Goal: Transaction & Acquisition: Purchase product/service

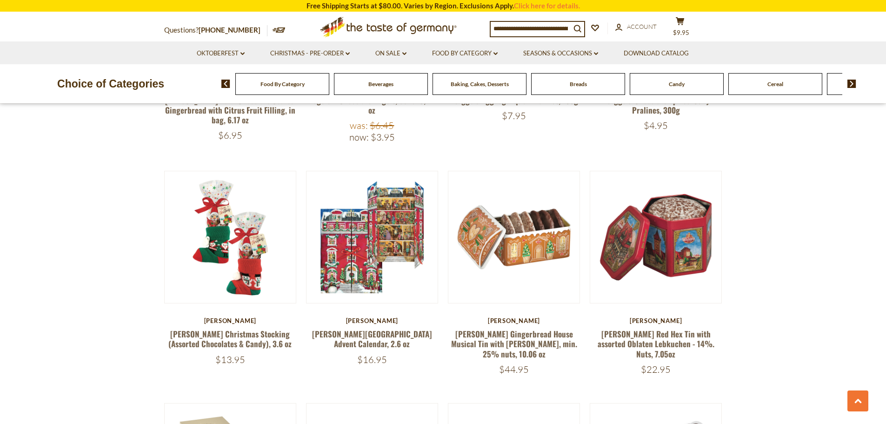
scroll to position [511, 0]
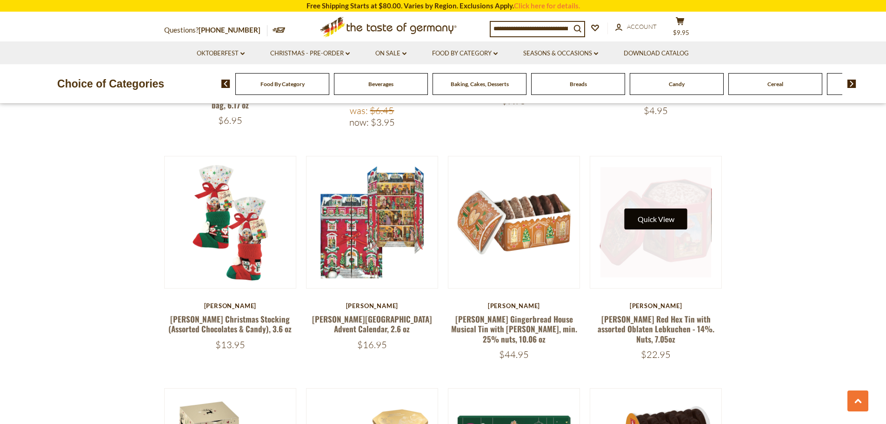
click at [651, 228] on button "Quick View" at bounding box center [655, 218] width 63 height 21
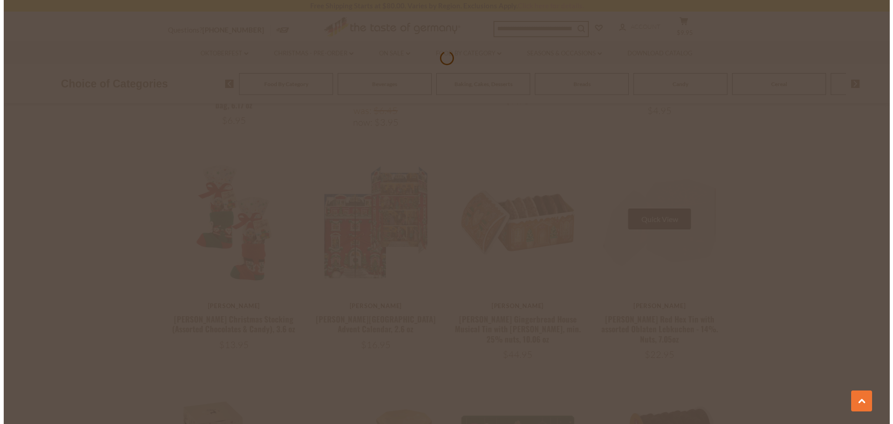
scroll to position [513, 0]
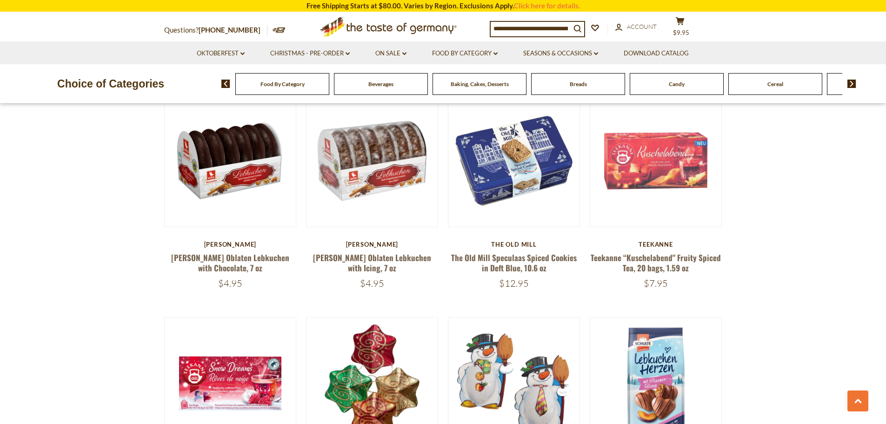
scroll to position [976, 0]
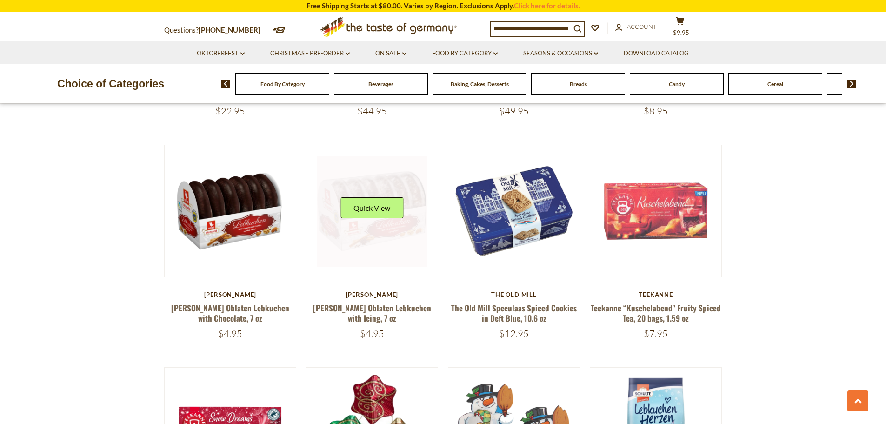
click at [357, 228] on link at bounding box center [372, 211] width 111 height 111
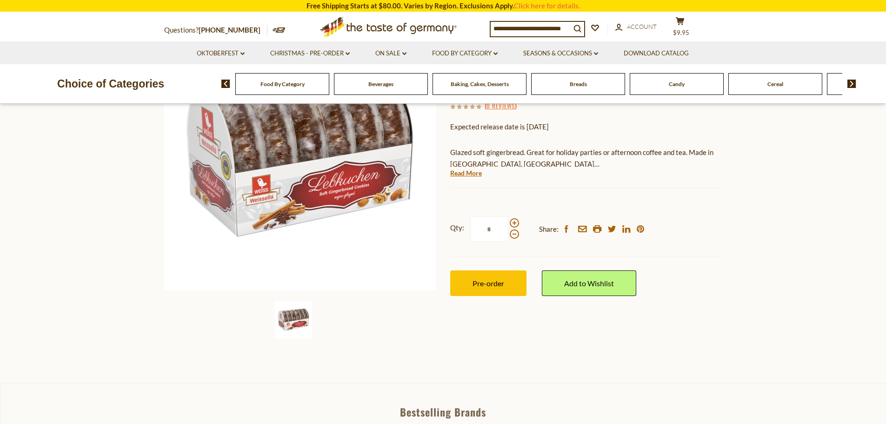
scroll to position [93, 0]
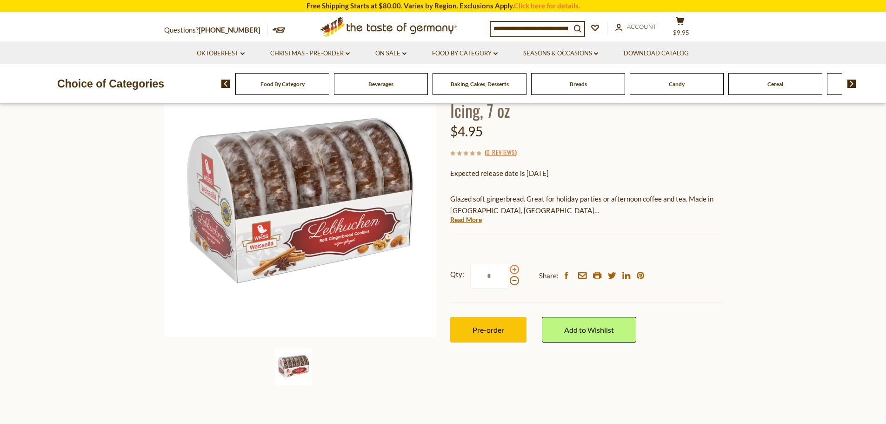
click at [513, 265] on span at bounding box center [514, 269] width 9 height 9
click at [508, 263] on input "*" at bounding box center [489, 276] width 38 height 26
click at [513, 276] on span at bounding box center [514, 280] width 9 height 9
click at [508, 263] on input "*" at bounding box center [489, 276] width 38 height 26
click at [512, 265] on span at bounding box center [514, 269] width 9 height 9
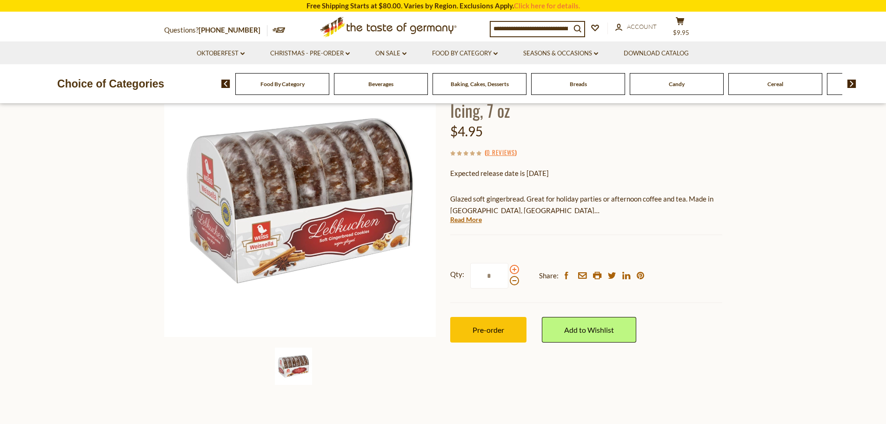
click at [508, 263] on input "*" at bounding box center [489, 276] width 38 height 26
type input "*"
click at [473, 325] on span "Pre-order" at bounding box center [488, 329] width 32 height 9
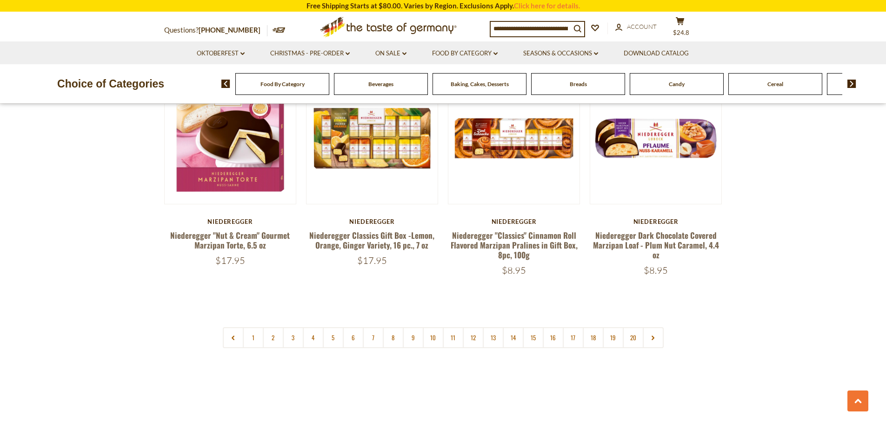
scroll to position [2232, 0]
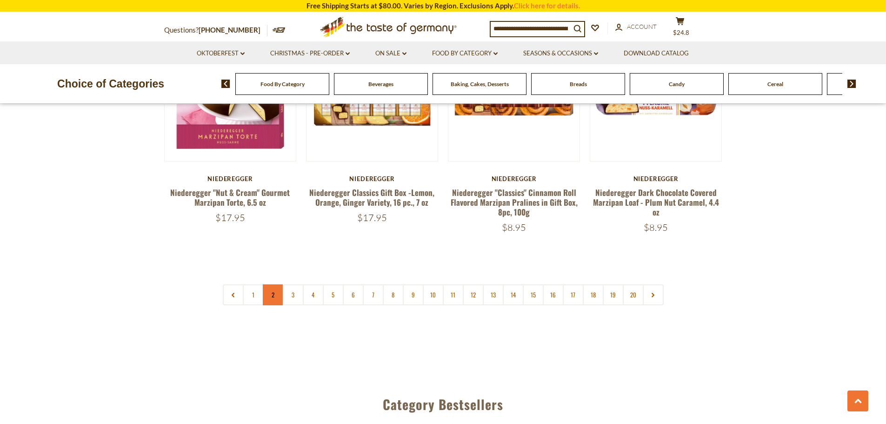
click at [275, 286] on link "2" at bounding box center [273, 294] width 21 height 21
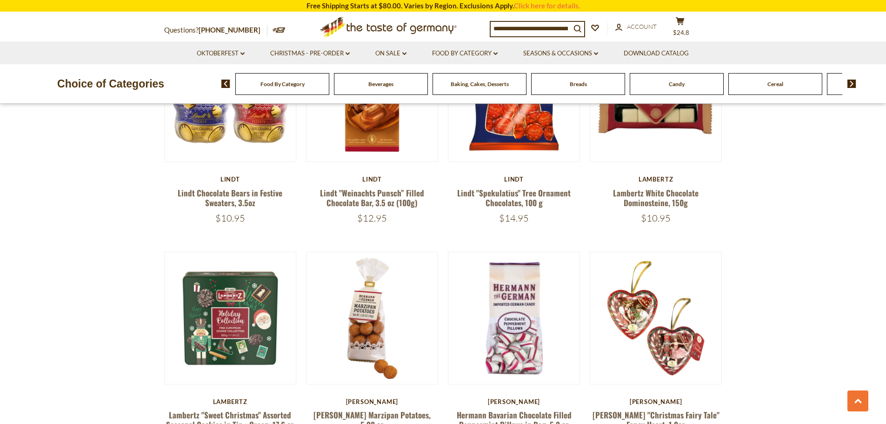
scroll to position [484, 0]
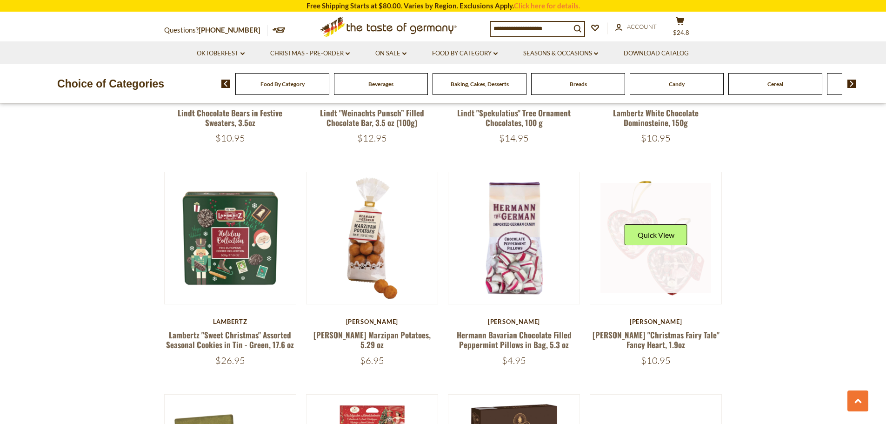
click at [647, 249] on div "Quick View" at bounding box center [655, 238] width 63 height 28
click at [671, 272] on link at bounding box center [655, 238] width 111 height 111
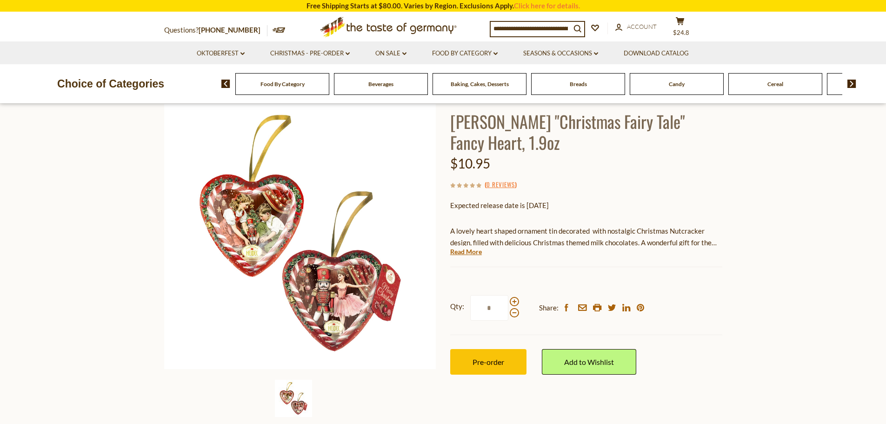
scroll to position [46, 0]
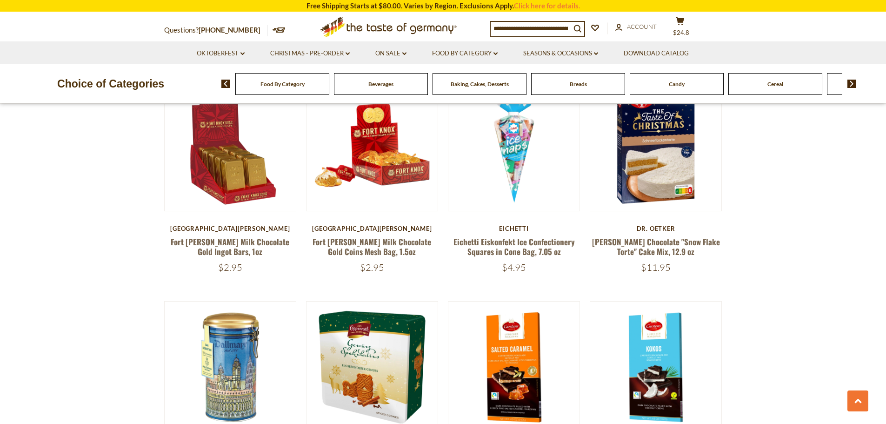
scroll to position [1042, 0]
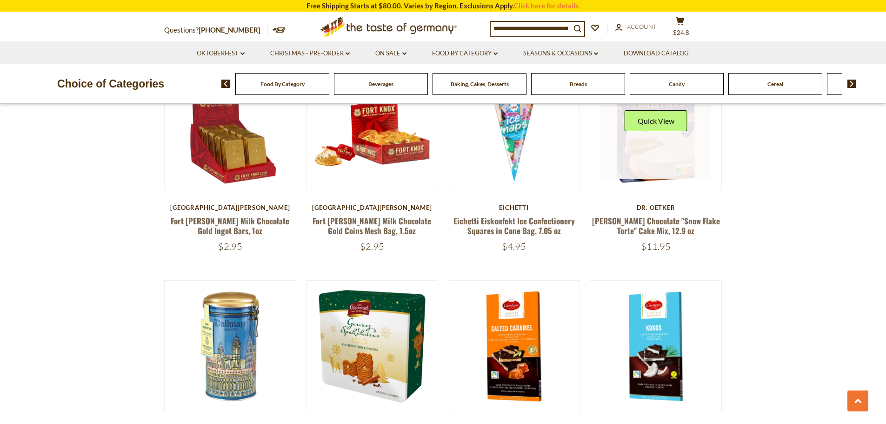
click at [650, 165] on link at bounding box center [655, 124] width 111 height 111
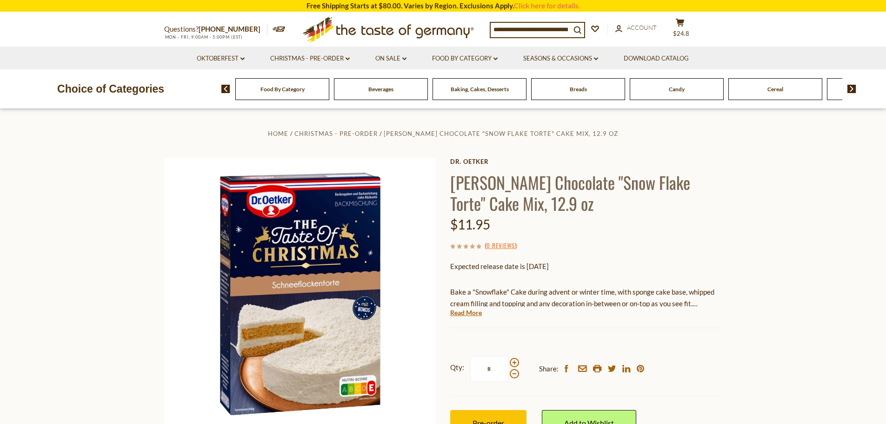
scroll to position [46, 0]
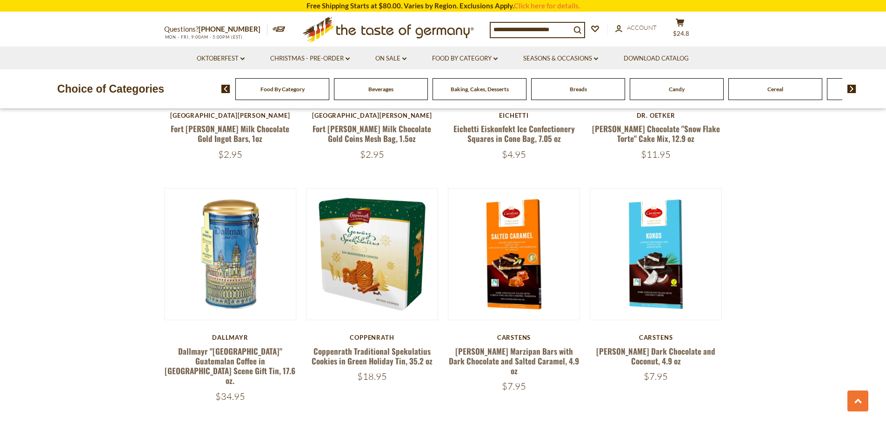
scroll to position [1135, 0]
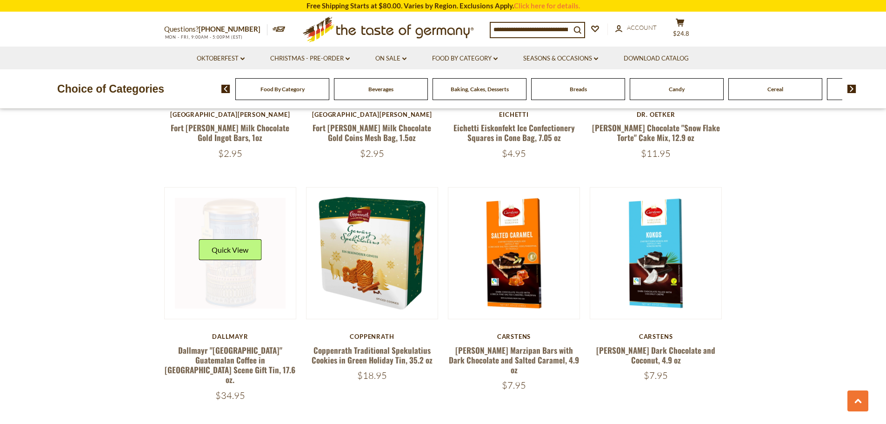
click at [225, 287] on link at bounding box center [230, 253] width 111 height 111
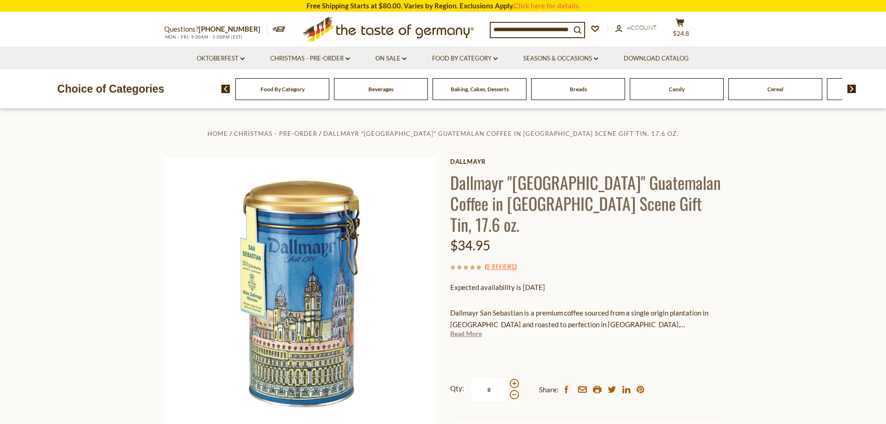
click at [461, 329] on link "Read More" at bounding box center [466, 333] width 32 height 9
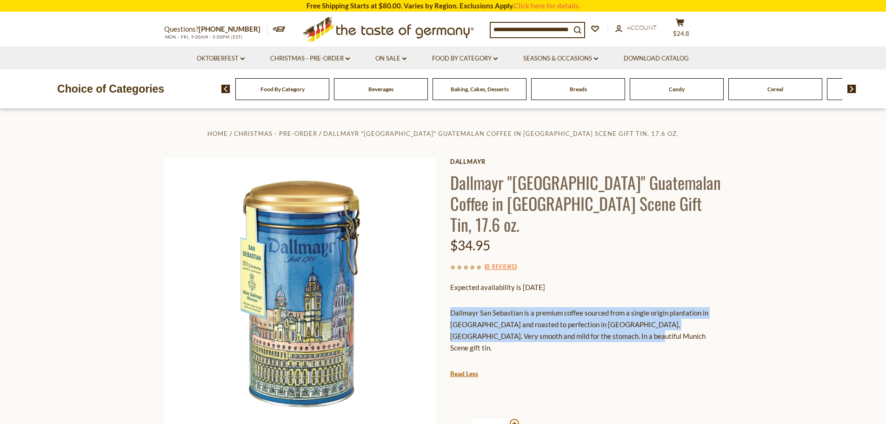
drag, startPoint x: 570, startPoint y: 314, endPoint x: 450, endPoint y: 295, distance: 121.9
click at [450, 307] on p "Dallmayr San Sebastian is a premium coffee sourced from a single origin plantat…" at bounding box center [586, 330] width 272 height 46
copy p "Dallmayr San Sebastian is a premium coffee sourced from a single origin plantat…"
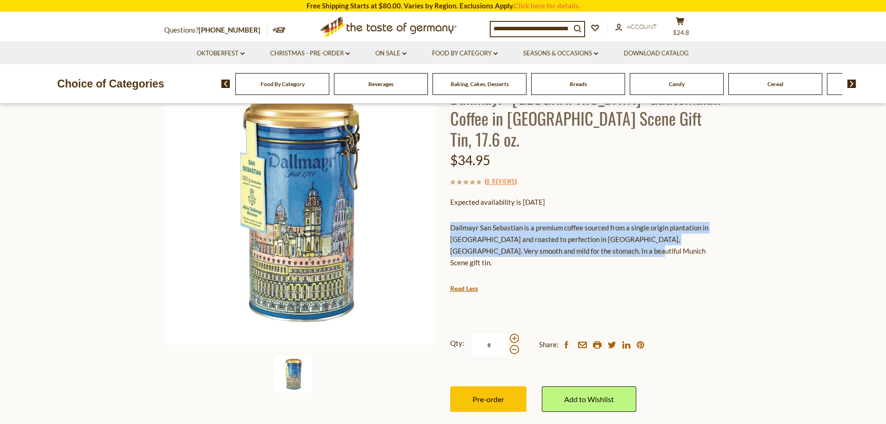
scroll to position [93, 0]
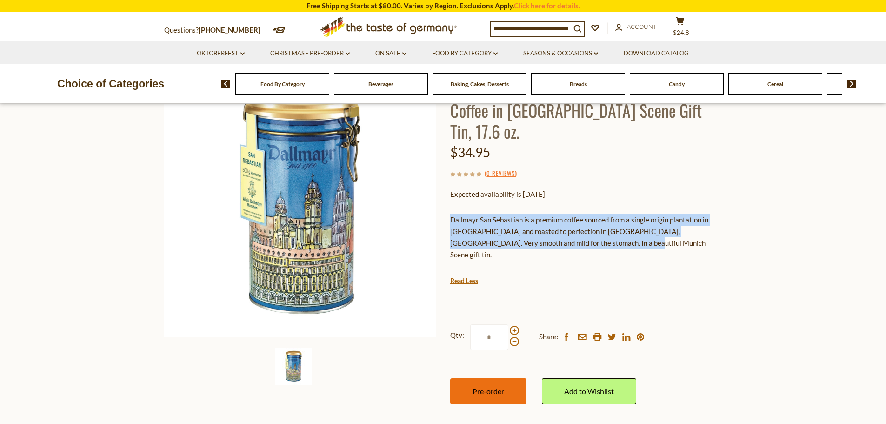
click at [474, 386] on span "Pre-order" at bounding box center [488, 390] width 32 height 9
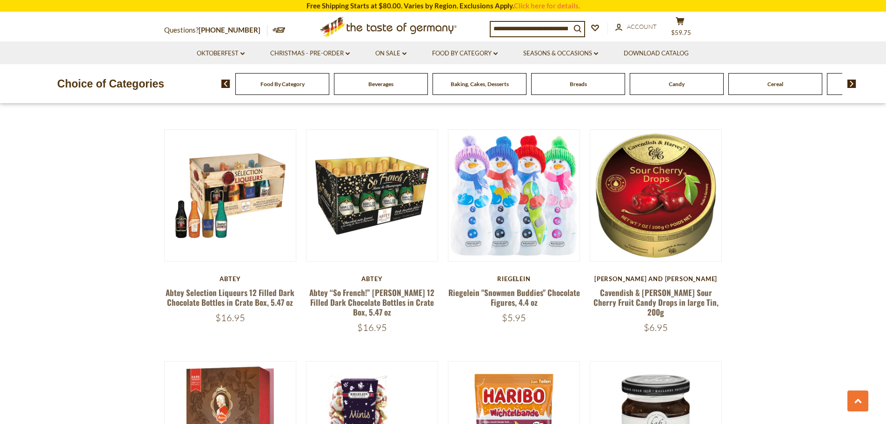
scroll to position [1879, 0]
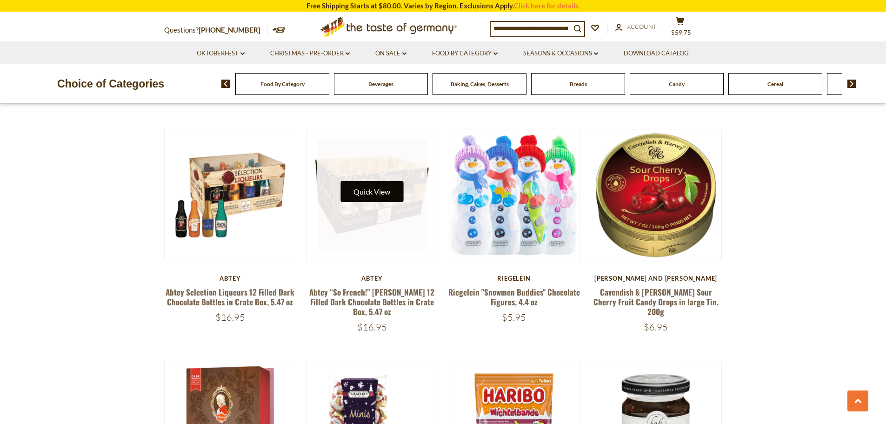
click at [370, 183] on button "Quick View" at bounding box center [371, 191] width 63 height 21
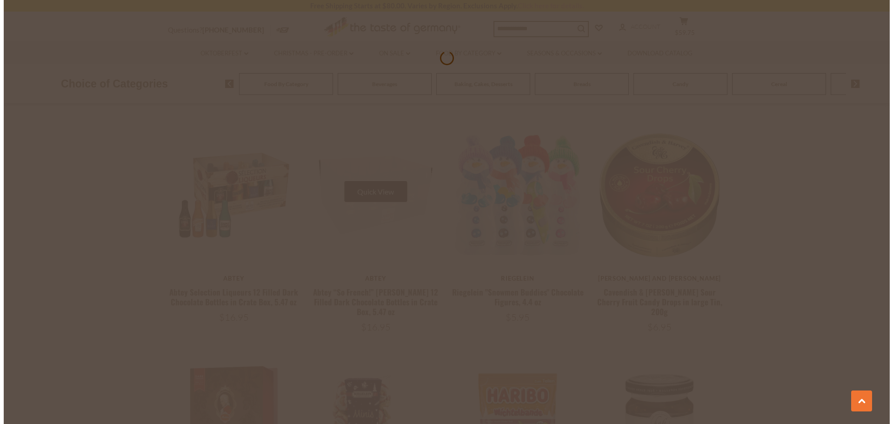
scroll to position [1881, 0]
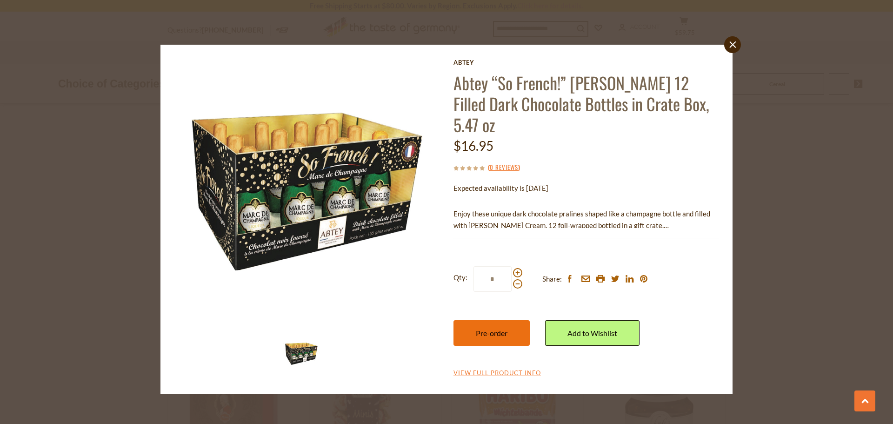
click at [480, 332] on span "Pre-order" at bounding box center [492, 332] width 32 height 9
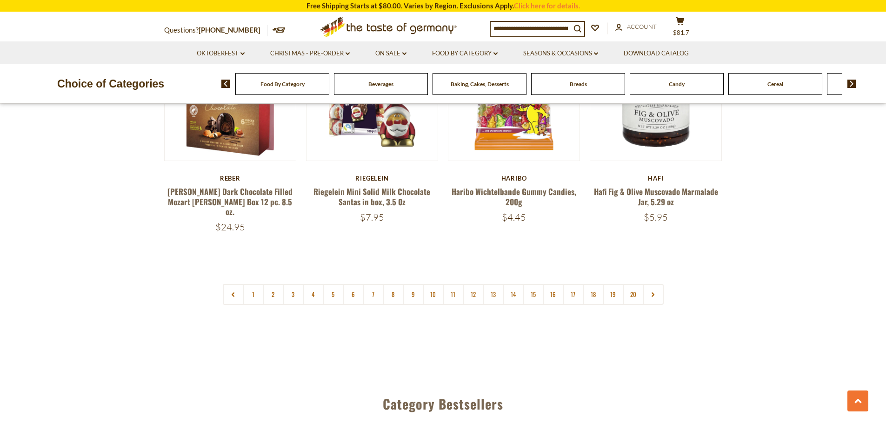
scroll to position [2204, 0]
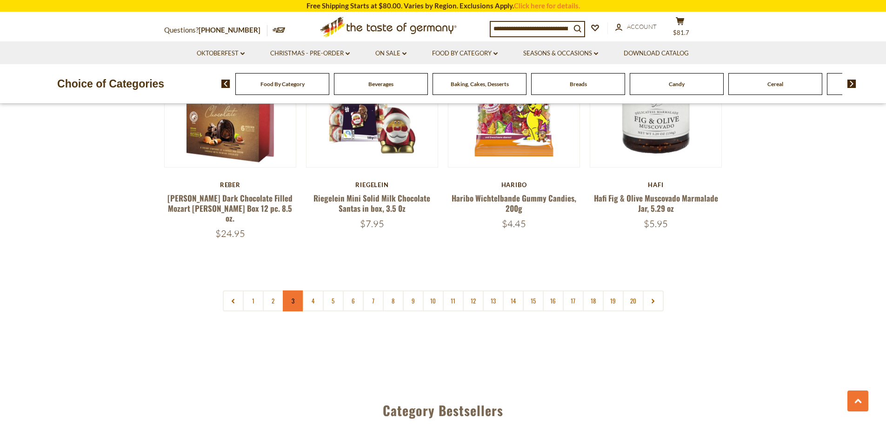
click at [292, 290] on link "3" at bounding box center [293, 300] width 21 height 21
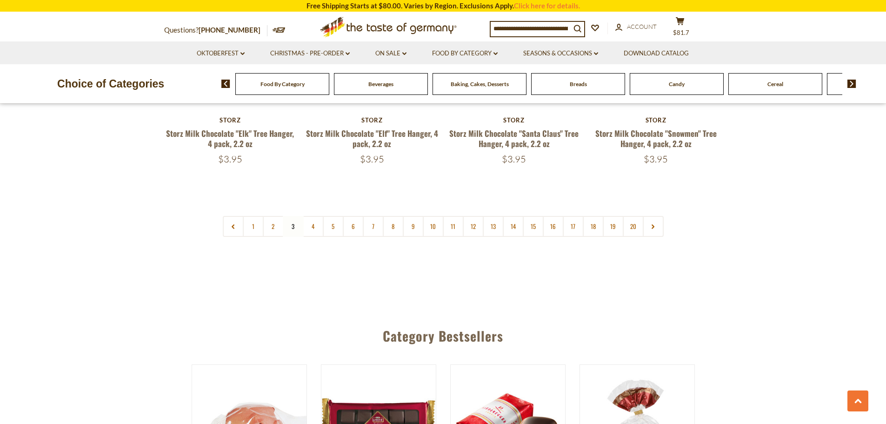
scroll to position [2297, 0]
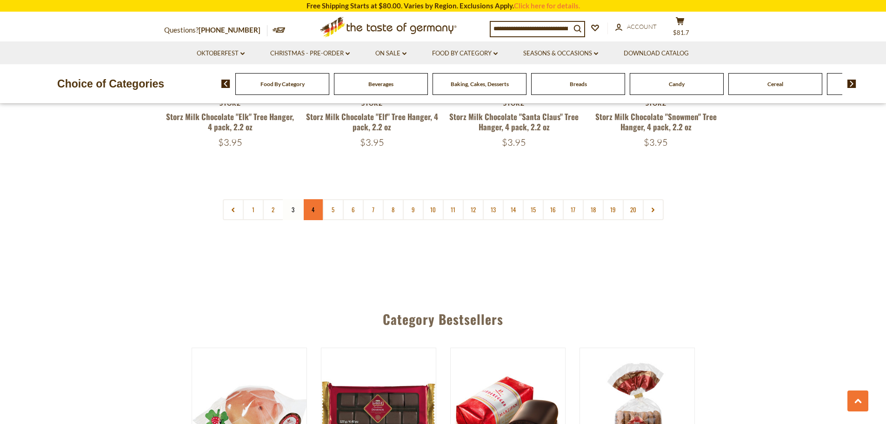
click at [312, 199] on link "4" at bounding box center [313, 209] width 21 height 21
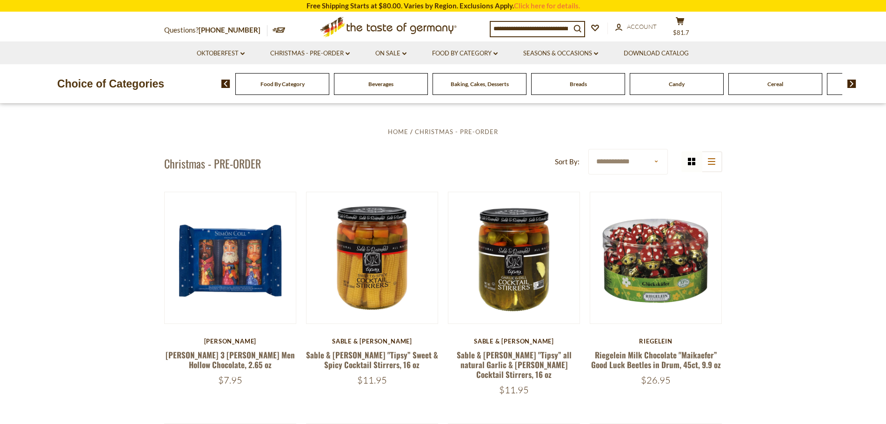
scroll to position [252, 0]
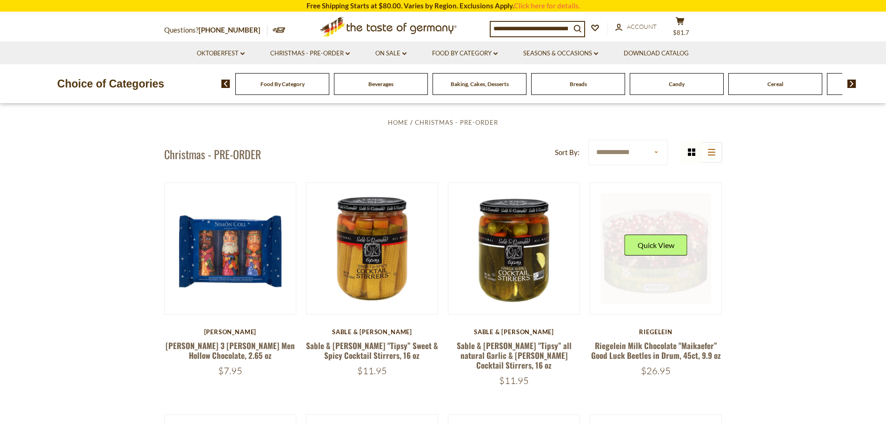
click at [674, 266] on link at bounding box center [655, 248] width 111 height 111
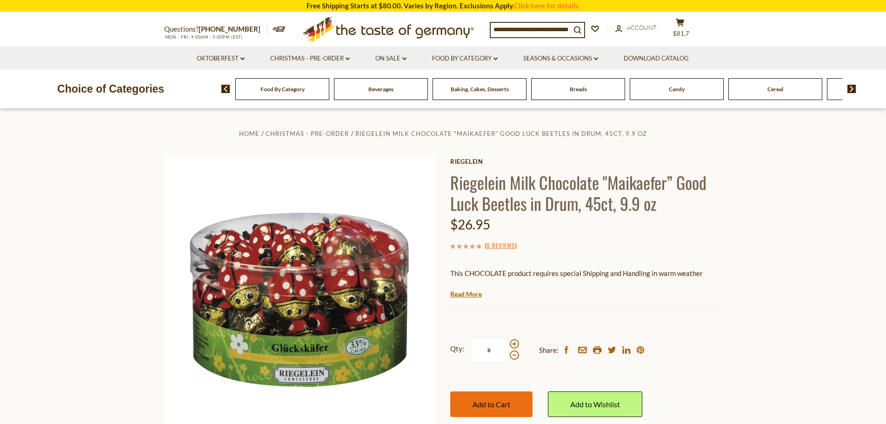
click at [483, 402] on span "Add to Cart" at bounding box center [491, 403] width 38 height 9
click at [684, 24] on icon at bounding box center [680, 23] width 8 height 8
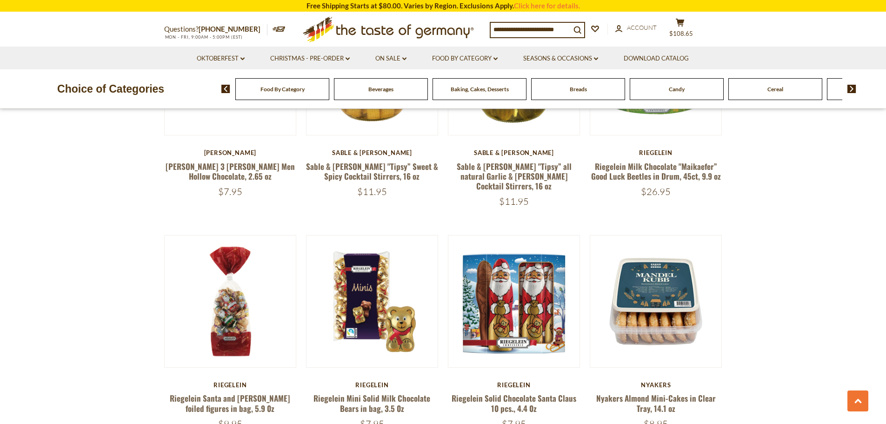
scroll to position [530, 0]
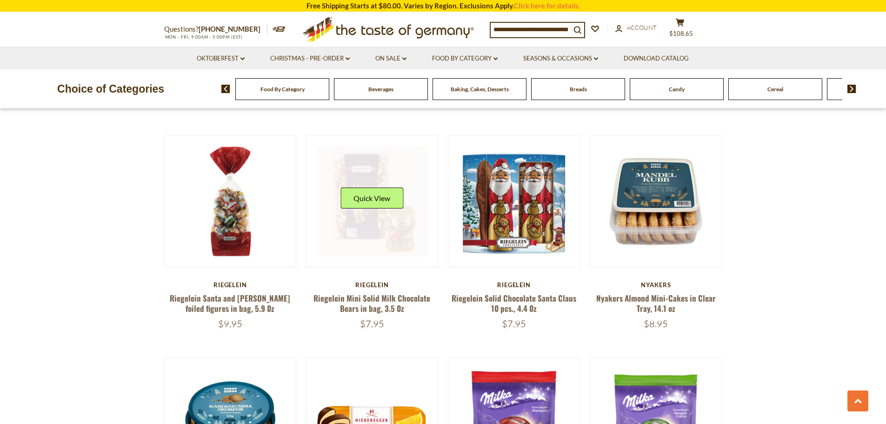
click at [373, 226] on link at bounding box center [372, 201] width 111 height 111
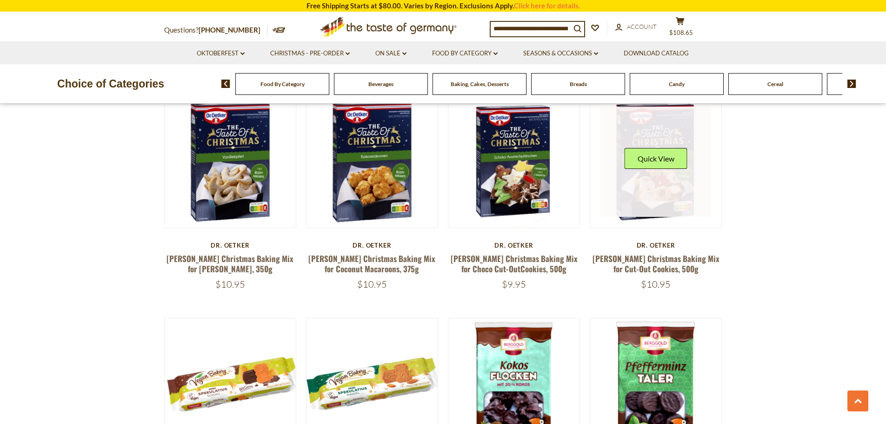
scroll to position [1414, 0]
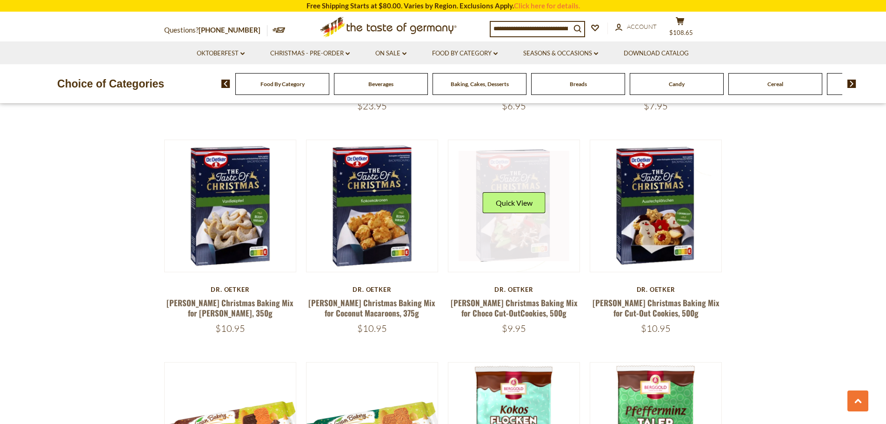
click at [527, 207] on div "Quick View" at bounding box center [514, 206] width 63 height 28
click at [505, 217] on link at bounding box center [513, 206] width 111 height 111
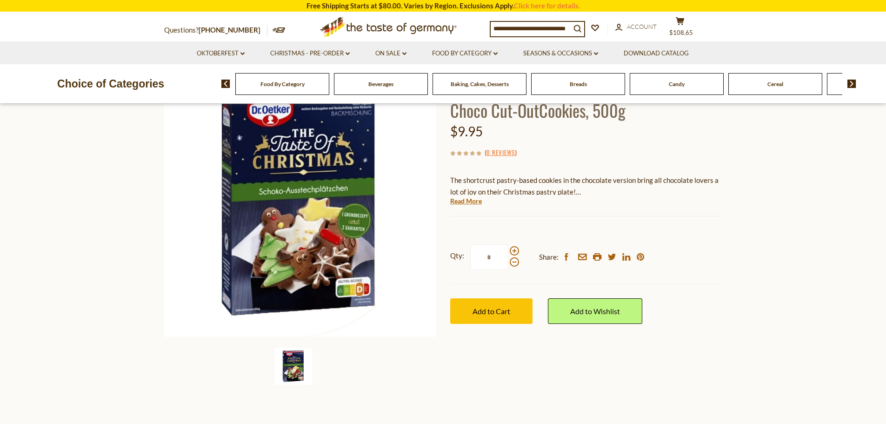
scroll to position [46, 0]
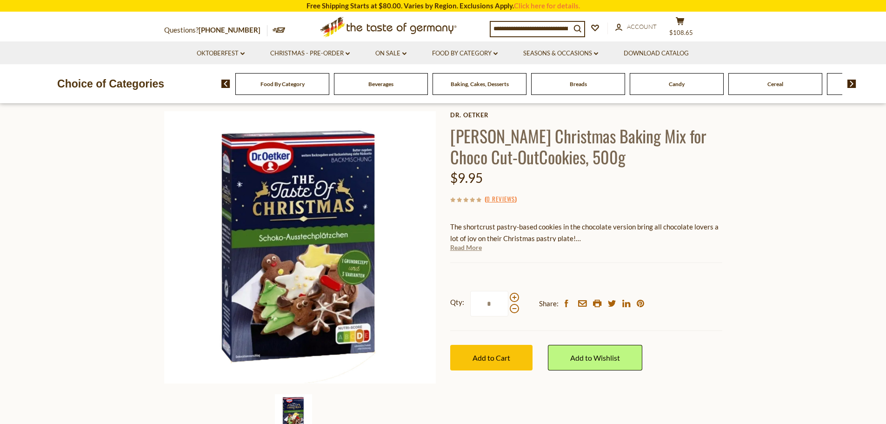
click at [473, 252] on link "Read More" at bounding box center [466, 247] width 32 height 9
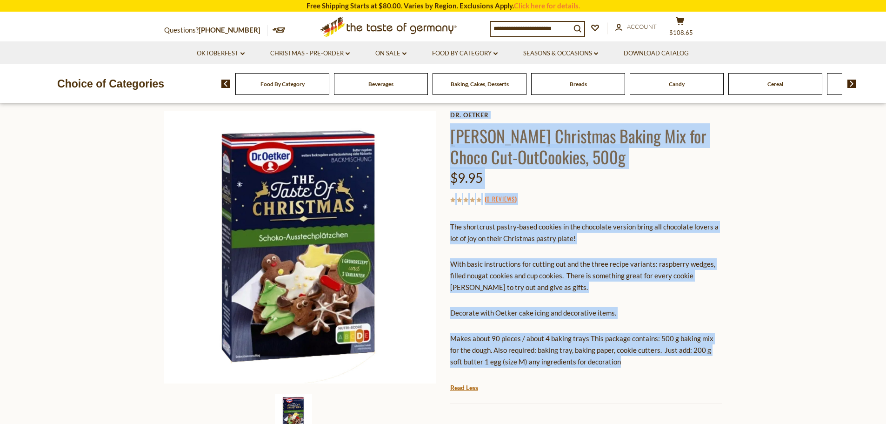
drag, startPoint x: 586, startPoint y: 359, endPoint x: 444, endPoint y: 236, distance: 187.8
click at [447, 234] on div "Home Christmas - PRE-ORDER [PERSON_NAME] Christmas Baking Mix for Choco Cut-Out…" at bounding box center [443, 306] width 572 height 450
copy div "[PERSON_NAME] [PERSON_NAME] Christmas Baking Mix for Choco Cut-OutCookies, 500g…"
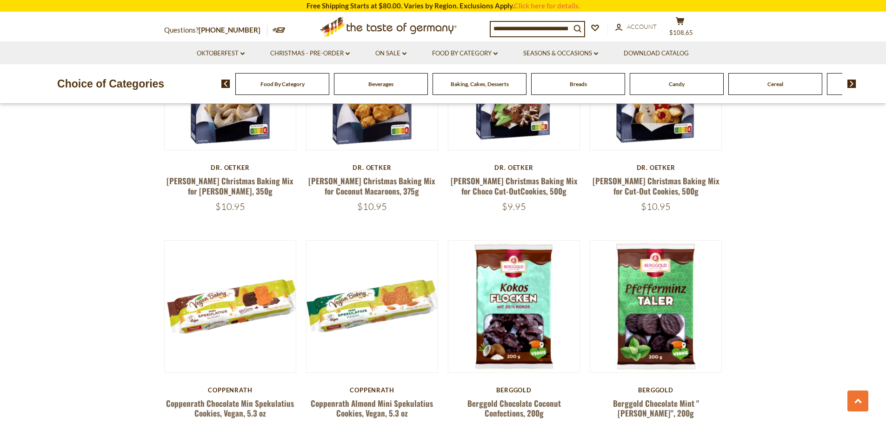
scroll to position [1507, 0]
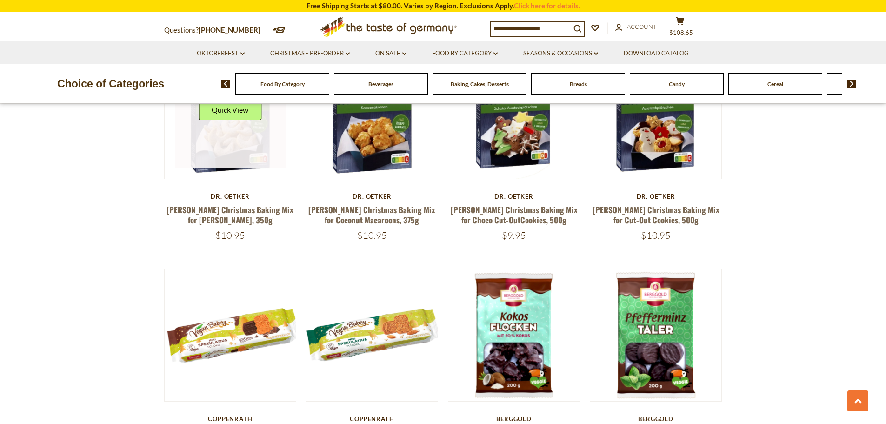
click at [232, 126] on link at bounding box center [230, 113] width 111 height 111
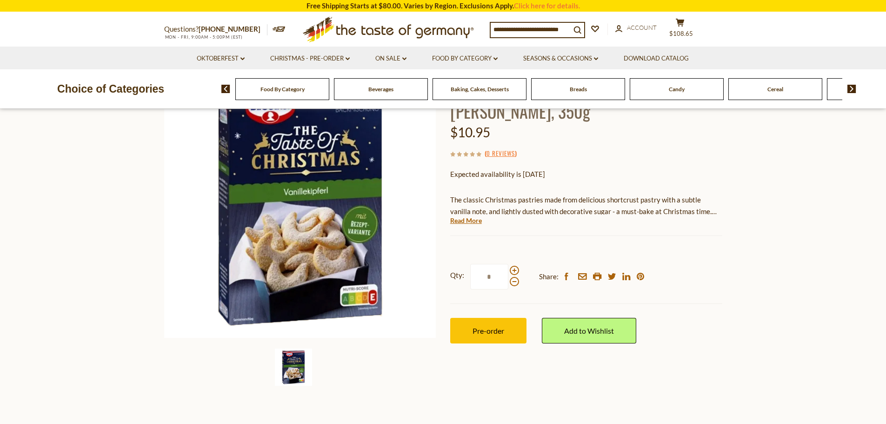
scroll to position [93, 0]
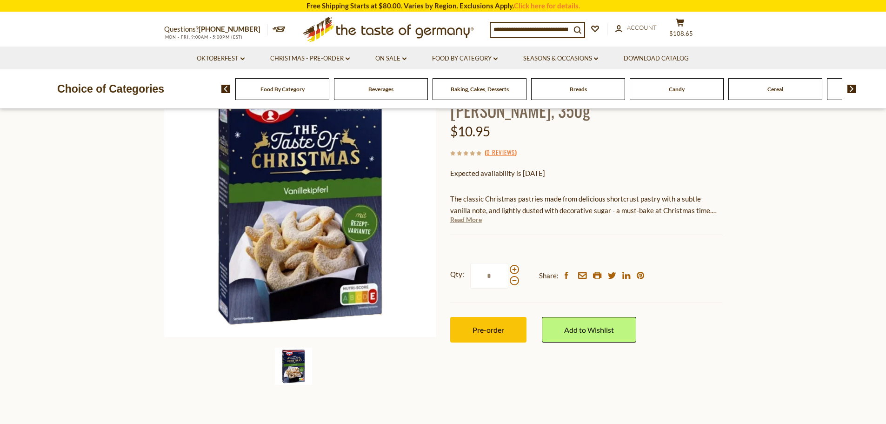
click at [470, 218] on link "Read More" at bounding box center [466, 219] width 32 height 9
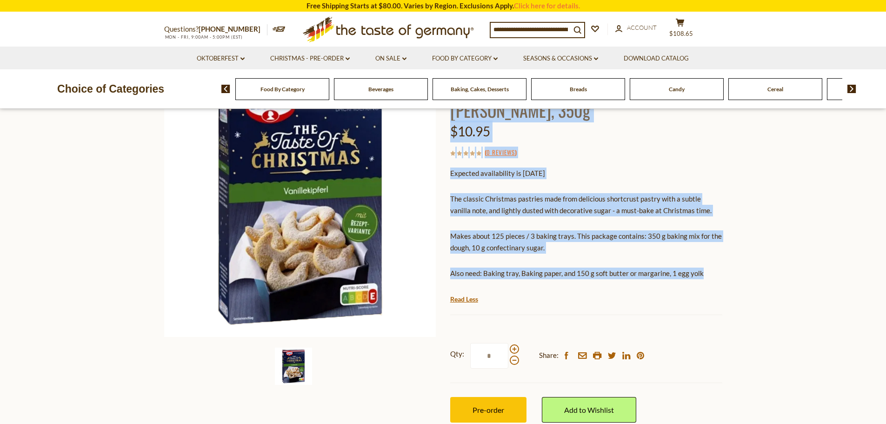
drag, startPoint x: 709, startPoint y: 268, endPoint x: 471, endPoint y: 207, distance: 245.7
click at [445, 203] on div "Home Christmas - PRE-ORDER Dr. Oetker Christmas Baking Mix for Vanilla Kipferl,…" at bounding box center [443, 238] width 572 height 408
copy div "Dr. Oetker Dr. Oetker Christmas Baking Mix for Vanilla Kipferl, 350g $10.95 ( 0…"
click at [482, 412] on span "Pre-order" at bounding box center [488, 409] width 32 height 9
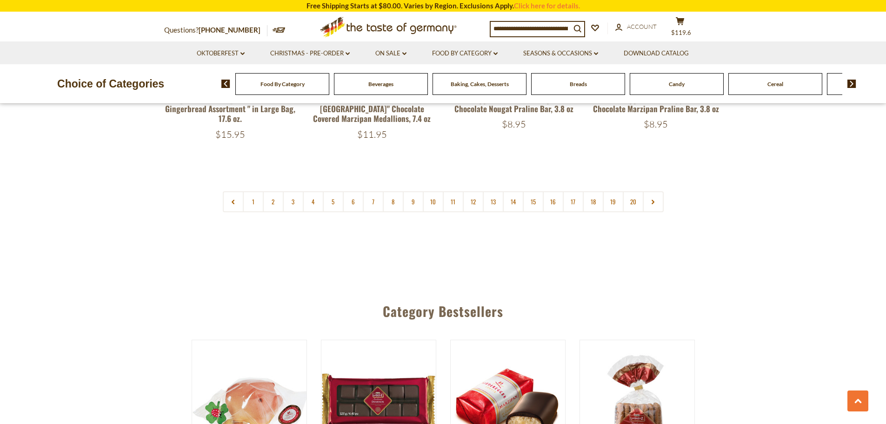
scroll to position [2297, 0]
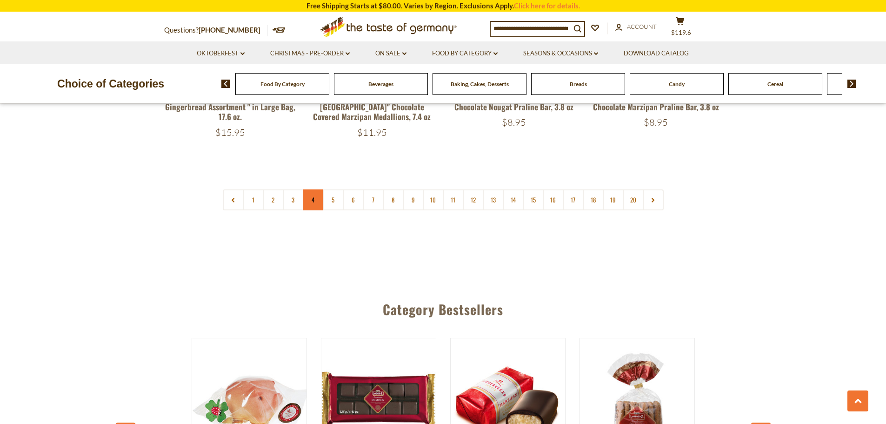
click at [313, 191] on link "4" at bounding box center [313, 199] width 21 height 21
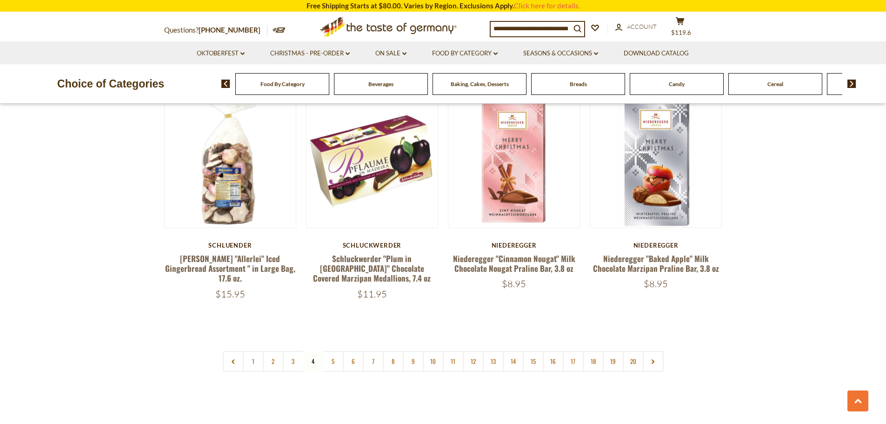
scroll to position [2134, 0]
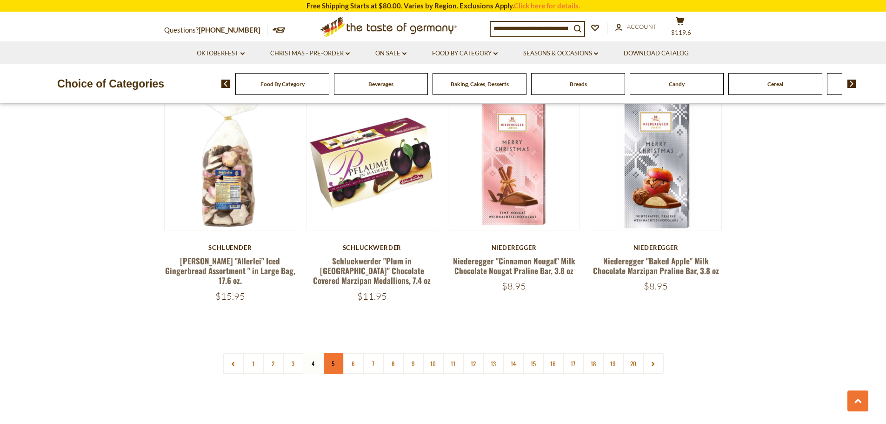
click at [330, 353] on link "5" at bounding box center [333, 363] width 21 height 21
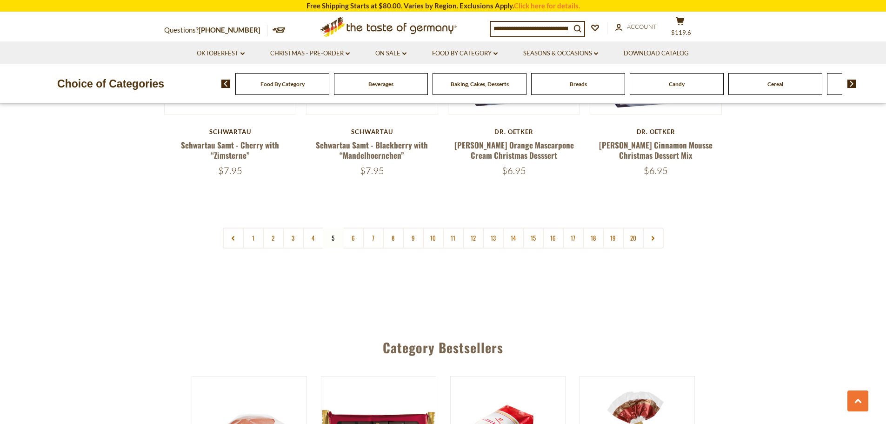
scroll to position [2297, 0]
click at [354, 227] on link "6" at bounding box center [353, 237] width 21 height 21
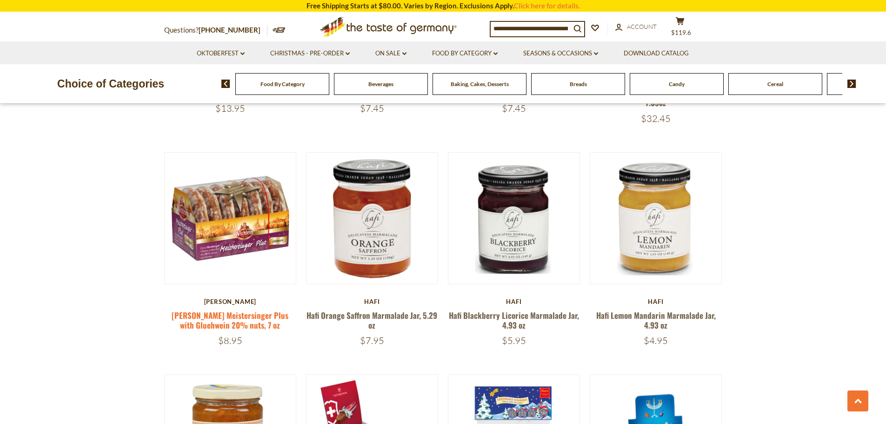
scroll to position [1414, 0]
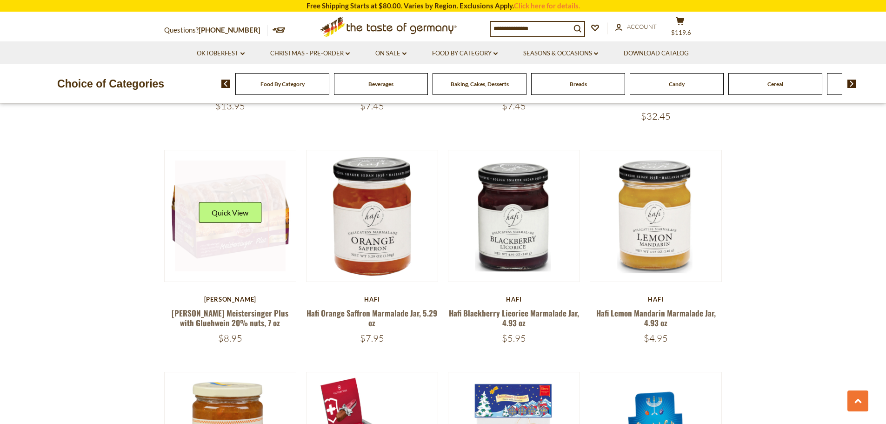
click at [229, 230] on link at bounding box center [230, 215] width 111 height 111
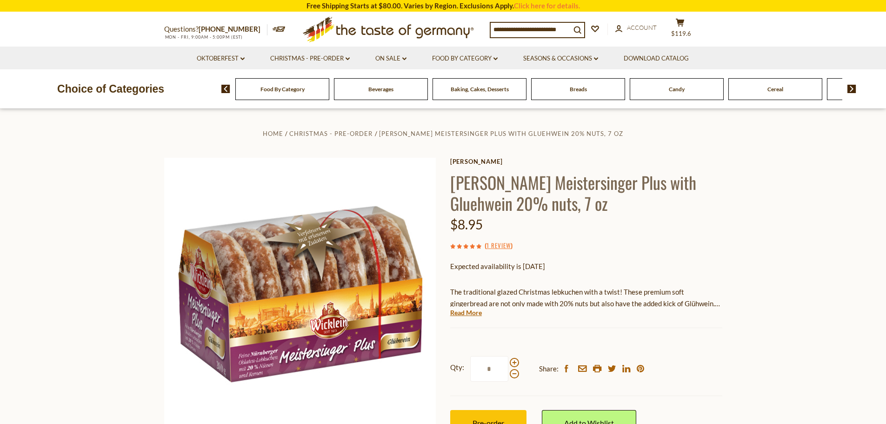
scroll to position [139, 0]
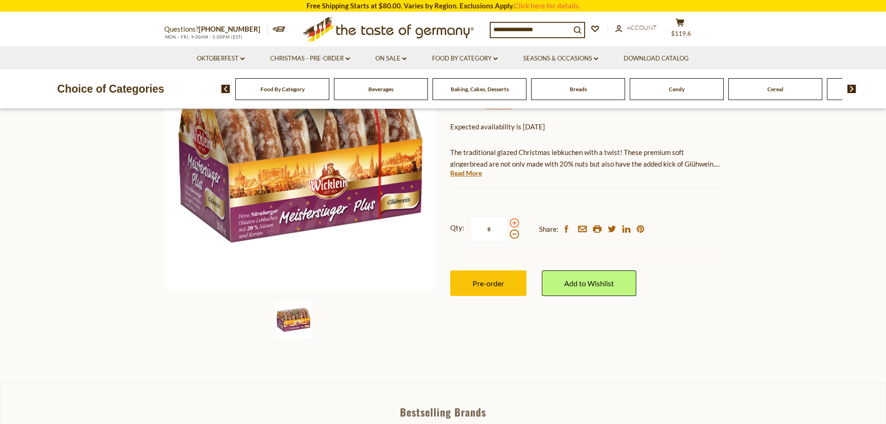
click at [512, 223] on span at bounding box center [514, 222] width 9 height 9
click at [508, 223] on input "*" at bounding box center [489, 229] width 38 height 26
type input "*"
click at [478, 286] on span "Pre-order" at bounding box center [488, 282] width 32 height 9
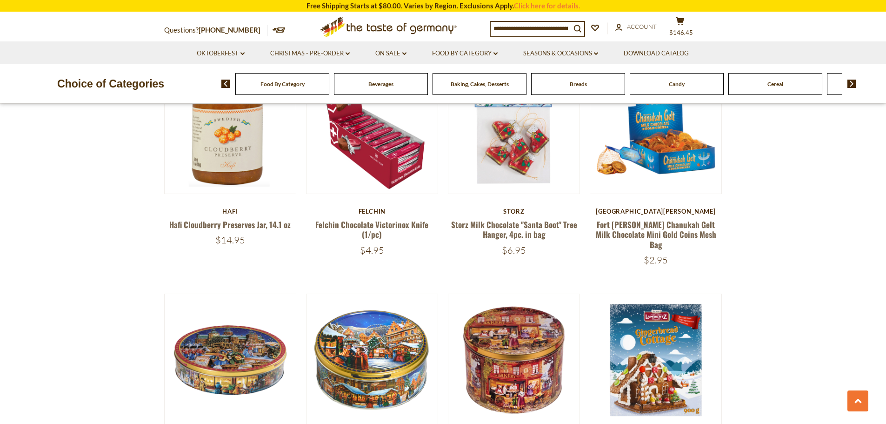
scroll to position [1832, 0]
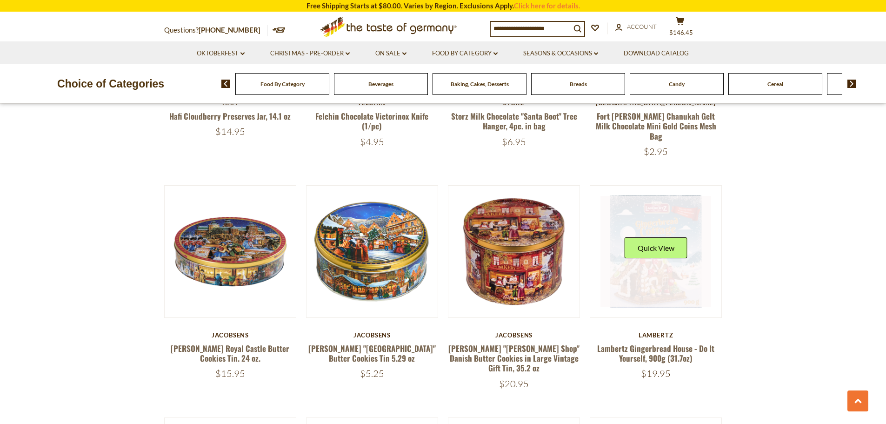
click at [652, 272] on link at bounding box center [655, 251] width 111 height 111
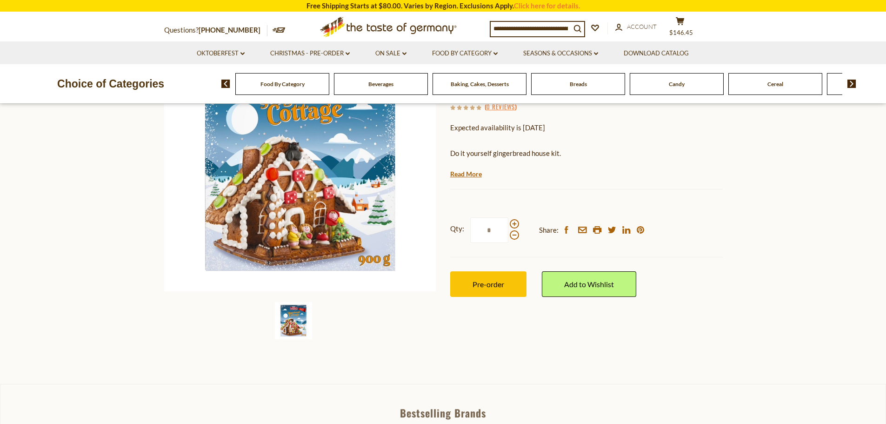
scroll to position [139, 0]
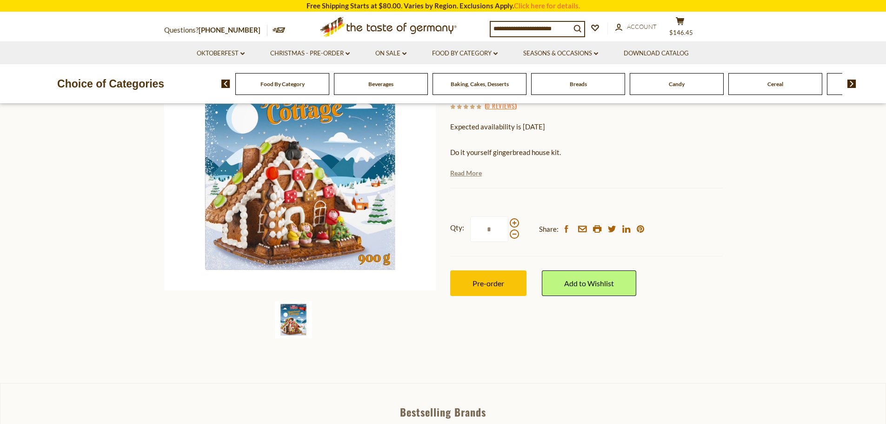
click at [474, 171] on link "Read More" at bounding box center [466, 172] width 32 height 9
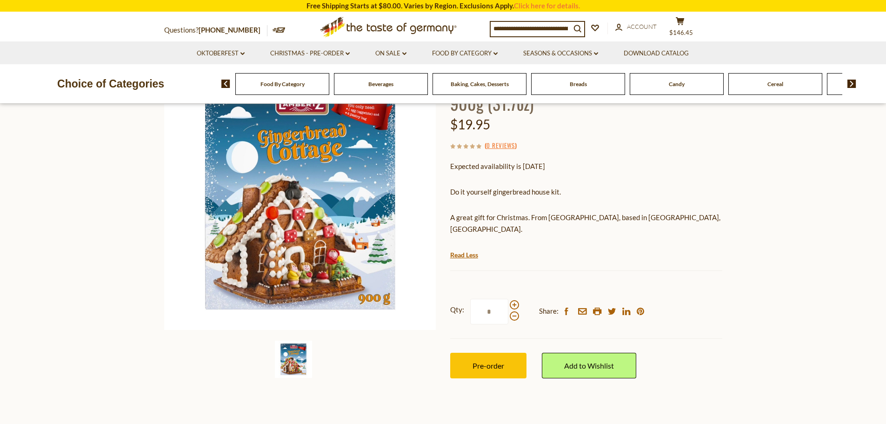
scroll to position [46, 0]
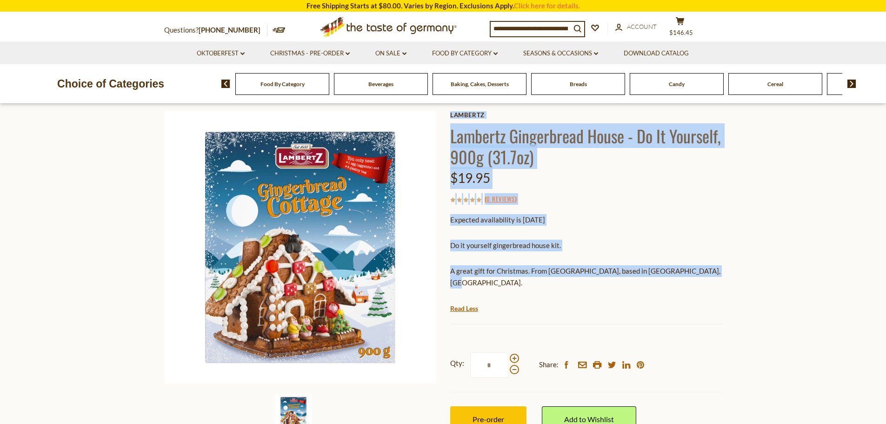
drag, startPoint x: 685, startPoint y: 269, endPoint x: 442, endPoint y: 241, distance: 244.3
click at [441, 237] on div "Home Christmas - PRE-ORDER Lambertz Gingerbread House - Do It Yourself, 900g (3…" at bounding box center [443, 266] width 572 height 371
copy div "Lambertz Lambertz Gingerbread House - Do It Yourself, 900g (31.7oz) $19.95 ( 0 …"
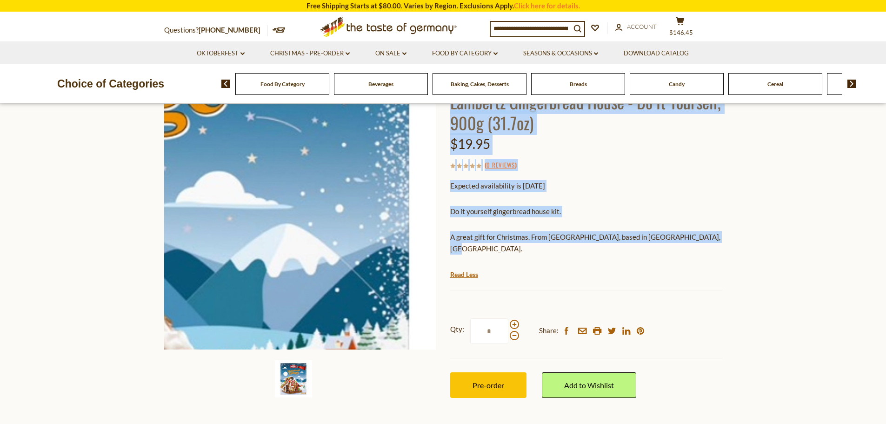
scroll to position [139, 0]
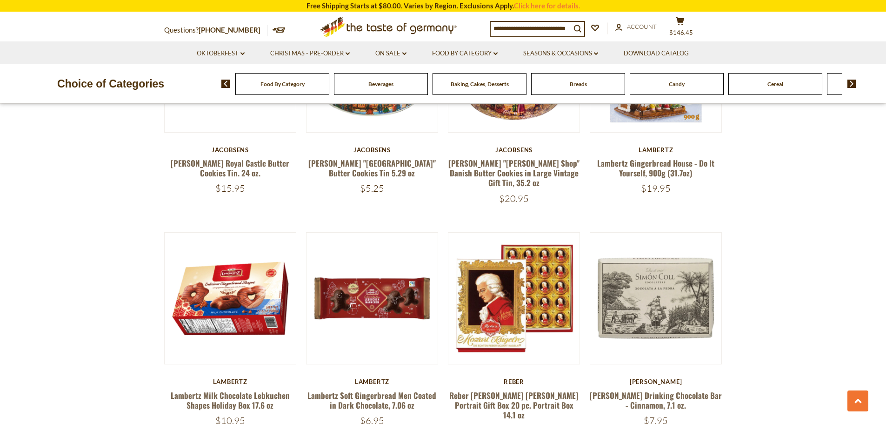
scroll to position [2111, 0]
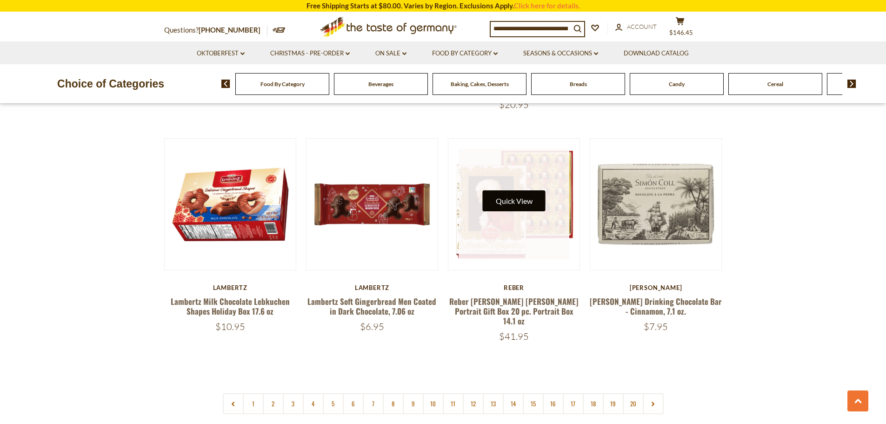
click at [503, 190] on button "Quick View" at bounding box center [514, 200] width 63 height 21
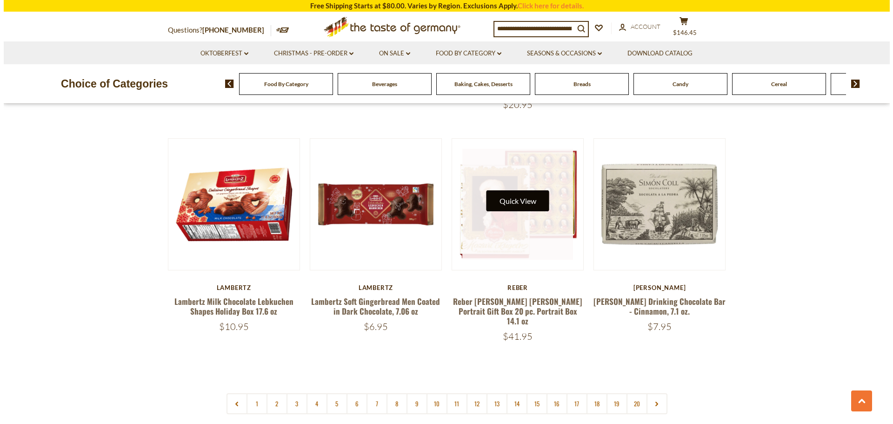
scroll to position [2113, 0]
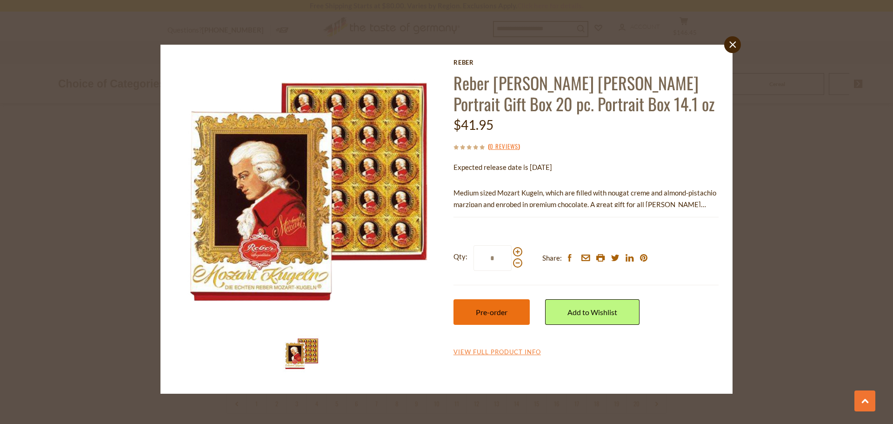
click at [486, 310] on span "Pre-order" at bounding box center [492, 311] width 32 height 9
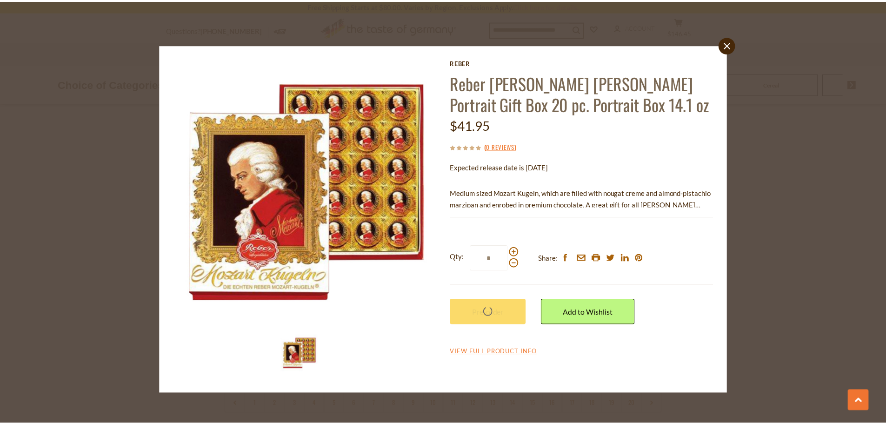
scroll to position [2111, 0]
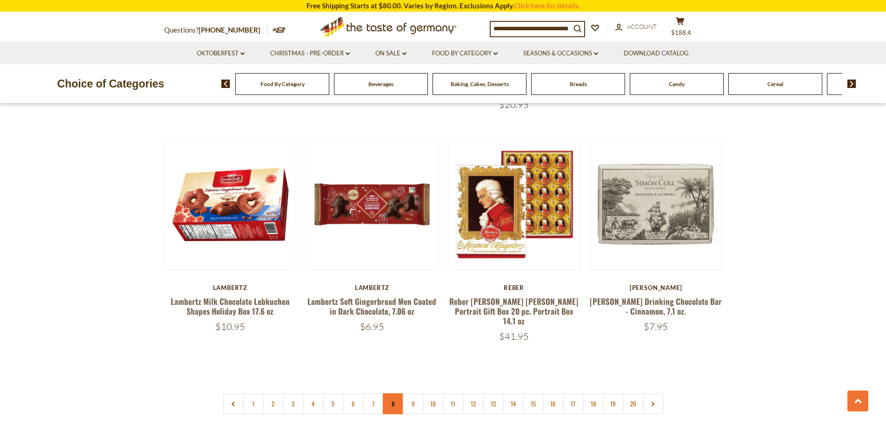
click at [391, 393] on link "8" at bounding box center [393, 403] width 21 height 21
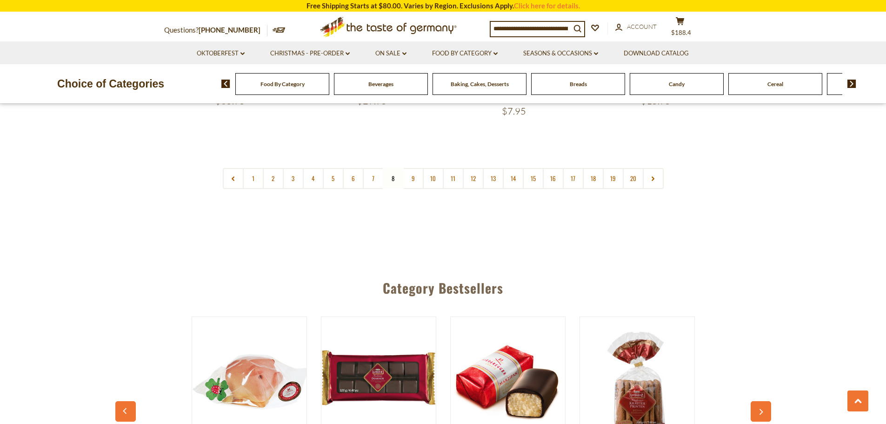
scroll to position [2251, 0]
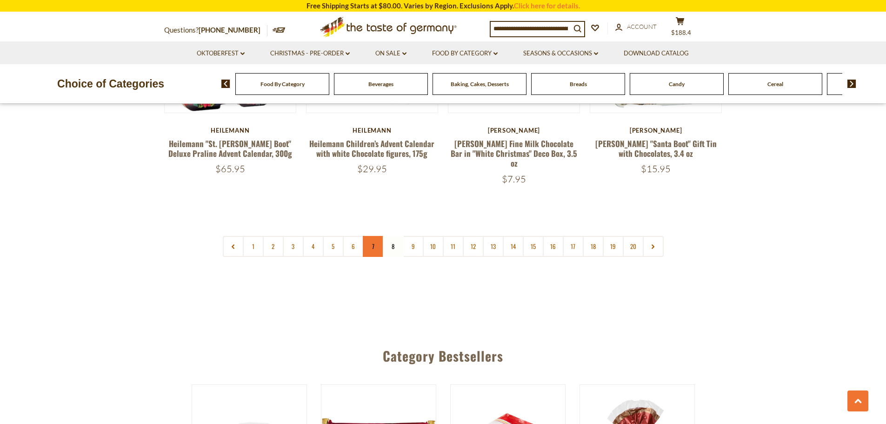
click at [372, 236] on link "7" at bounding box center [373, 246] width 21 height 21
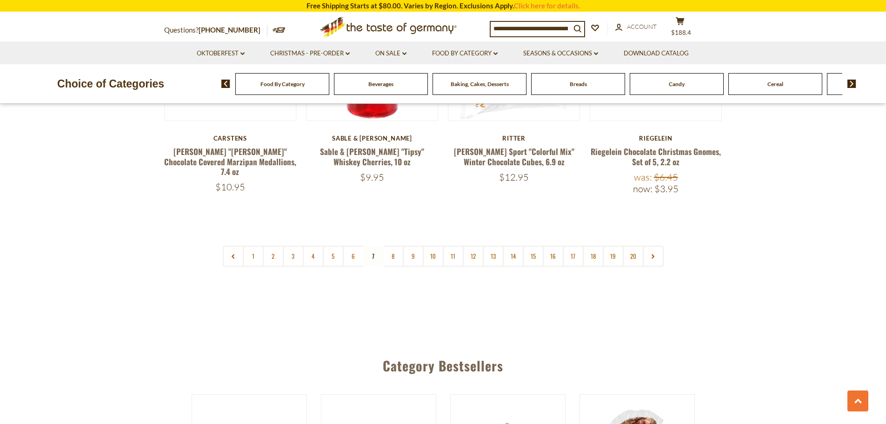
click at [351, 245] on link "6" at bounding box center [353, 255] width 21 height 21
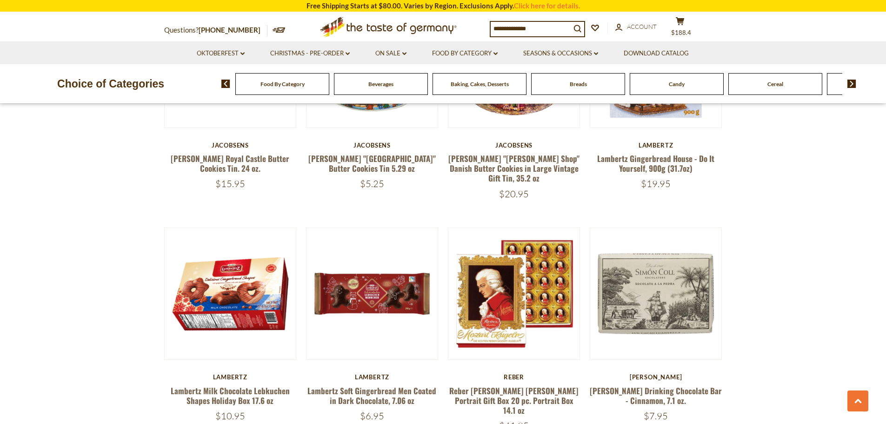
scroll to position [2111, 0]
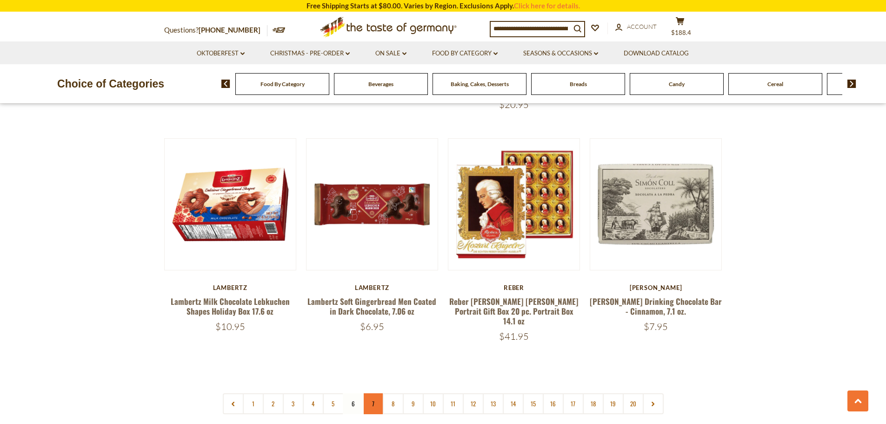
click at [372, 393] on link "7" at bounding box center [373, 403] width 21 height 21
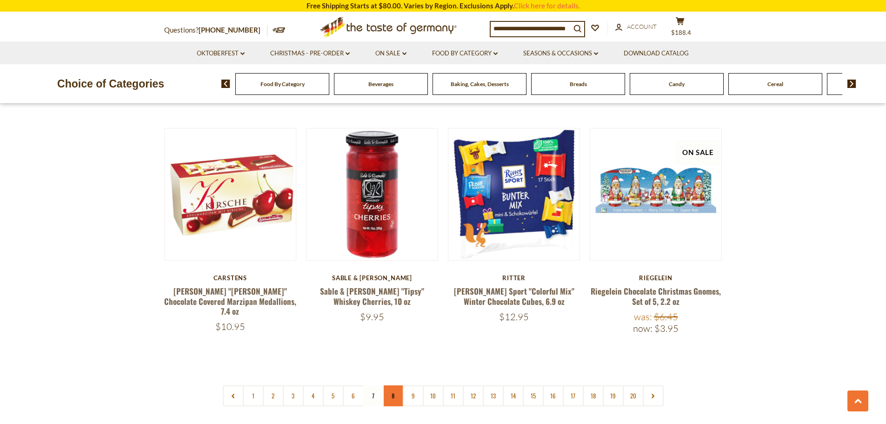
click at [392, 385] on link "8" at bounding box center [393, 395] width 21 height 21
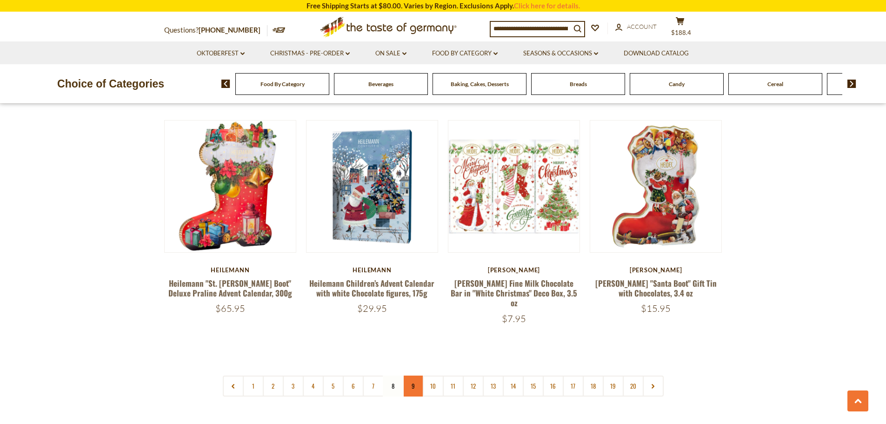
click at [413, 375] on link "9" at bounding box center [413, 385] width 21 height 21
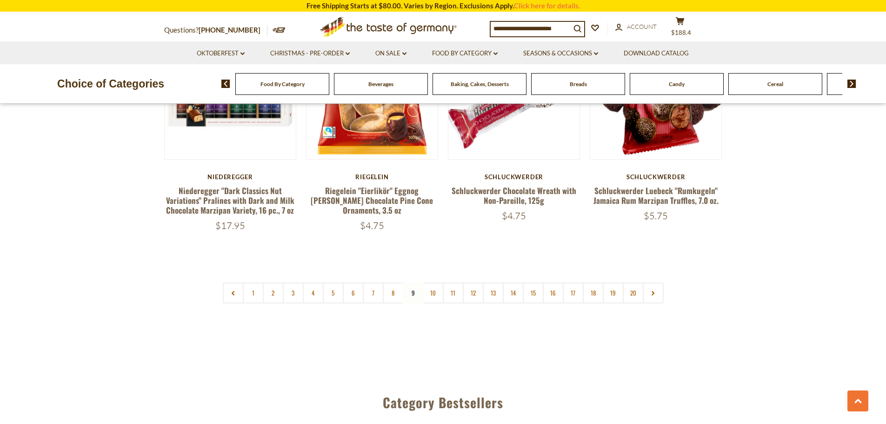
scroll to position [2251, 0]
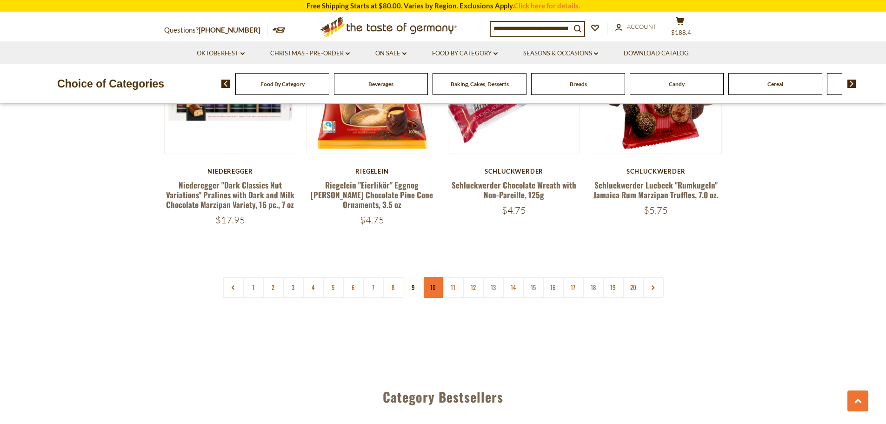
click at [434, 277] on link "10" at bounding box center [433, 287] width 21 height 21
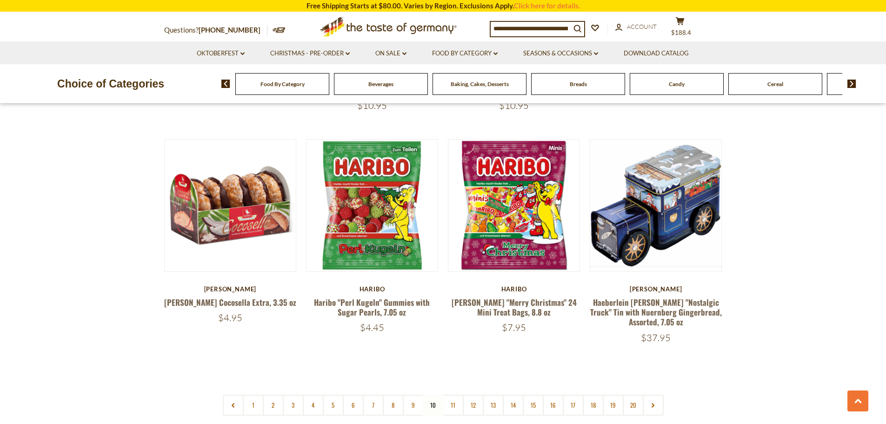
scroll to position [2204, 0]
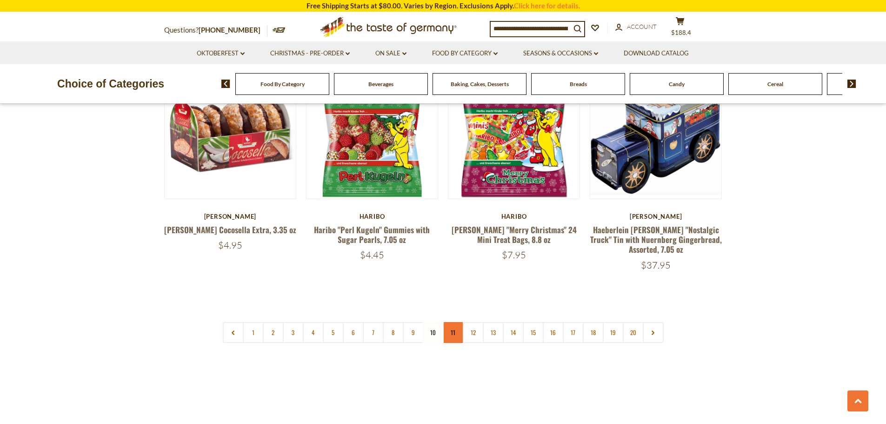
click at [453, 323] on link "11" at bounding box center [453, 332] width 21 height 21
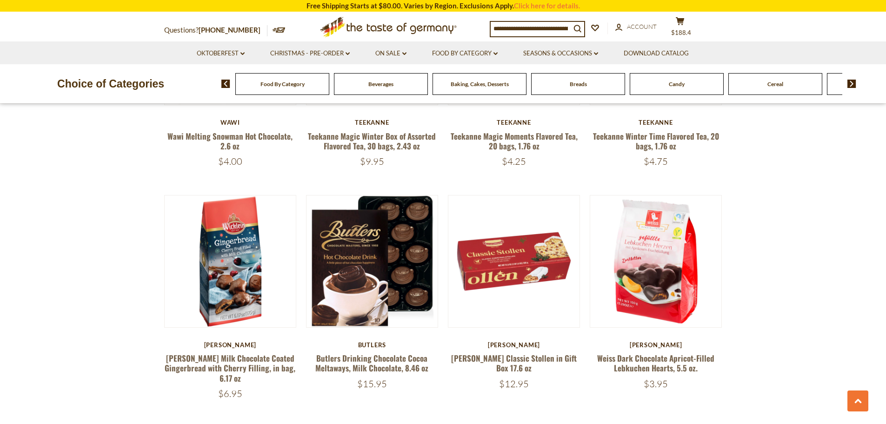
scroll to position [1135, 0]
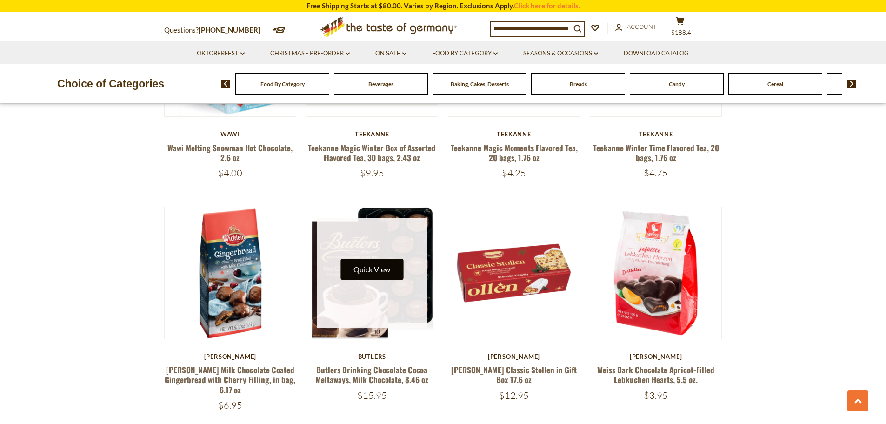
click at [377, 260] on button "Quick View" at bounding box center [371, 268] width 63 height 21
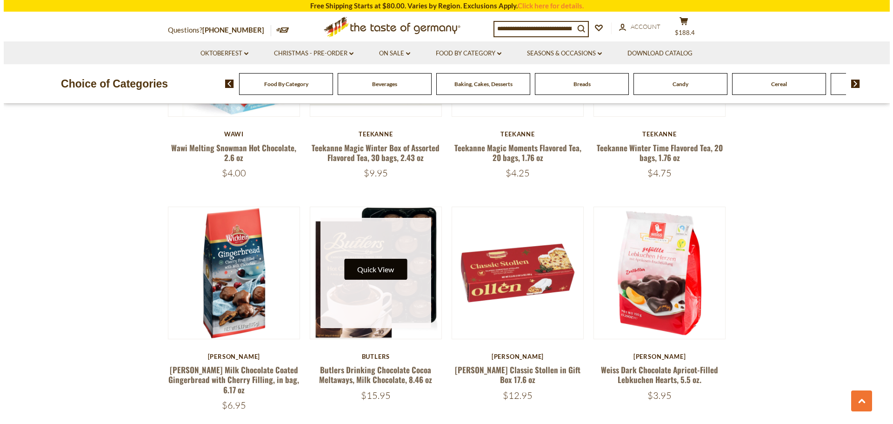
scroll to position [1137, 0]
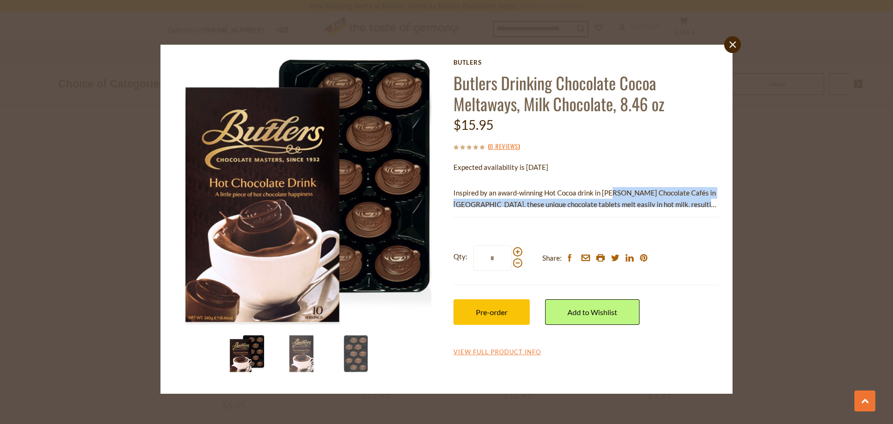
drag, startPoint x: 716, startPoint y: 201, endPoint x: 616, endPoint y: 183, distance: 101.7
click at [616, 183] on div "Inspired by an award-winning Hot Cocoa drink in Butler's Chocolate Cafés in Ire…" at bounding box center [585, 193] width 265 height 27
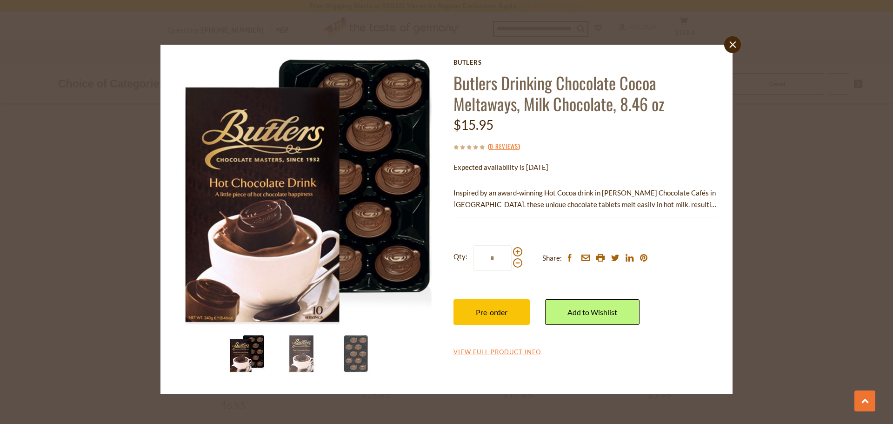
click at [674, 335] on div "Qty: * Share: facebook email printer twitter linkedin pinterest Pre-order" at bounding box center [585, 284] width 265 height 107
drag, startPoint x: 710, startPoint y: 201, endPoint x: 639, endPoint y: 210, distance: 71.7
click at [638, 211] on div "Butlers Butlers Drinking Chocolate Cocoa Meltaways, Milk Chocolate, 8.46 oz $15…" at bounding box center [585, 208] width 265 height 298
click at [732, 45] on icon at bounding box center [732, 44] width 7 height 7
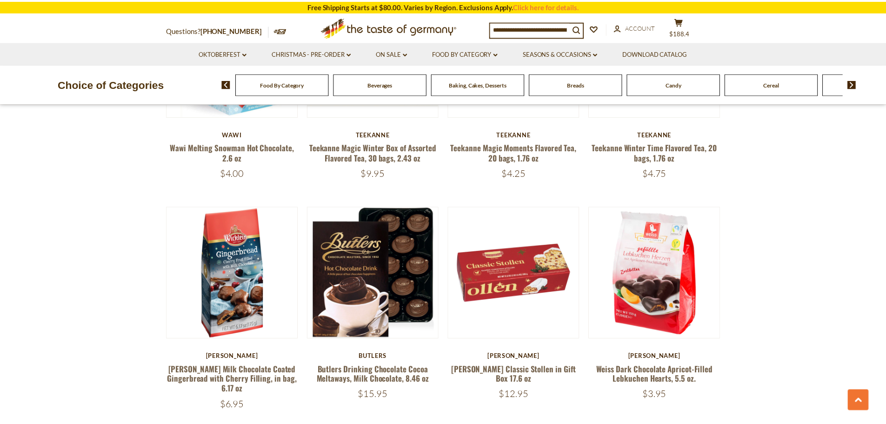
scroll to position [1135, 0]
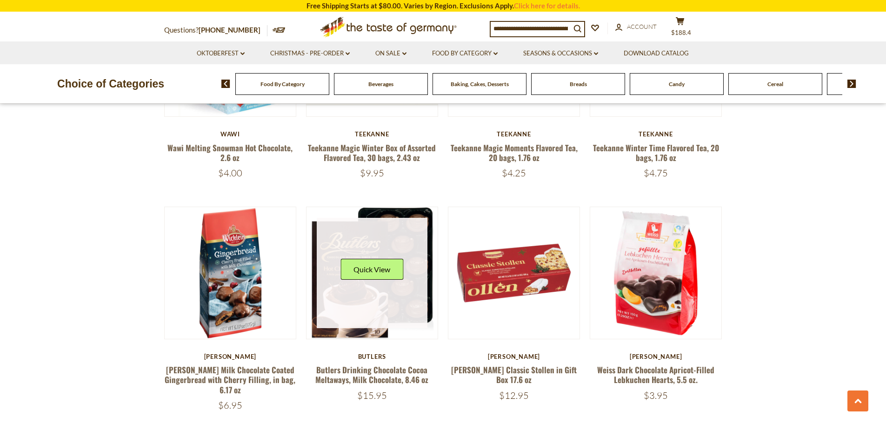
click at [382, 303] on link at bounding box center [372, 273] width 111 height 111
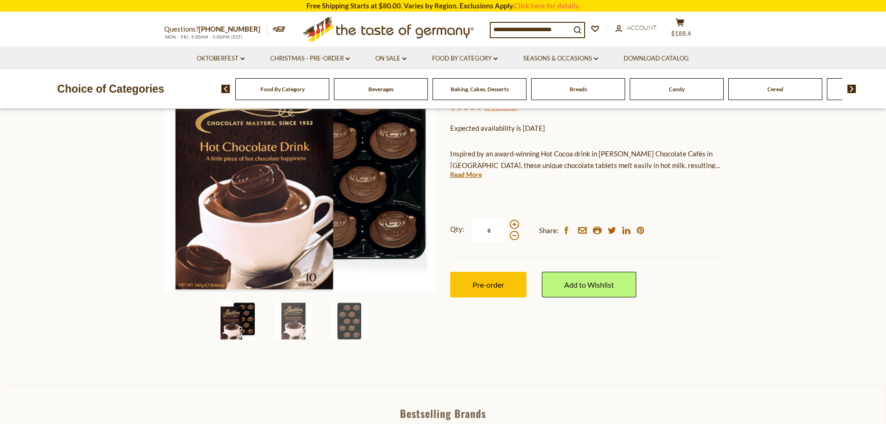
scroll to position [139, 0]
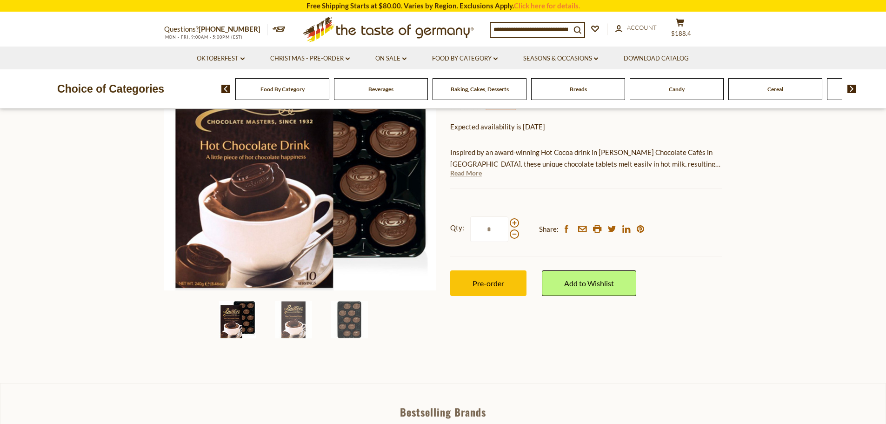
click at [467, 172] on link "Read More" at bounding box center [466, 172] width 32 height 9
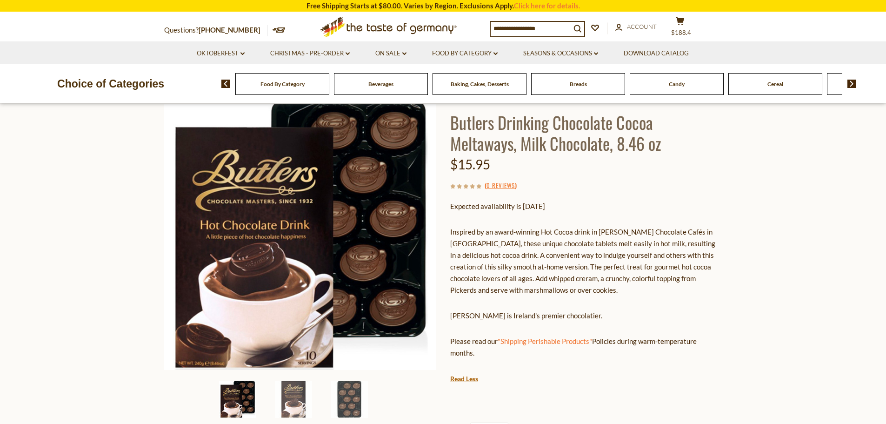
scroll to position [46, 0]
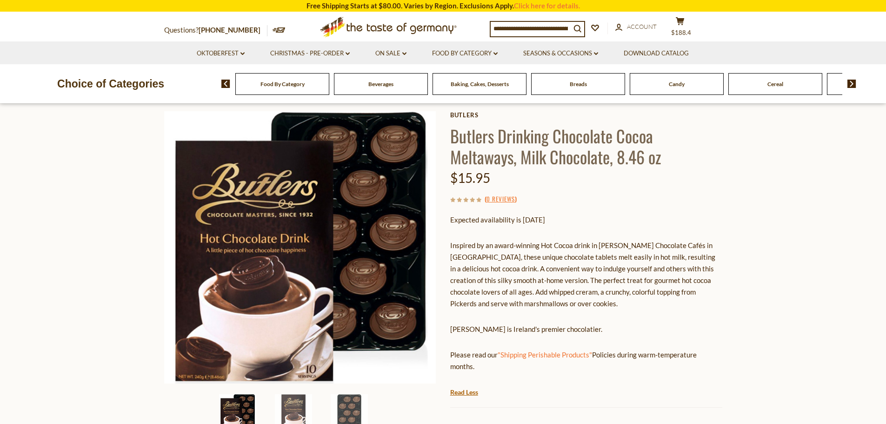
drag, startPoint x: 474, startPoint y: 363, endPoint x: 445, endPoint y: 223, distance: 142.3
click at [434, 223] on div "Home Christmas - PRE-ORDER Butlers Drinking Chocolate Cocoa Meltaways, Milk Cho…" at bounding box center [443, 308] width 572 height 455
copy div "Butlers Butlers Drinking Chocolate Cocoa Meltaways, Milk Chocolate, 8.46 oz $15…"
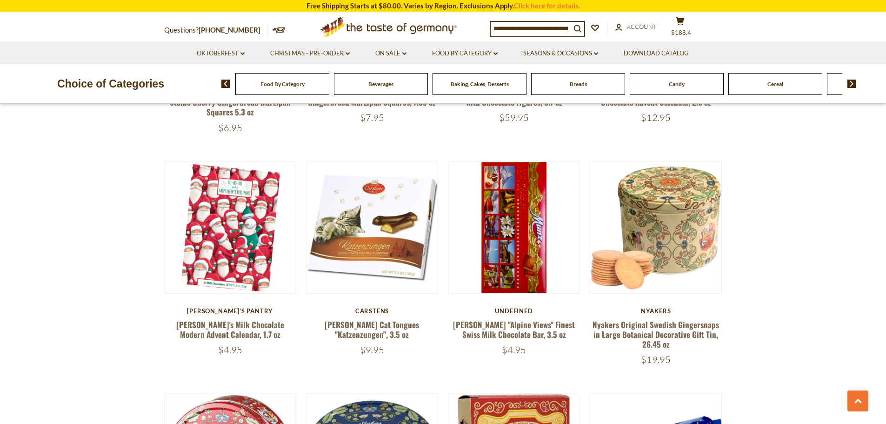
scroll to position [1646, 0]
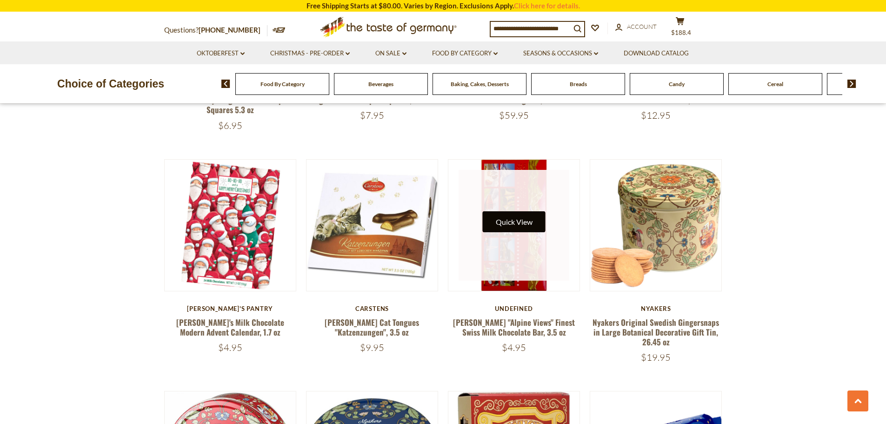
click at [534, 211] on button "Quick View" at bounding box center [514, 221] width 63 height 21
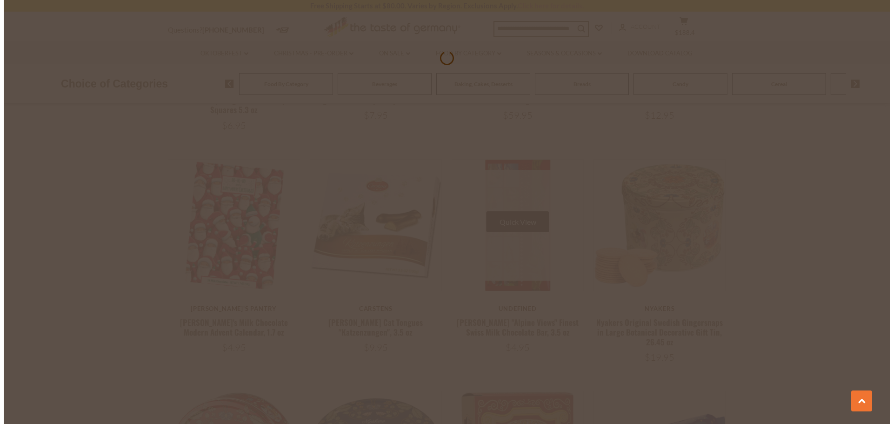
scroll to position [1648, 0]
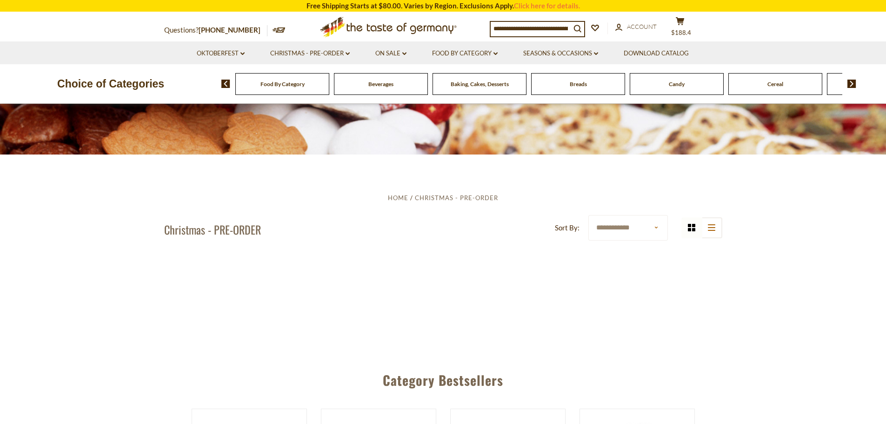
scroll to position [46, 0]
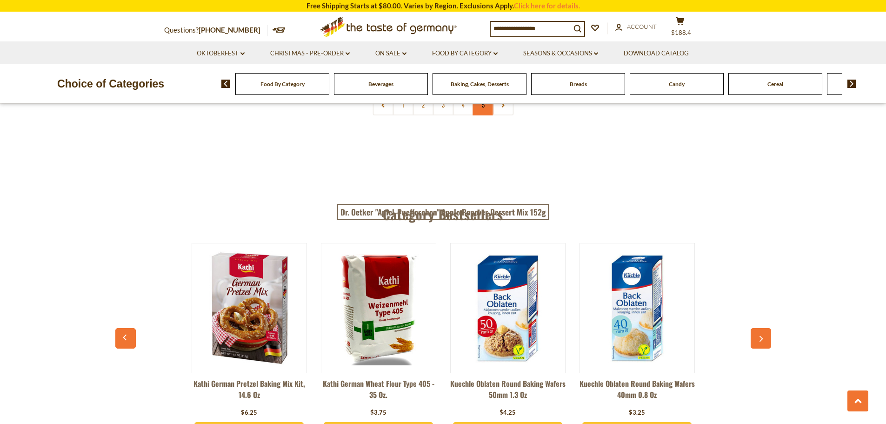
scroll to position [2278, 0]
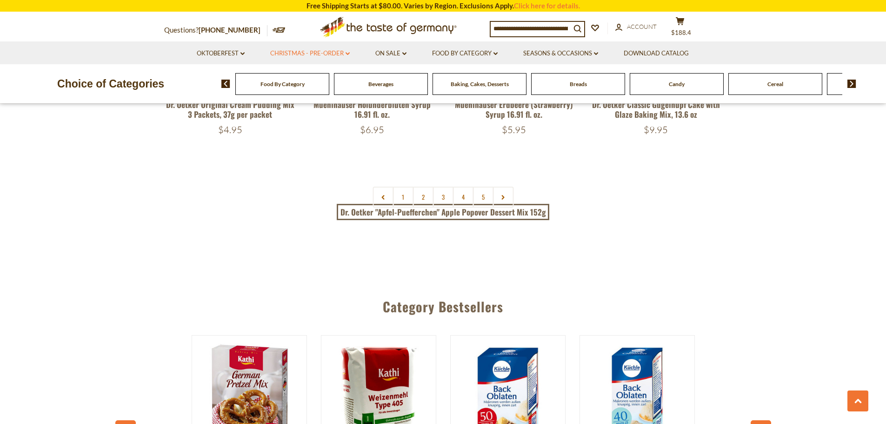
click at [298, 52] on link "Christmas - PRE-ORDER dropdown_arrow" at bounding box center [310, 53] width 80 height 10
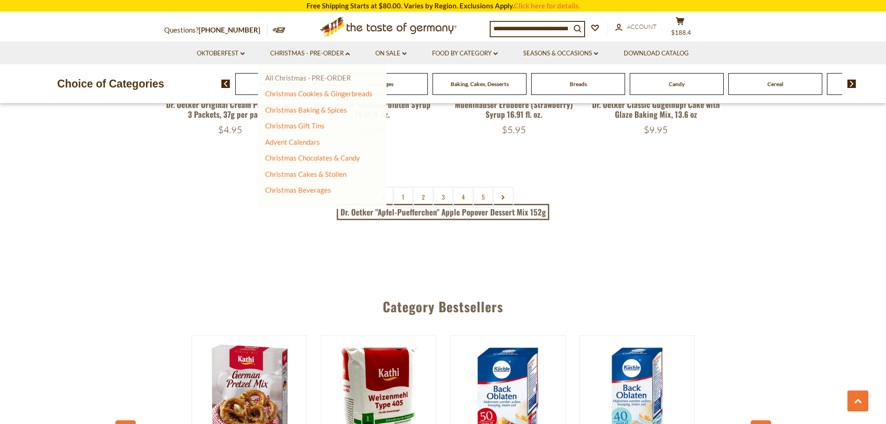
click at [305, 77] on link "All Christmas - PRE-ORDER" at bounding box center [308, 77] width 86 height 8
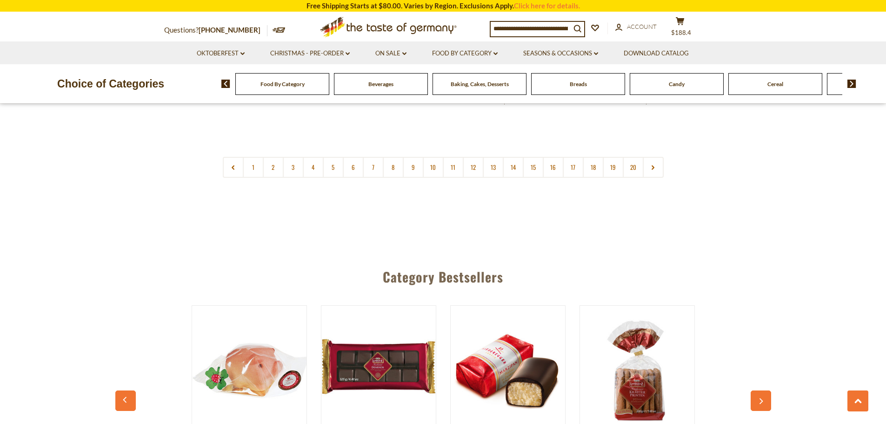
scroll to position [2210, 0]
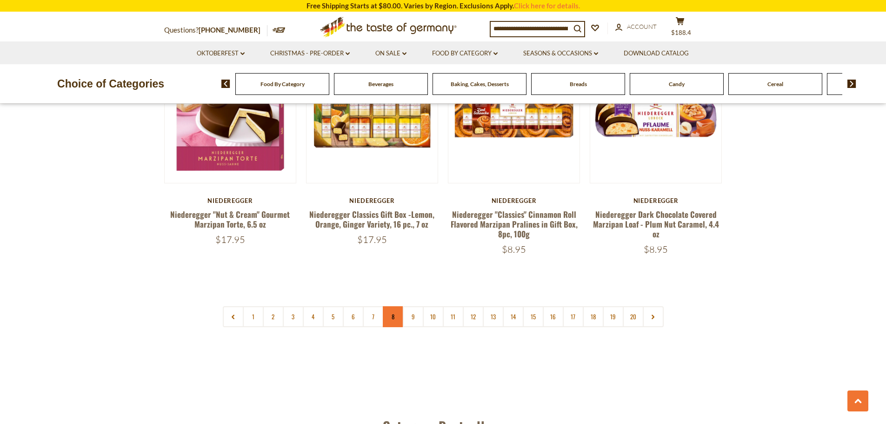
click at [393, 306] on link "8" at bounding box center [393, 316] width 21 height 21
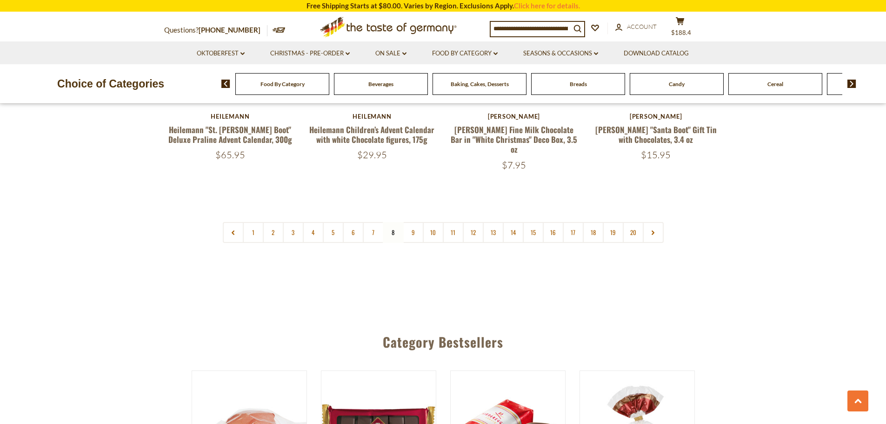
scroll to position [2263, 0]
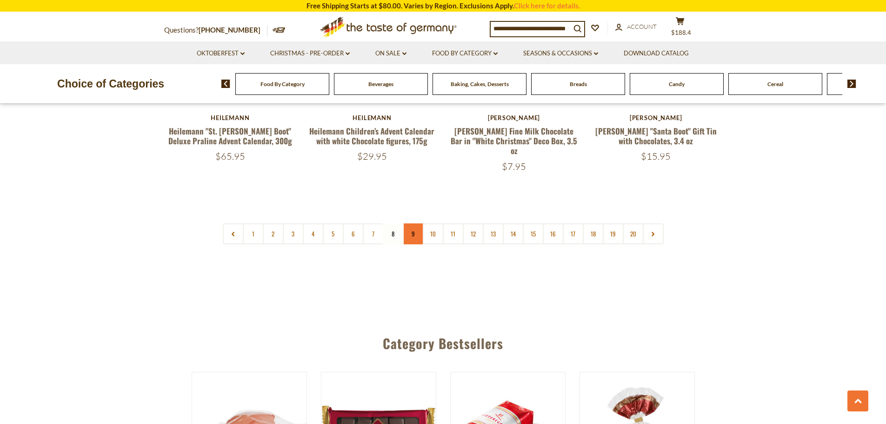
click at [412, 223] on link "9" at bounding box center [413, 233] width 21 height 21
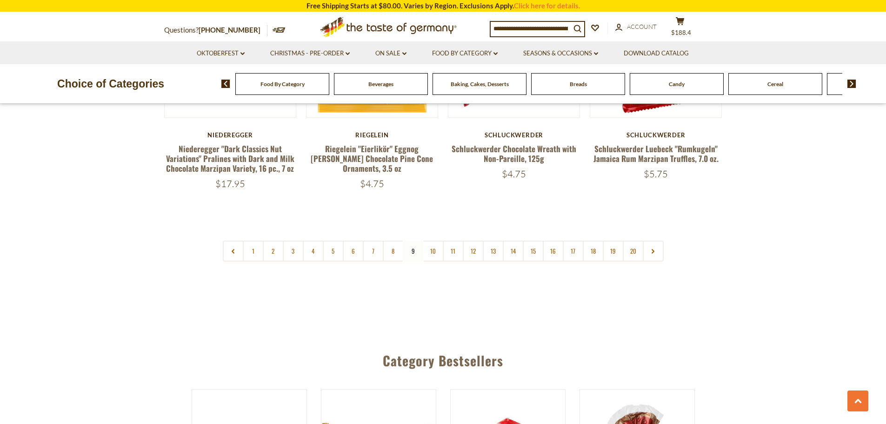
scroll to position [2297, 0]
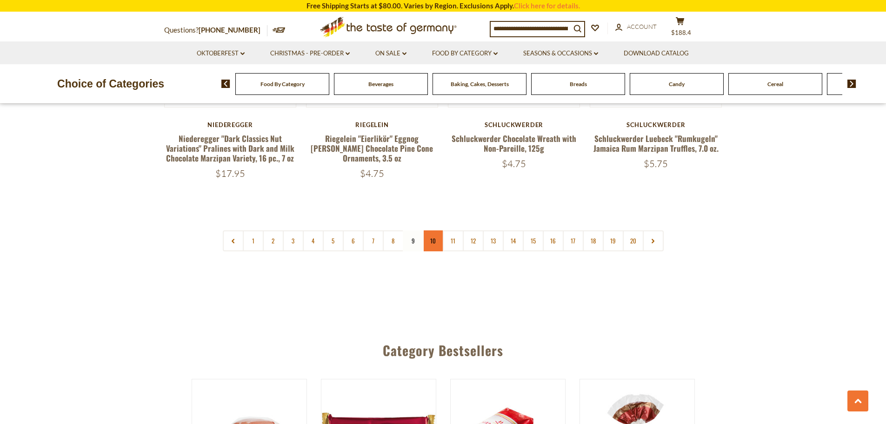
click at [432, 230] on link "10" at bounding box center [433, 240] width 21 height 21
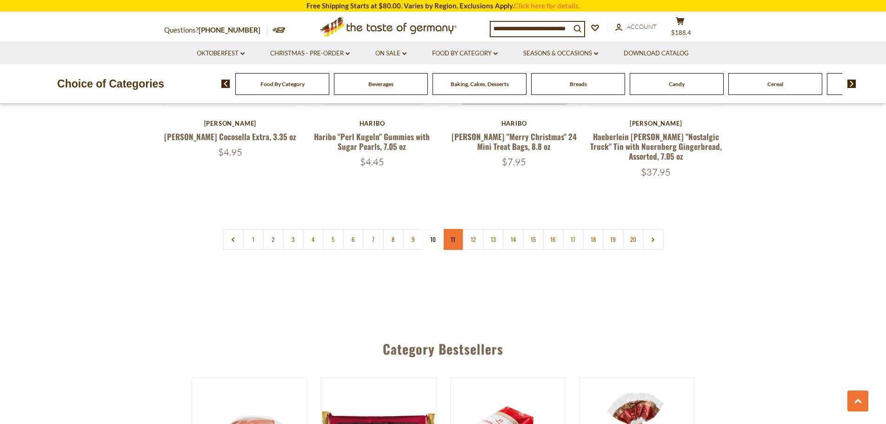
click at [451, 229] on link "11" at bounding box center [453, 239] width 21 height 21
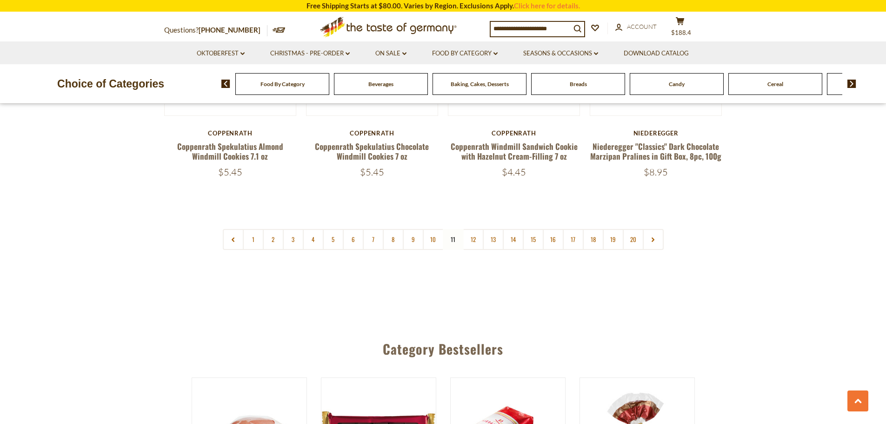
scroll to position [2344, 0]
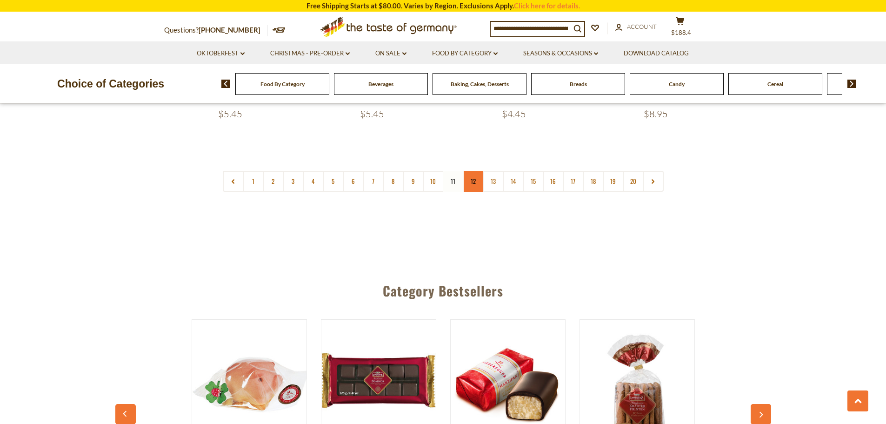
click at [471, 171] on link "12" at bounding box center [473, 181] width 21 height 21
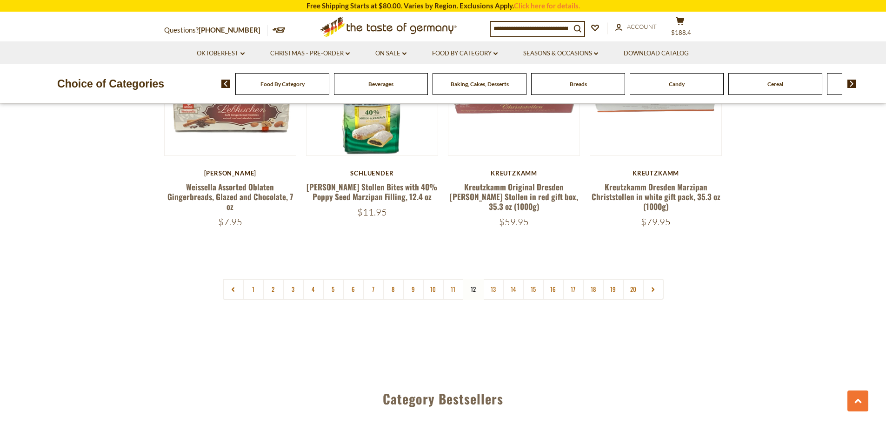
scroll to position [2251, 0]
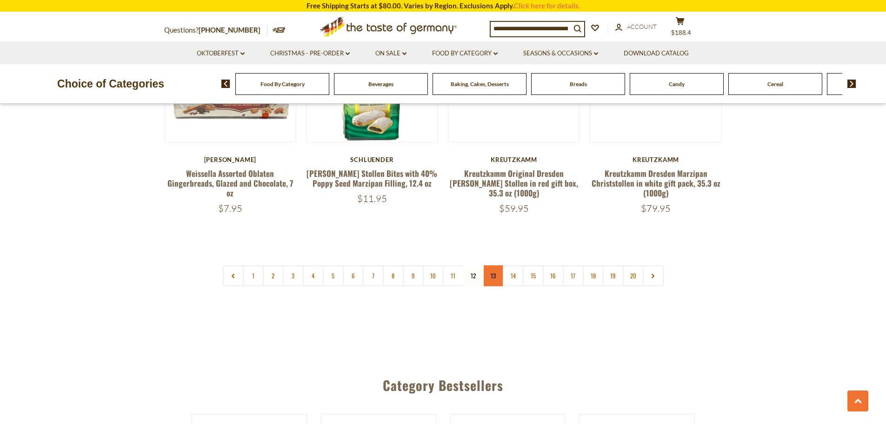
click at [493, 265] on link "13" at bounding box center [493, 275] width 21 height 21
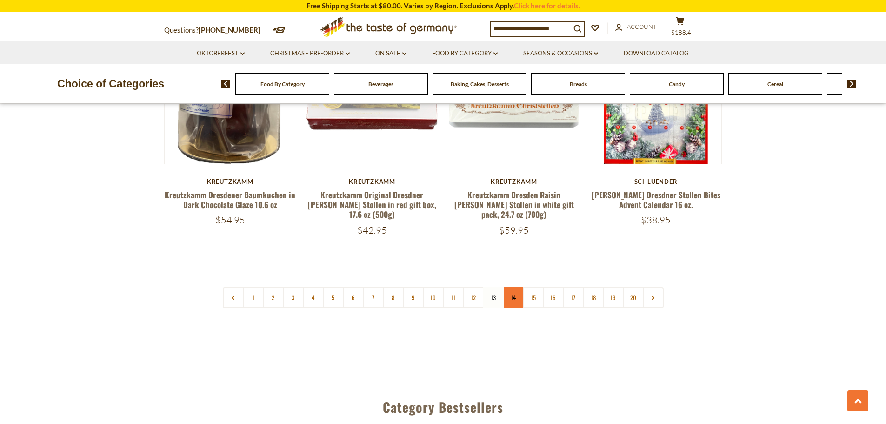
click at [512, 287] on link "14" at bounding box center [513, 297] width 21 height 21
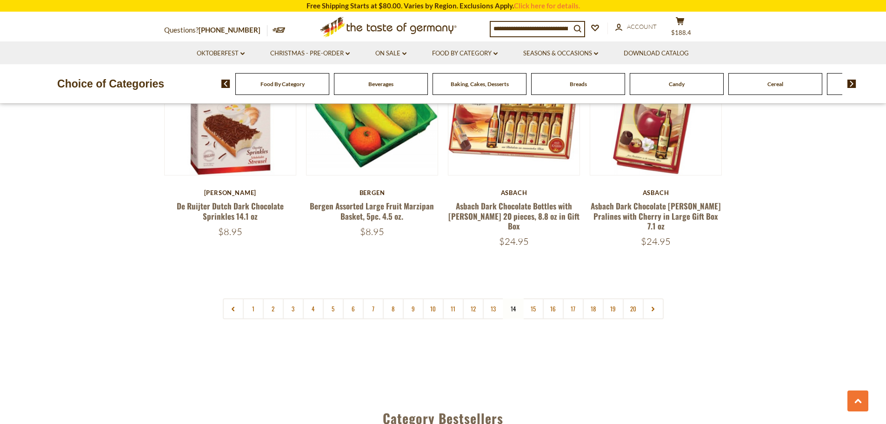
scroll to position [2344, 0]
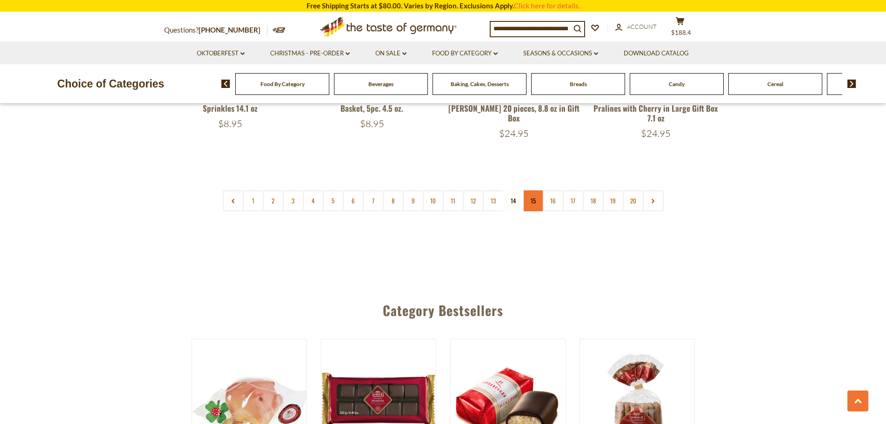
click at [536, 190] on link "15" at bounding box center [533, 200] width 21 height 21
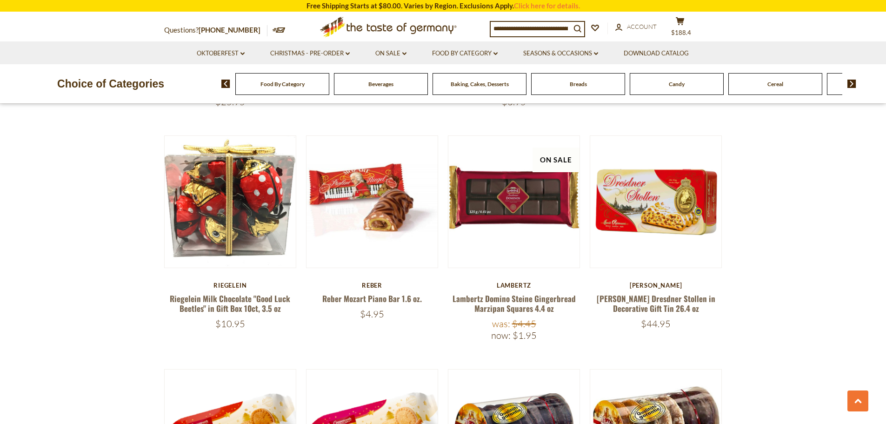
scroll to position [995, 0]
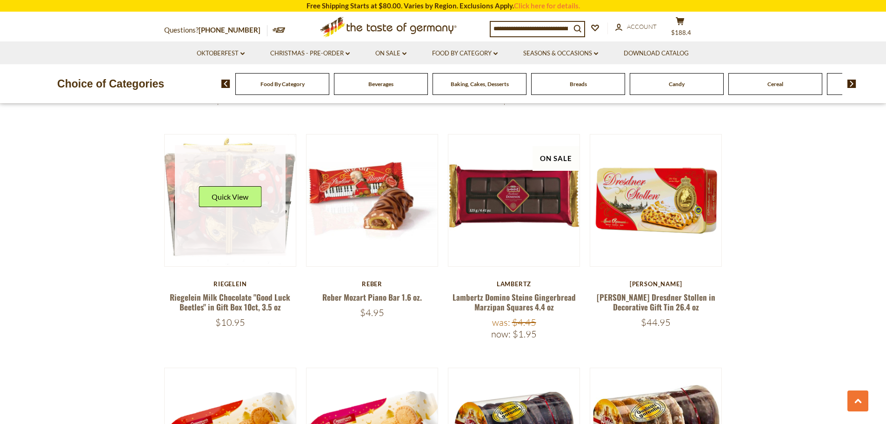
click at [240, 218] on link at bounding box center [230, 200] width 111 height 111
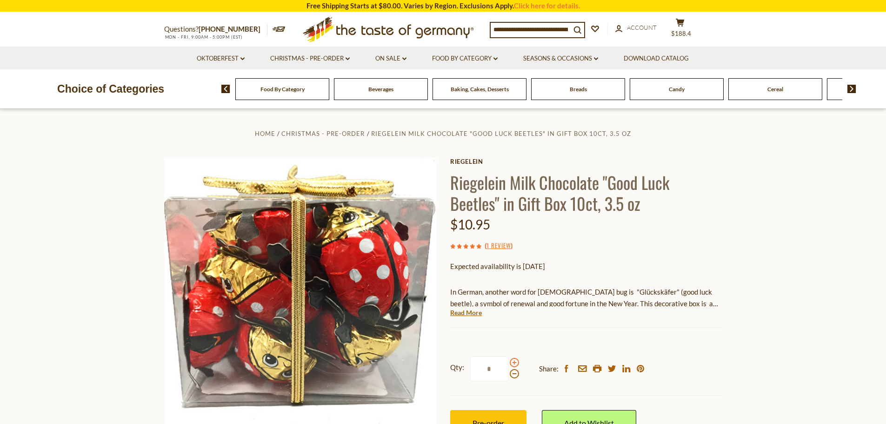
click at [513, 361] on span at bounding box center [514, 362] width 9 height 9
click at [508, 361] on input "*" at bounding box center [489, 369] width 38 height 26
click at [512, 363] on span at bounding box center [514, 362] width 9 height 9
click at [508, 363] on input "*" at bounding box center [489, 369] width 38 height 26
click at [514, 362] on span at bounding box center [514, 362] width 9 height 9
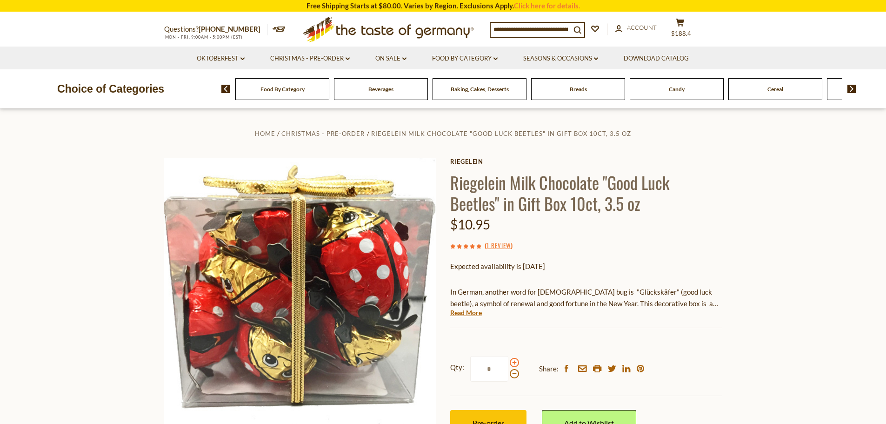
click at [508, 362] on input "*" at bounding box center [489, 369] width 38 height 26
type input "*"
click at [514, 417] on button "Pre-order" at bounding box center [488, 423] width 76 height 26
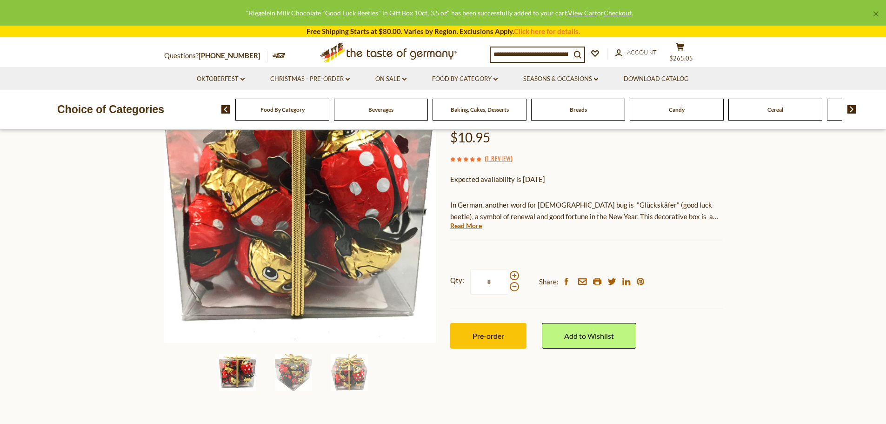
scroll to position [93, 0]
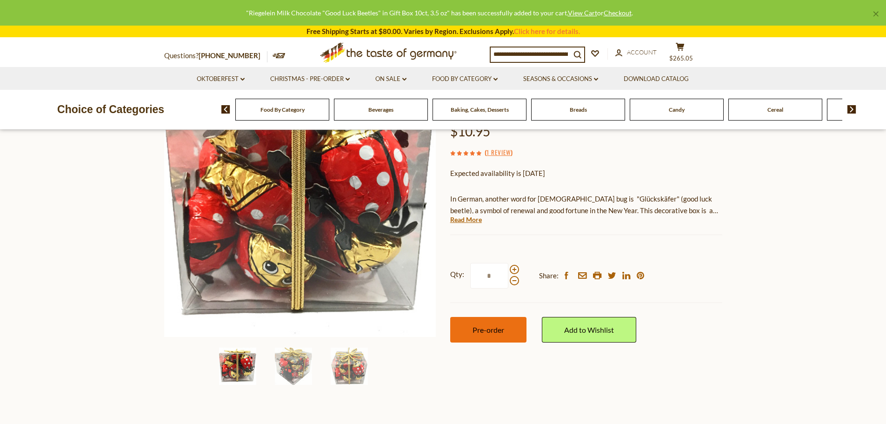
click at [485, 332] on span "Pre-order" at bounding box center [488, 329] width 32 height 9
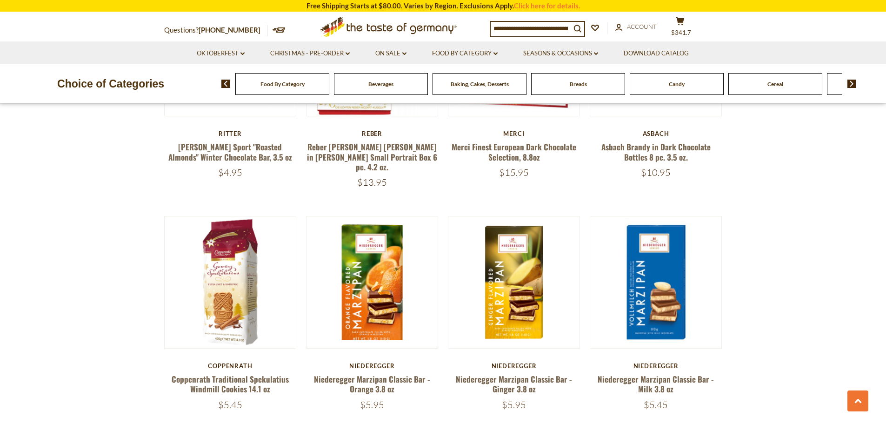
scroll to position [2251, 0]
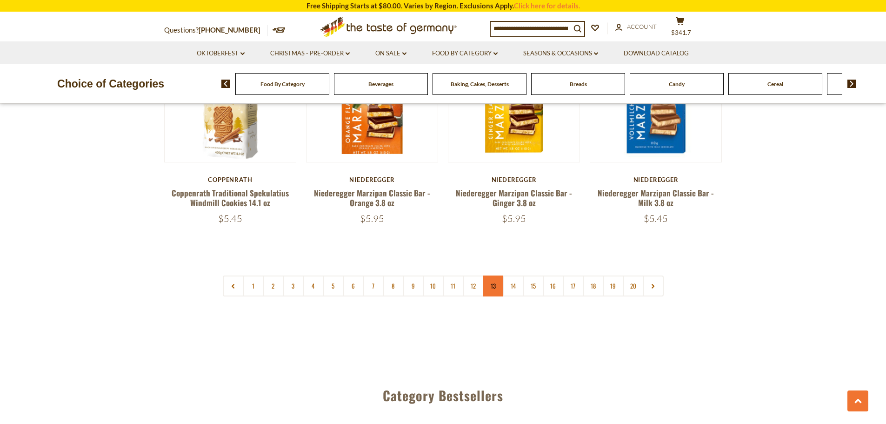
click at [492, 275] on link "13" at bounding box center [493, 285] width 21 height 21
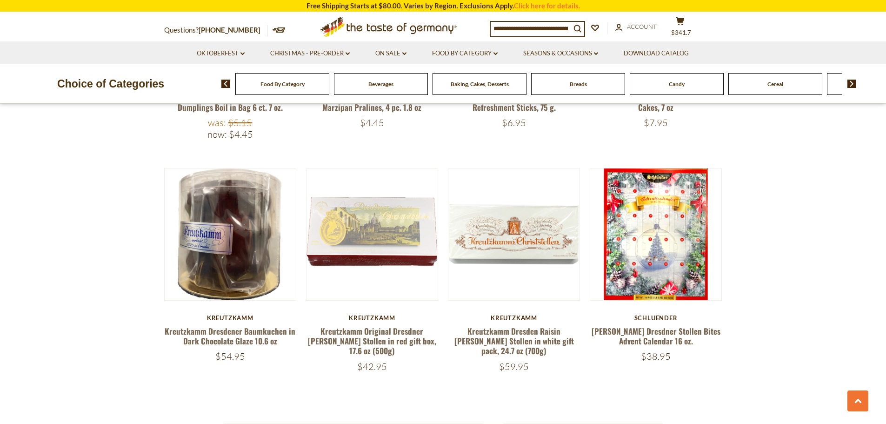
scroll to position [2111, 0]
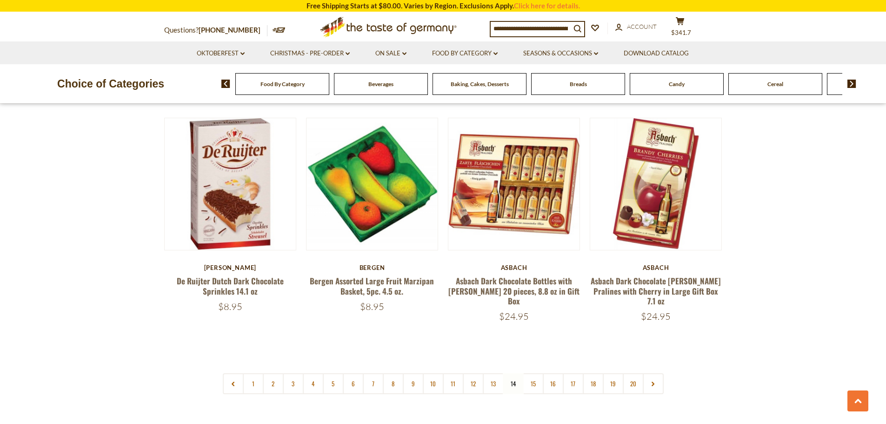
scroll to position [2158, 0]
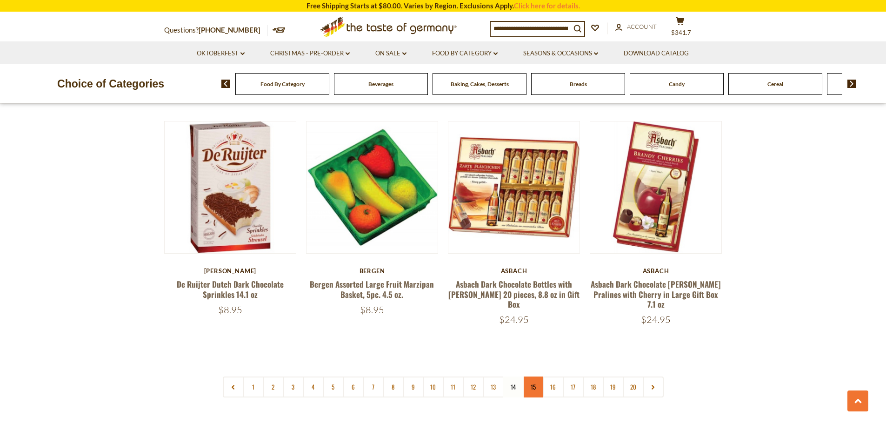
click at [533, 376] on link "15" at bounding box center [533, 386] width 21 height 21
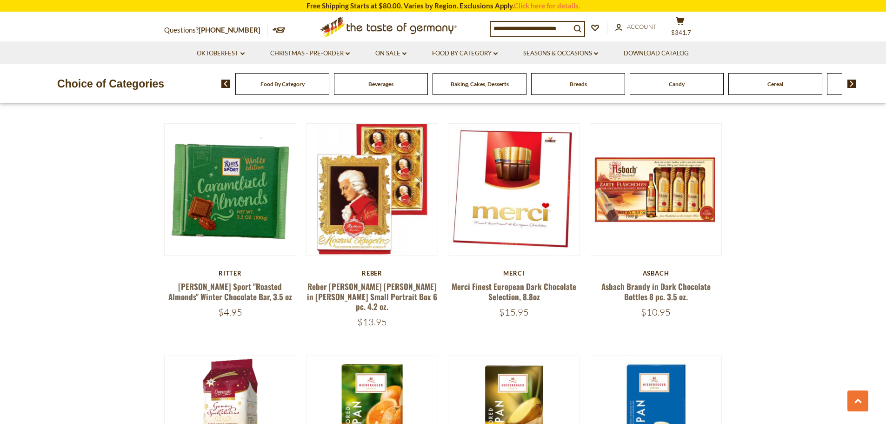
scroll to position [2111, 0]
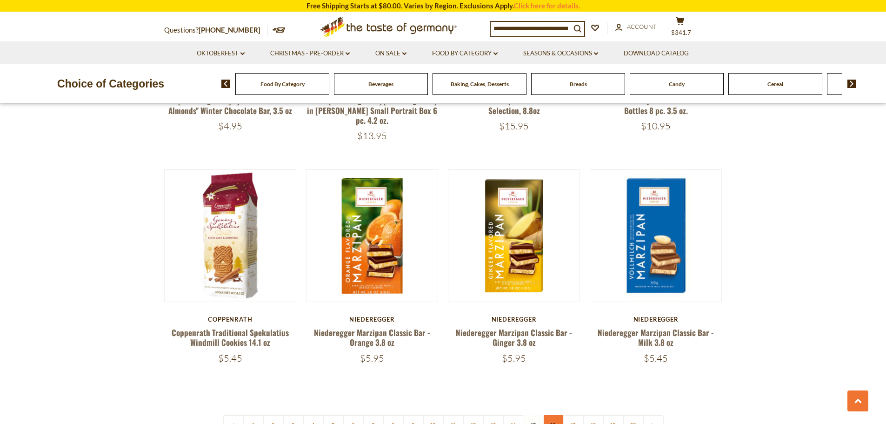
click at [553, 415] on link "16" at bounding box center [553, 425] width 21 height 21
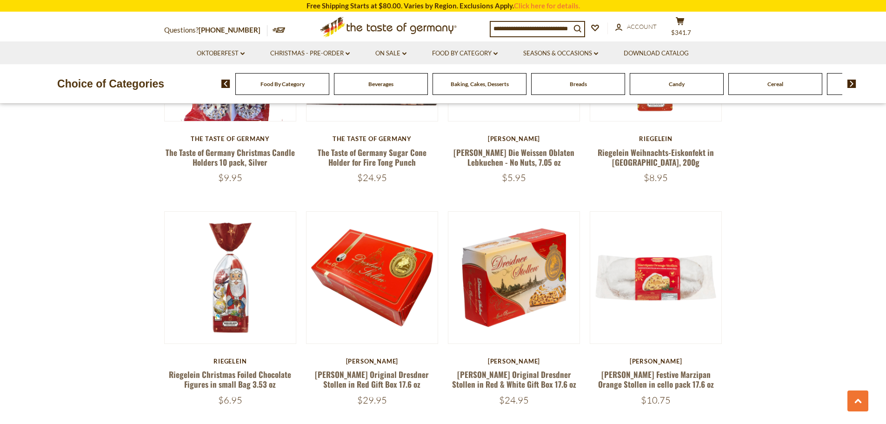
scroll to position [2065, 0]
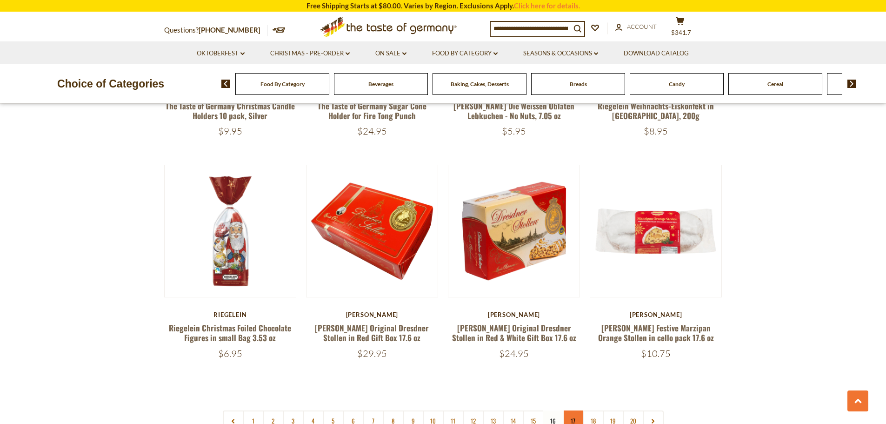
click at [572, 410] on link "17" at bounding box center [573, 420] width 21 height 21
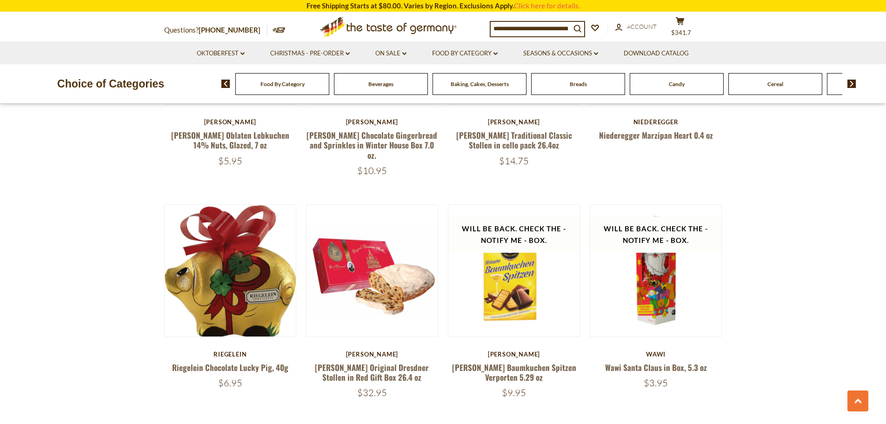
scroll to position [1646, 0]
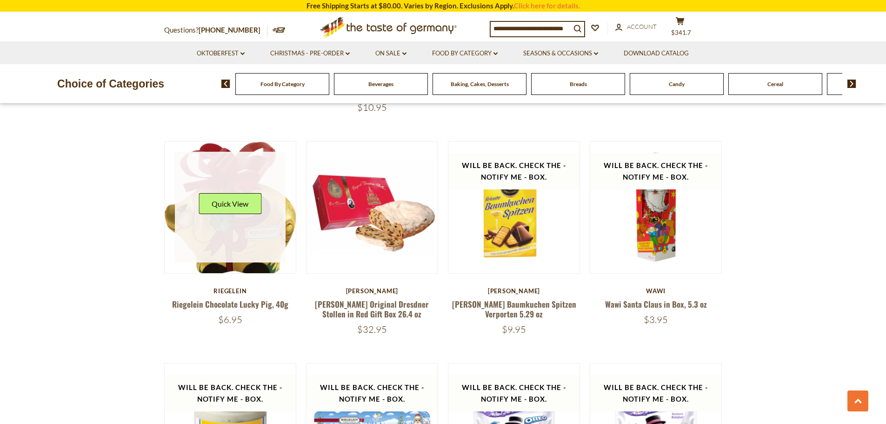
click at [227, 225] on link at bounding box center [230, 207] width 111 height 111
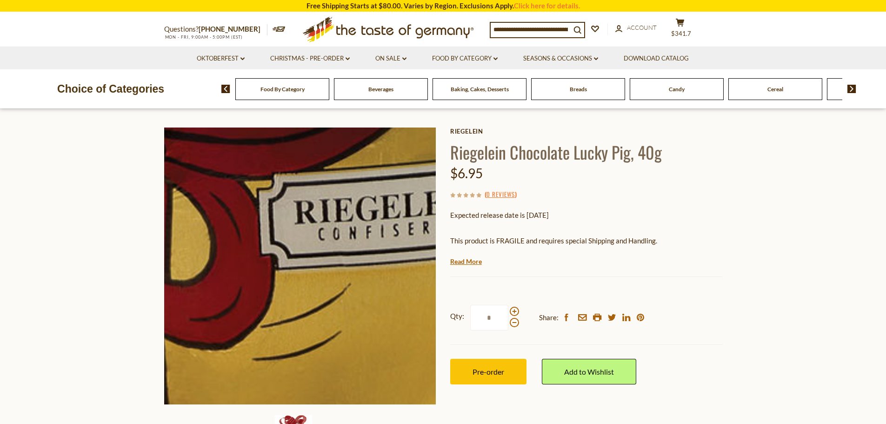
scroll to position [46, 0]
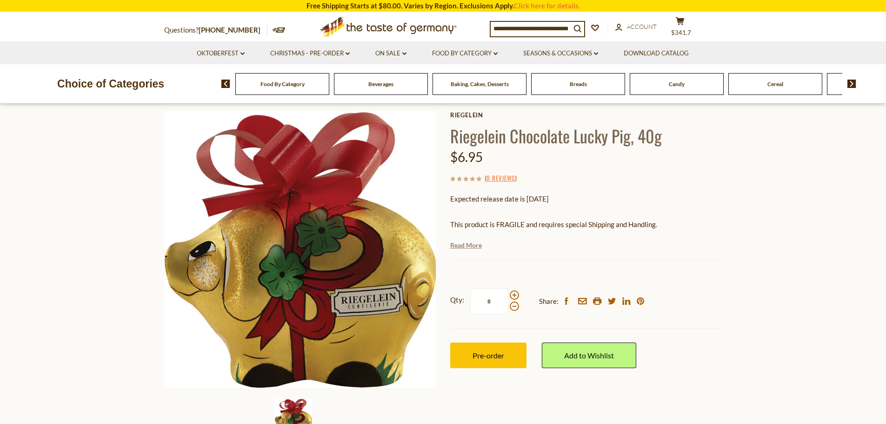
click at [473, 246] on link "Read More" at bounding box center [466, 244] width 32 height 9
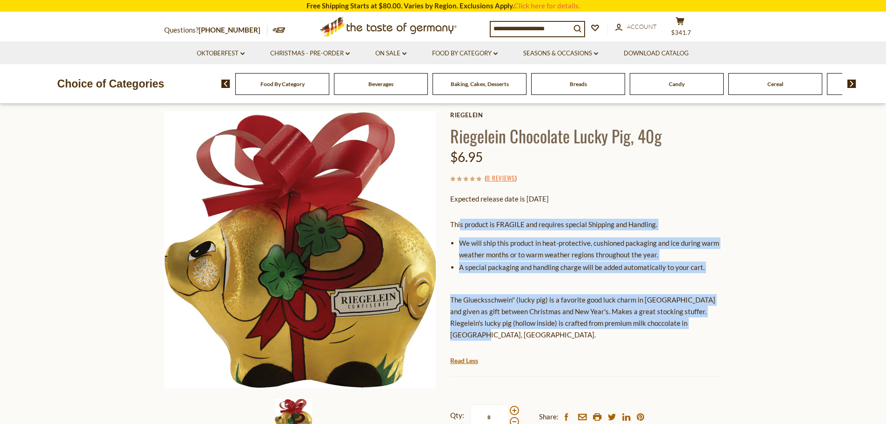
drag, startPoint x: 687, startPoint y: 320, endPoint x: 461, endPoint y: 217, distance: 248.0
click at [461, 217] on div "This product is FRAGILE and requires special Shipping and Handling. We will shi…" at bounding box center [586, 283] width 272 height 143
copy div "s product is FRAGILE and requires special Shipping and Handling. We will ship t…"
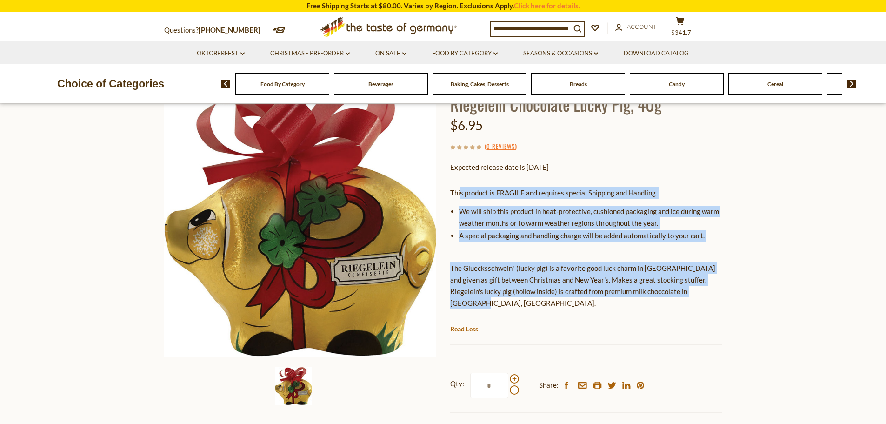
scroll to position [93, 0]
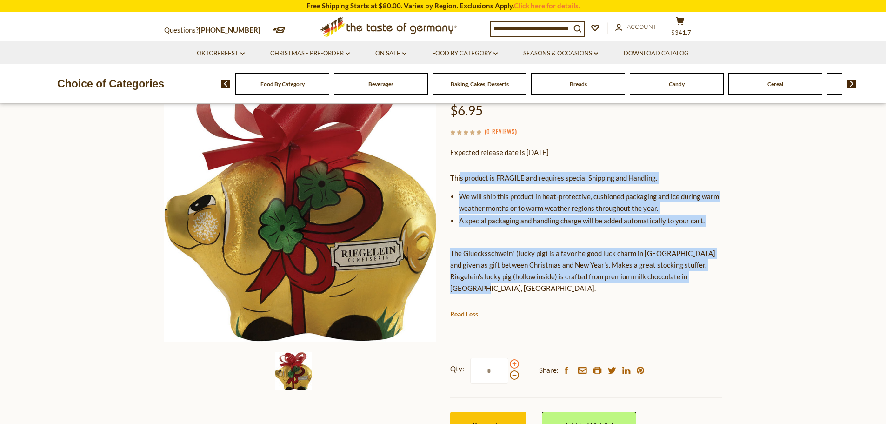
click at [513, 359] on span at bounding box center [514, 363] width 9 height 9
click at [508, 358] on input "*" at bounding box center [489, 371] width 38 height 26
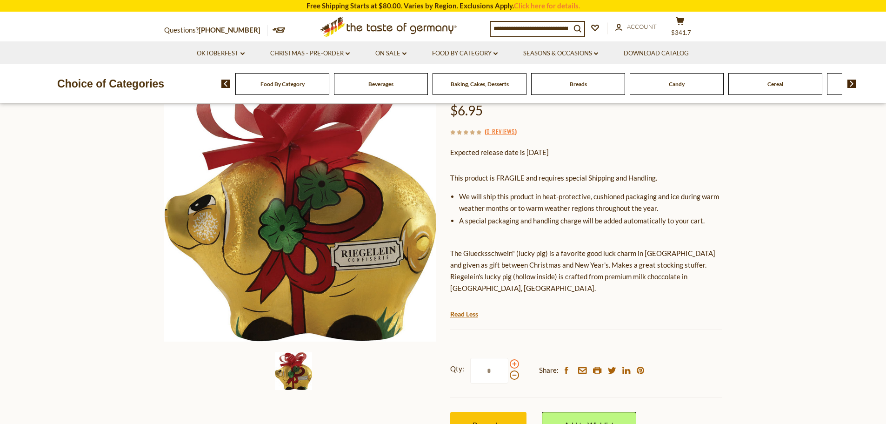
click at [513, 359] on span at bounding box center [514, 363] width 9 height 9
click at [508, 358] on input "*" at bounding box center [489, 371] width 38 height 26
click at [513, 359] on span at bounding box center [514, 363] width 9 height 9
click at [508, 358] on input "*" at bounding box center [489, 371] width 38 height 26
type input "*"
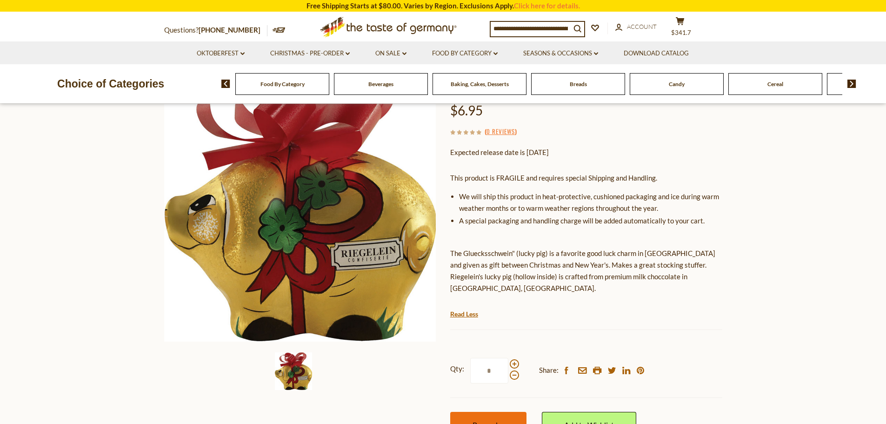
click at [488, 420] on span "Pre-order" at bounding box center [488, 424] width 32 height 9
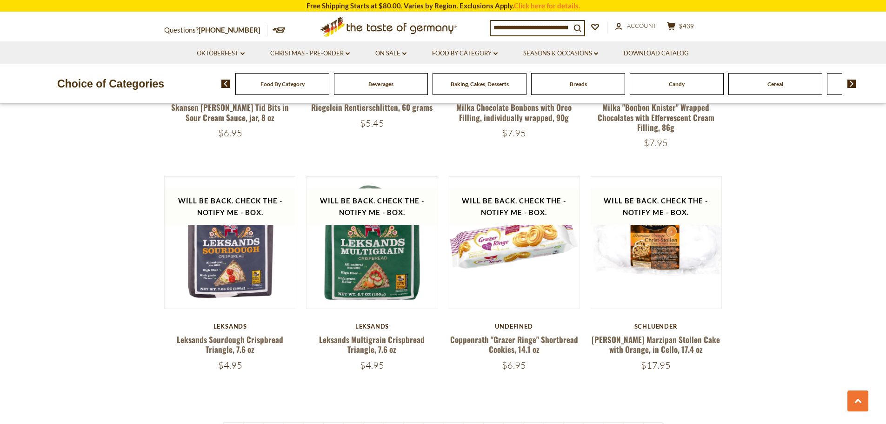
scroll to position [2204, 0]
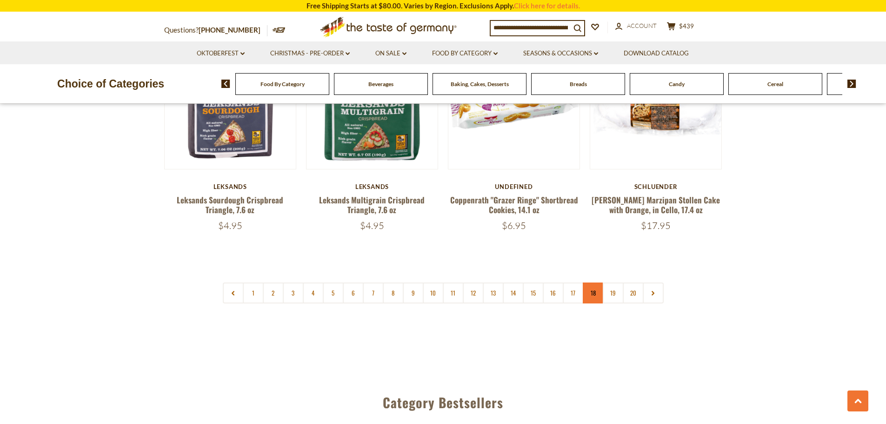
click at [594, 282] on link "18" at bounding box center [593, 292] width 21 height 21
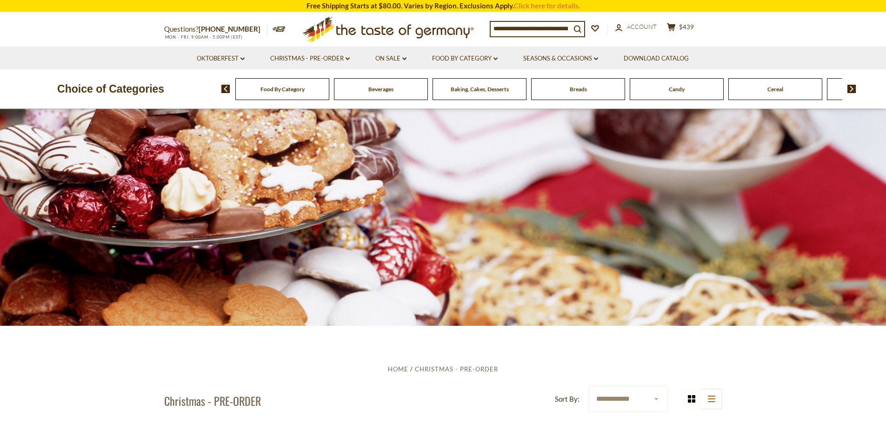
scroll to position [0, 0]
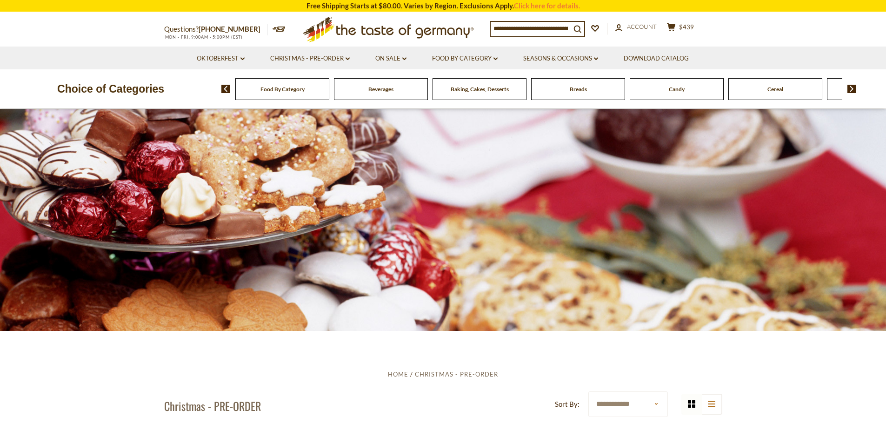
click at [480, 53] on li "Food By Category dropdown_arrow All Food By Category Taste of Germany Collectio…" at bounding box center [465, 57] width 90 height 23
click at [466, 60] on link "Food By Category dropdown_arrow" at bounding box center [465, 58] width 66 height 10
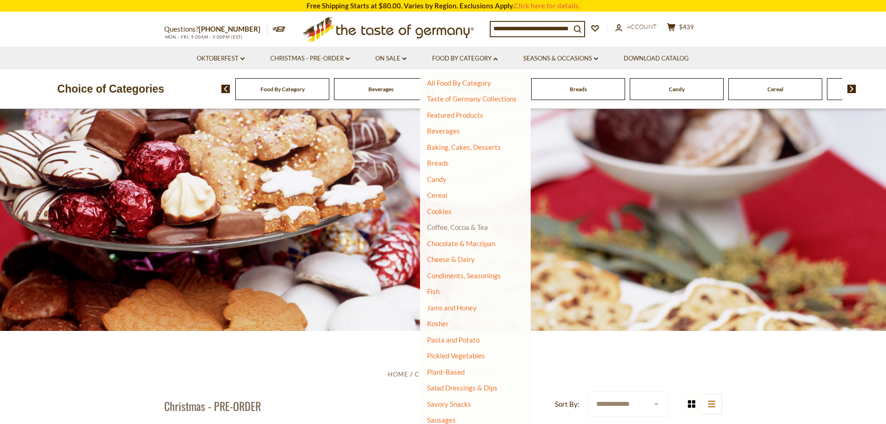
click at [463, 227] on link "Coffee, Cocoa & Tea" at bounding box center [457, 227] width 61 height 8
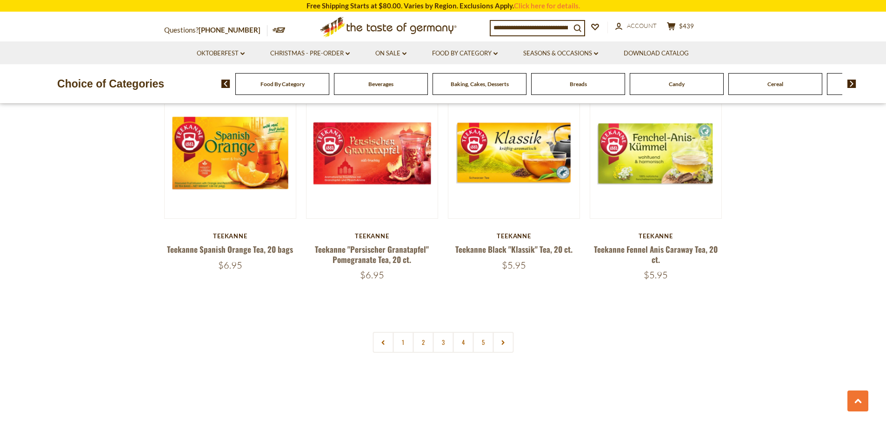
scroll to position [2232, 0]
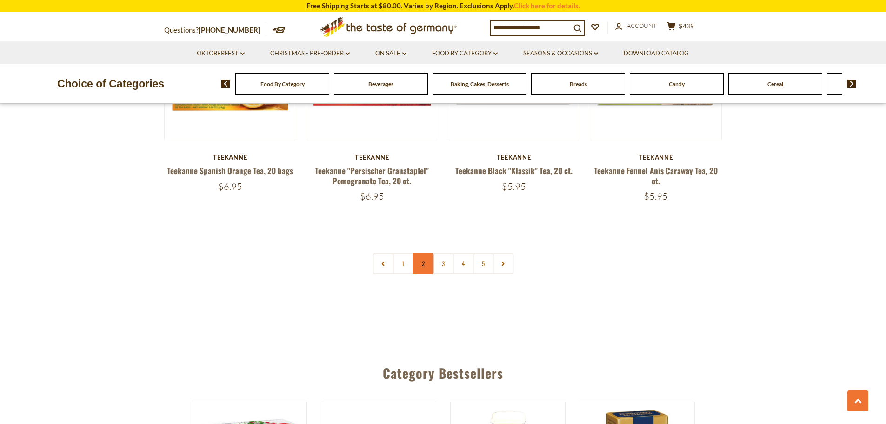
click at [420, 255] on link "2" at bounding box center [422, 263] width 21 height 21
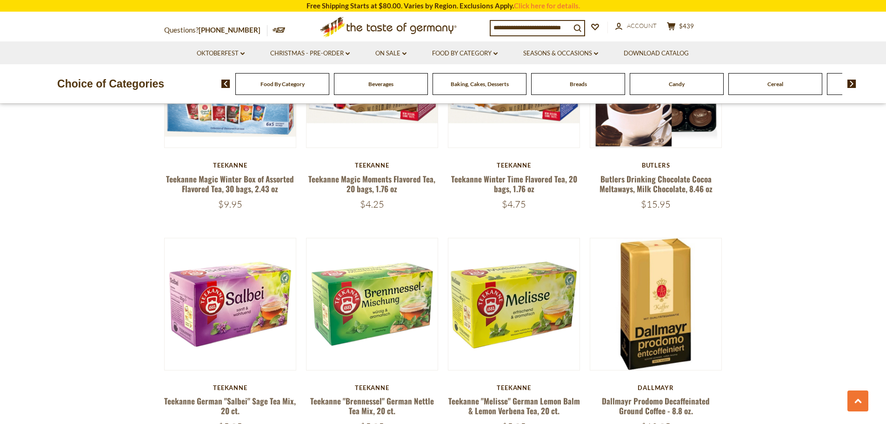
scroll to position [1181, 0]
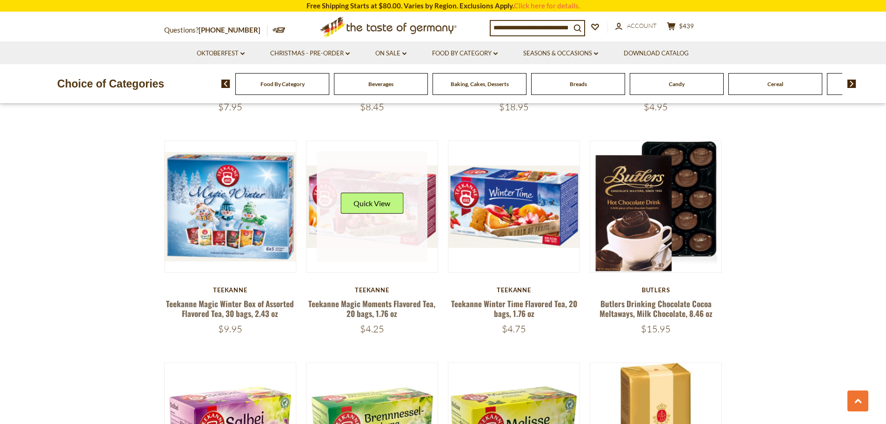
click at [397, 215] on div "Quick View" at bounding box center [371, 206] width 63 height 28
click at [362, 224] on link at bounding box center [372, 206] width 111 height 111
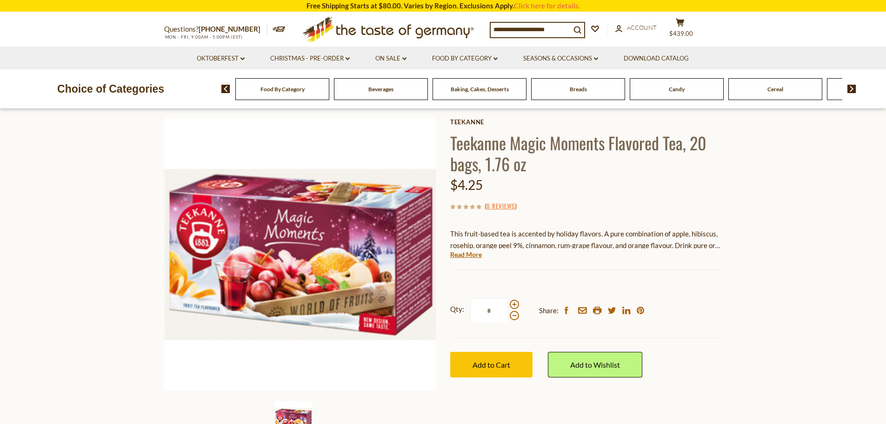
scroll to position [93, 0]
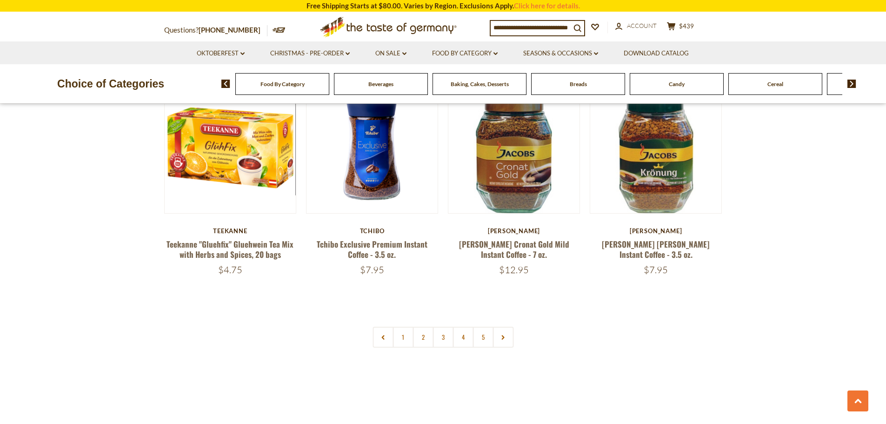
scroll to position [2065, 0]
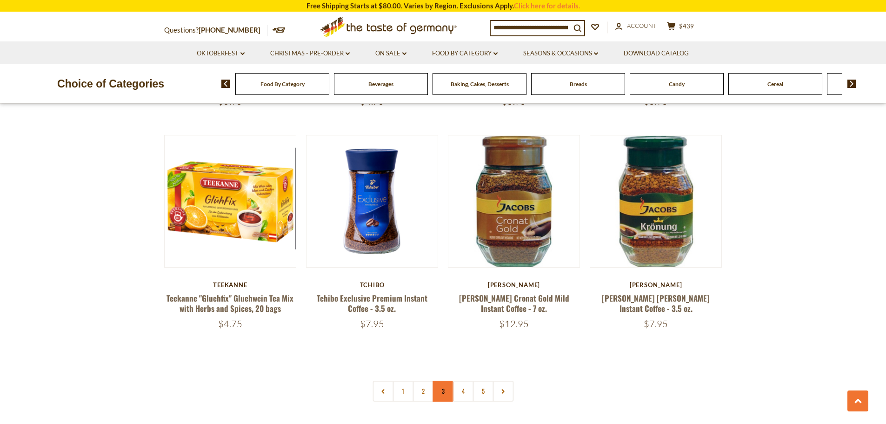
click at [444, 392] on link "3" at bounding box center [442, 390] width 21 height 21
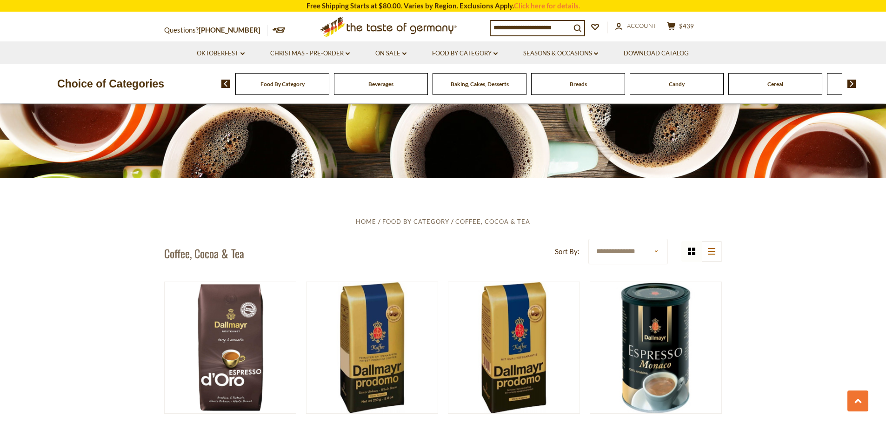
scroll to position [0, 0]
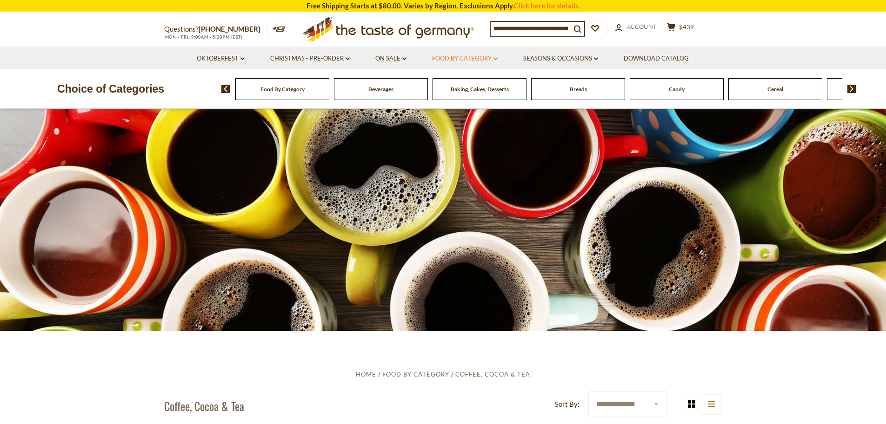
click at [464, 60] on link "Food By Category dropdown_arrow" at bounding box center [465, 58] width 66 height 10
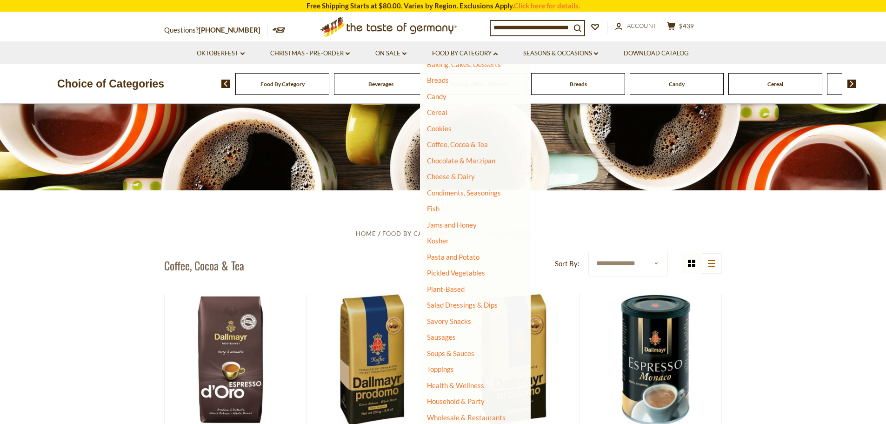
scroll to position [232, 0]
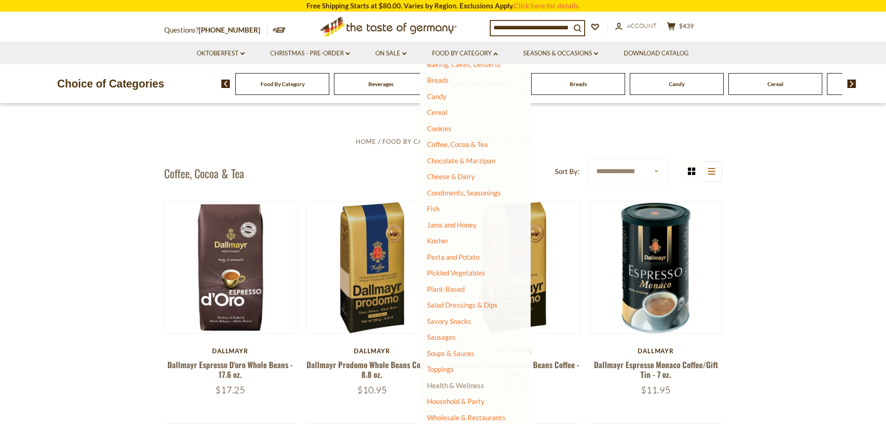
click at [470, 385] on link "Health & Wellness" at bounding box center [455, 384] width 57 height 13
click at [467, 383] on link "Health & Wellness" at bounding box center [455, 384] width 57 height 13
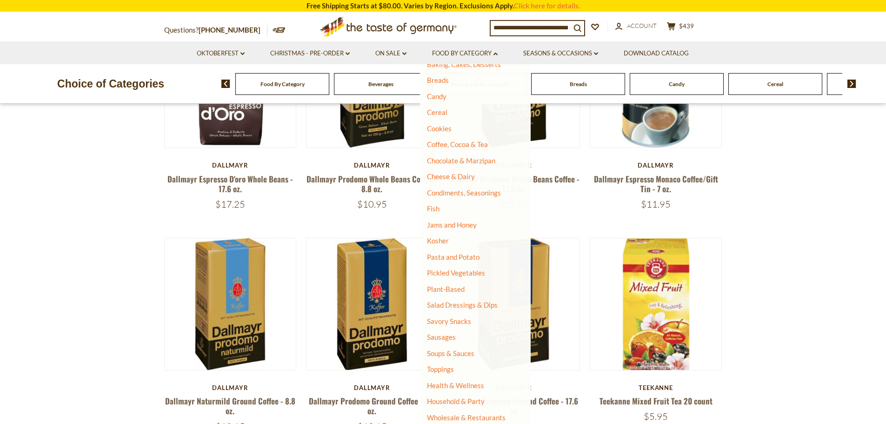
scroll to position [418, 0]
click at [462, 416] on link "Wholesale & Restaurants" at bounding box center [466, 417] width 79 height 13
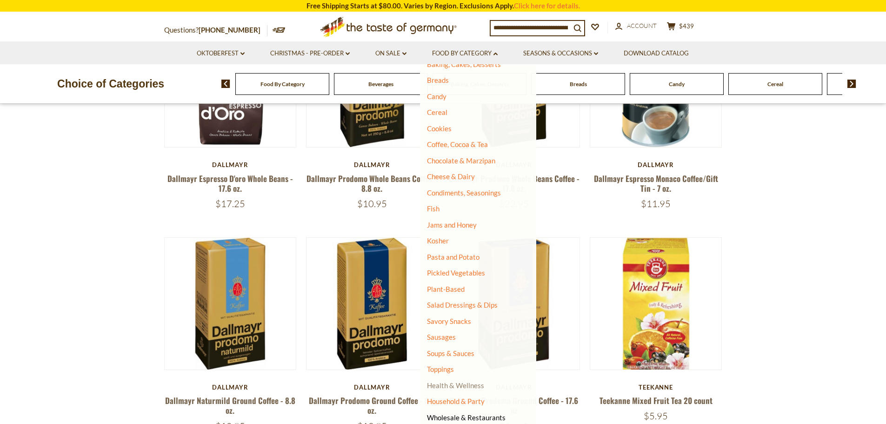
click at [466, 384] on link "Health & Wellness" at bounding box center [455, 384] width 57 height 13
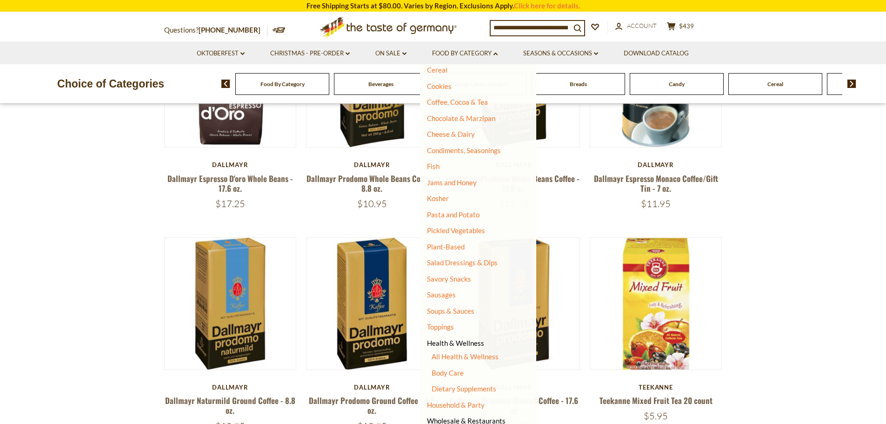
scroll to position [169, 0]
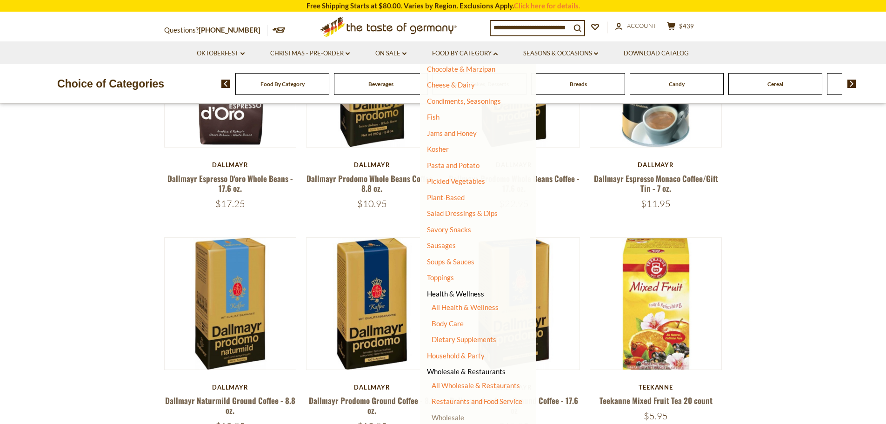
click at [456, 415] on link "Wholesale" at bounding box center [447, 417] width 33 height 8
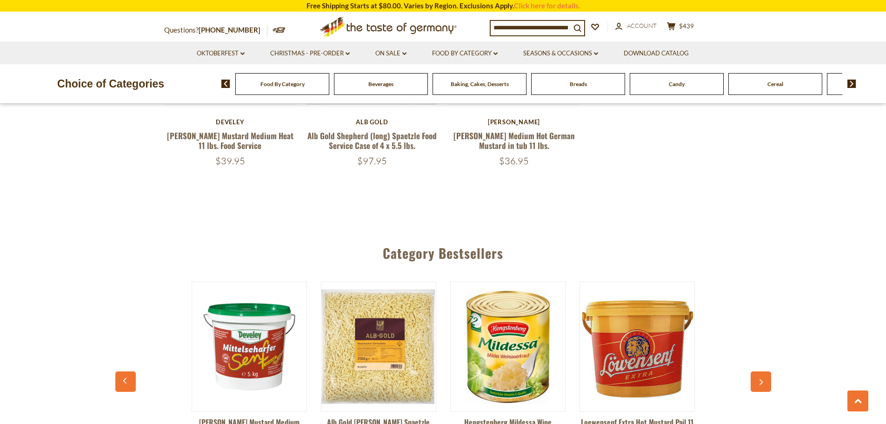
scroll to position [697, 0]
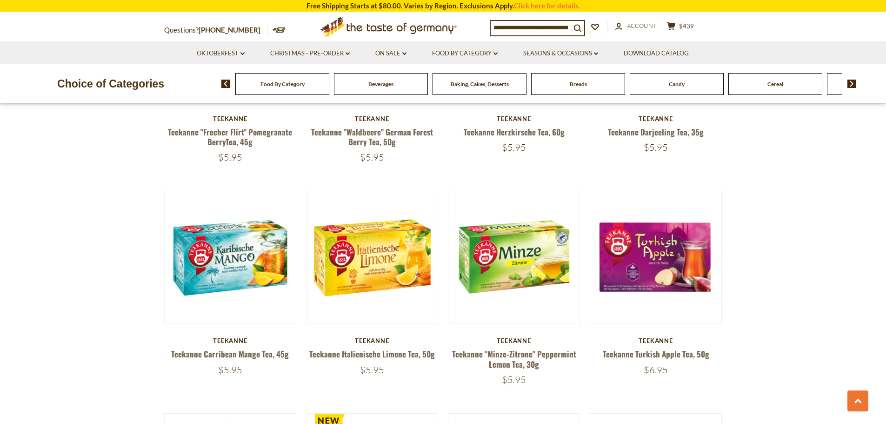
scroll to position [1534, 0]
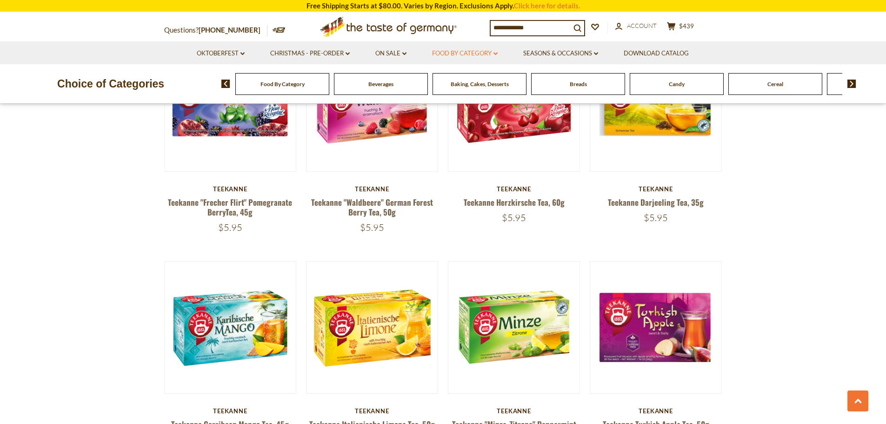
click at [464, 55] on link "Food By Category dropdown_arrow" at bounding box center [465, 53] width 66 height 10
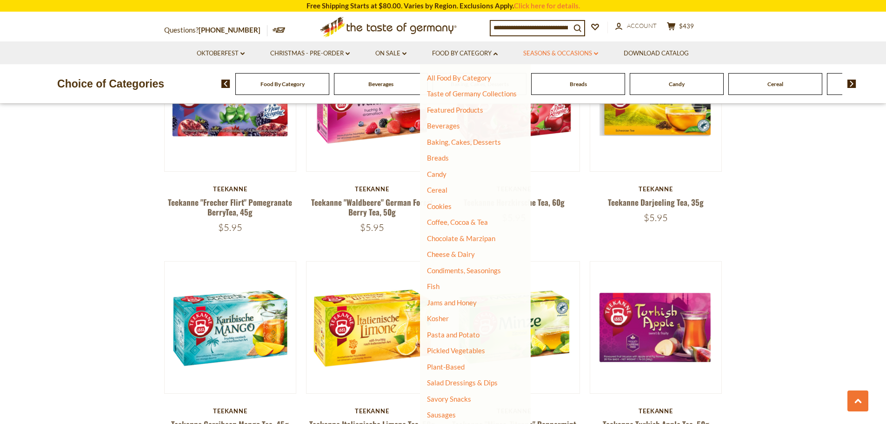
click at [554, 53] on link "Seasons & Occasions dropdown_arrow" at bounding box center [560, 53] width 75 height 10
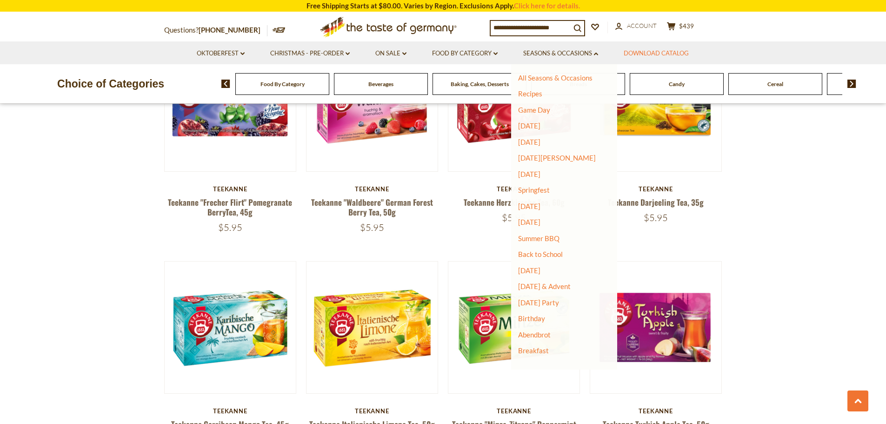
click at [655, 50] on link "Download Catalog" at bounding box center [655, 53] width 65 height 10
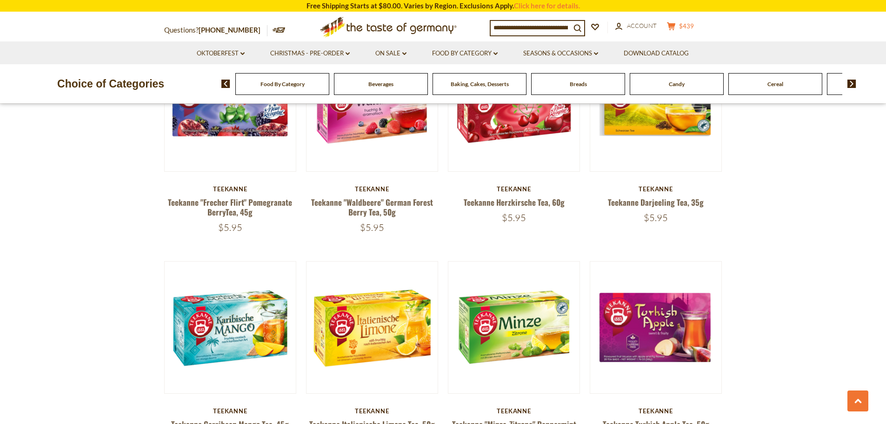
click at [693, 29] on span "$439" at bounding box center [686, 25] width 15 height 7
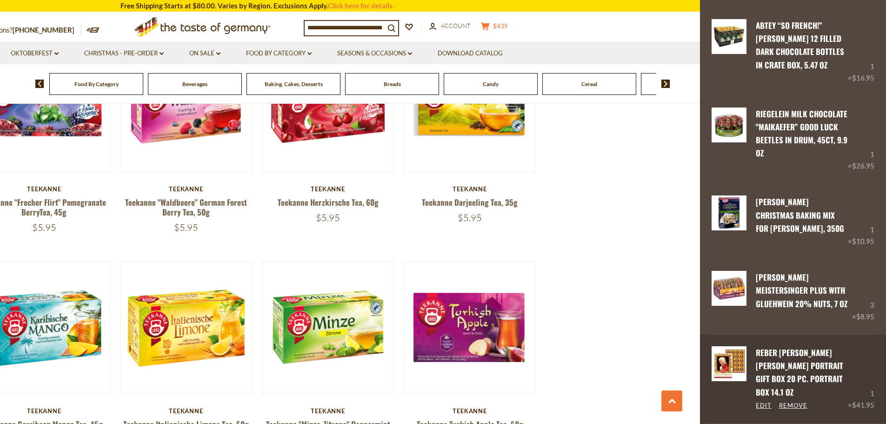
scroll to position [608, 0]
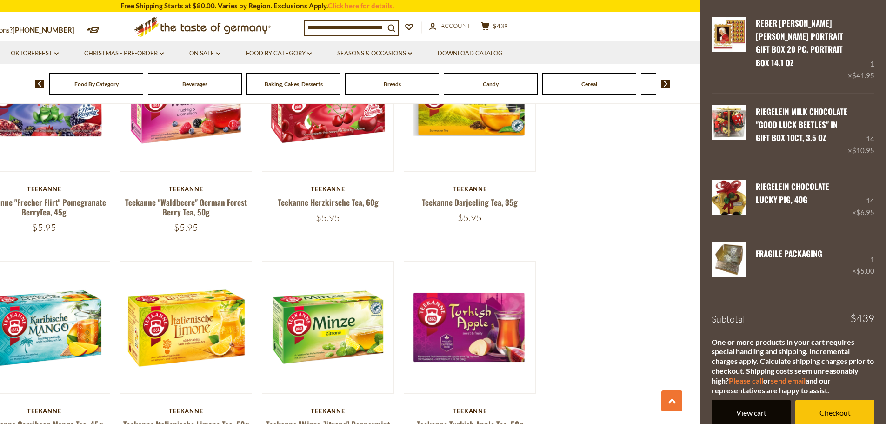
click at [737, 404] on link "View cart" at bounding box center [750, 412] width 79 height 26
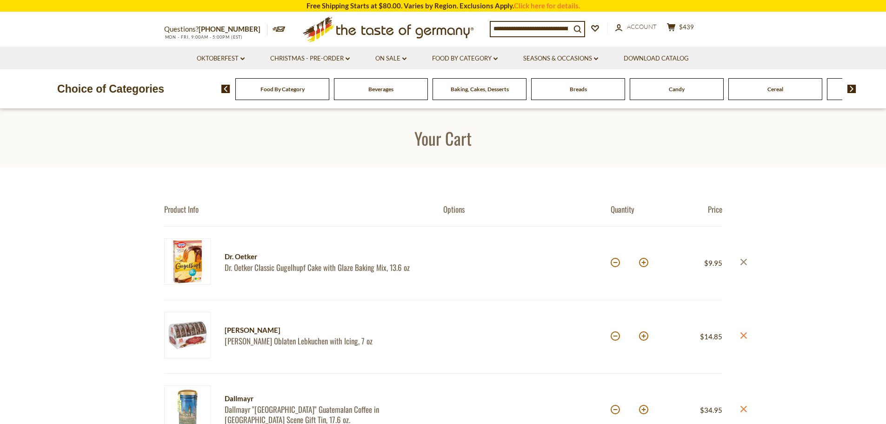
click at [743, 261] on icon at bounding box center [743, 261] width 7 height 7
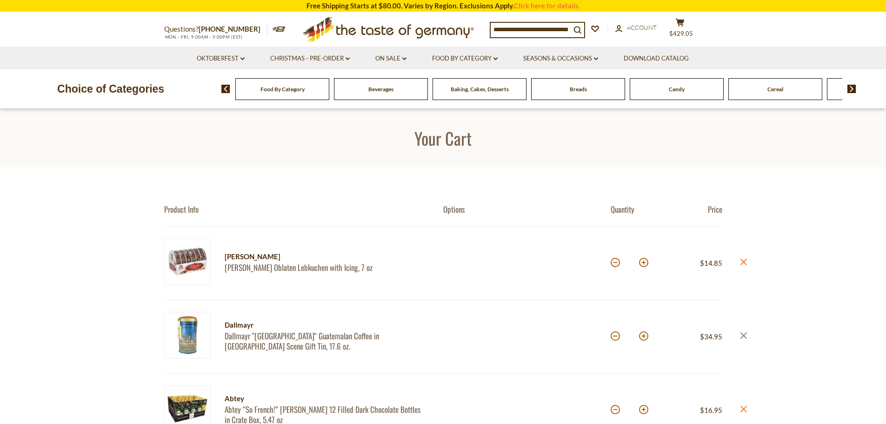
click at [742, 334] on icon at bounding box center [743, 335] width 7 height 7
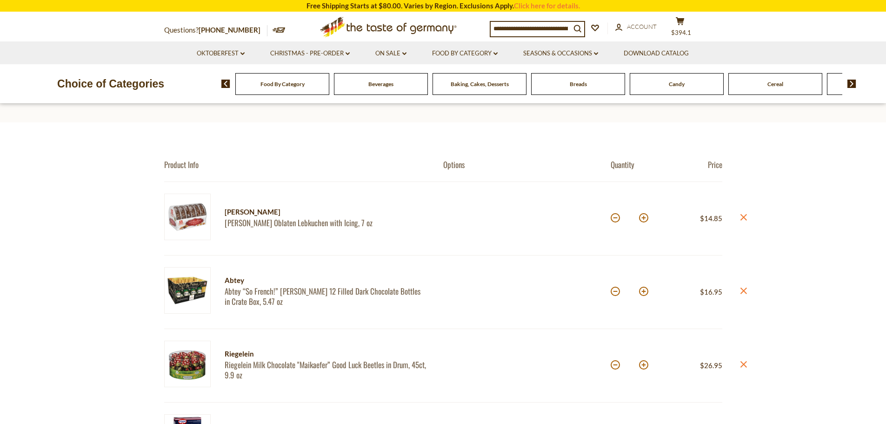
scroll to position [139, 0]
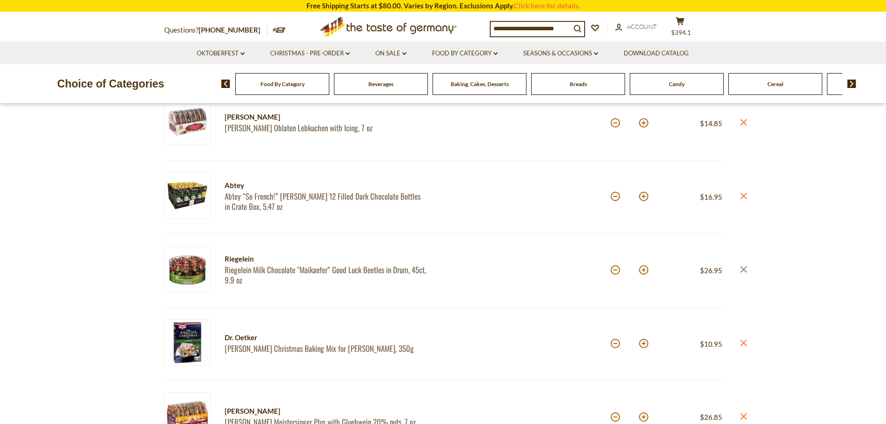
click at [745, 268] on icon at bounding box center [743, 269] width 7 height 7
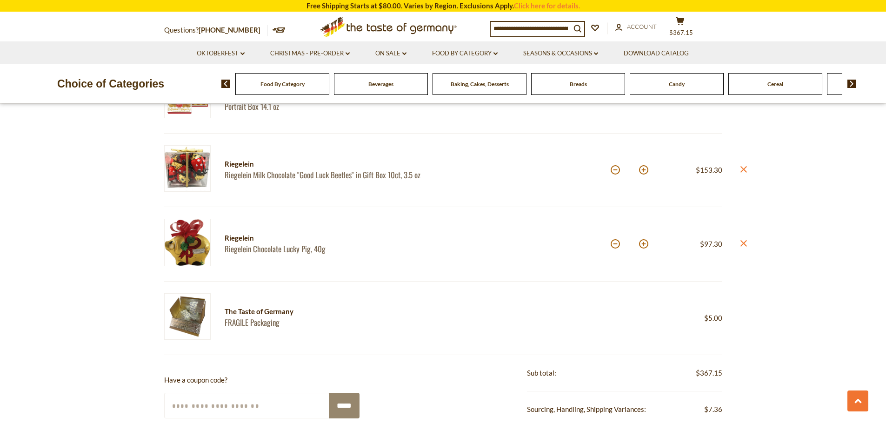
scroll to position [465, 0]
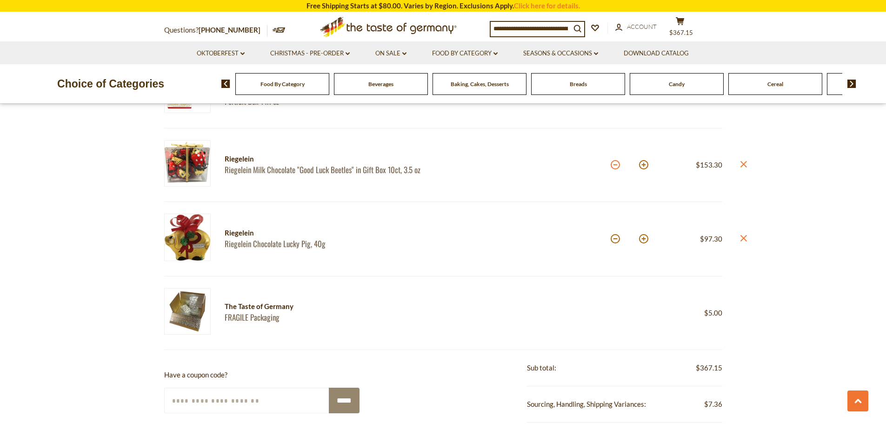
click at [613, 167] on button at bounding box center [614, 164] width 9 height 9
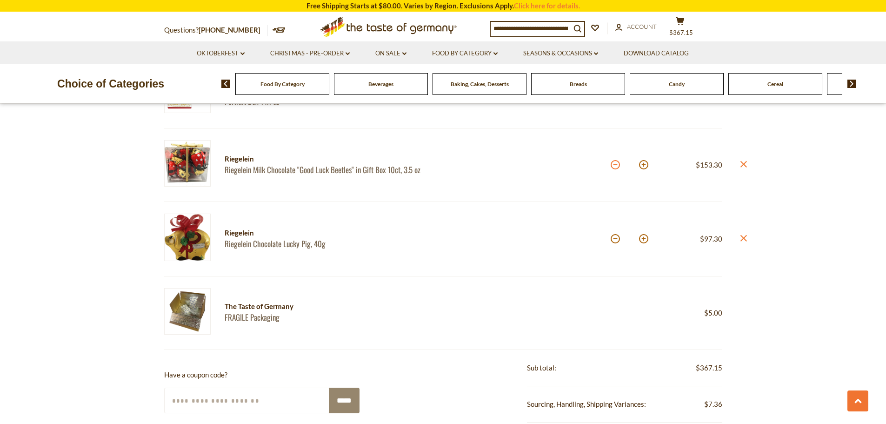
click at [612, 167] on button at bounding box center [614, 164] width 9 height 9
type input "*"
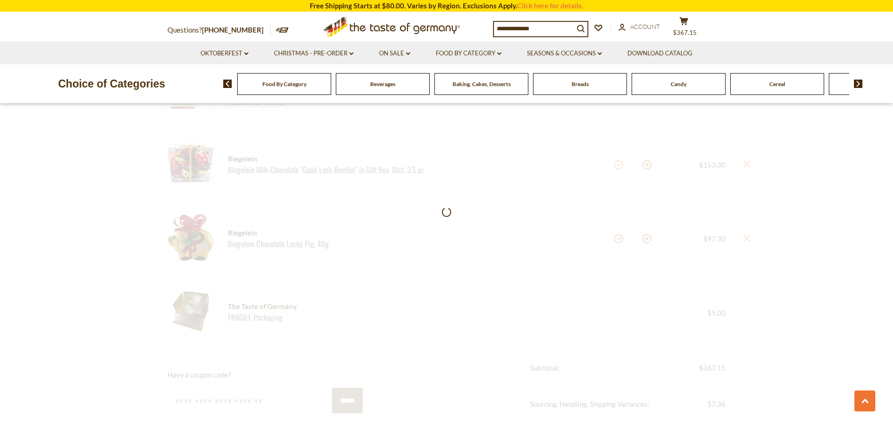
click at [612, 167] on section "Product Info Options Quantity Price [PERSON_NAME] [PERSON_NAME] Oblaten Lebkuch…" at bounding box center [446, 193] width 893 height 982
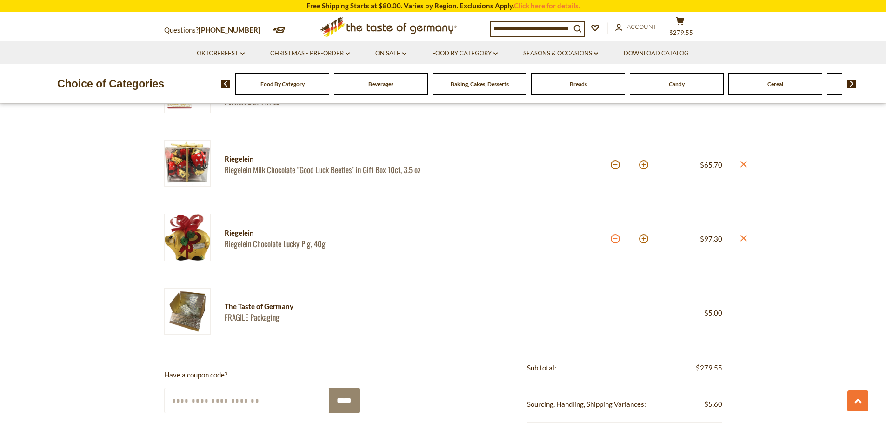
click at [613, 238] on button at bounding box center [614, 238] width 9 height 9
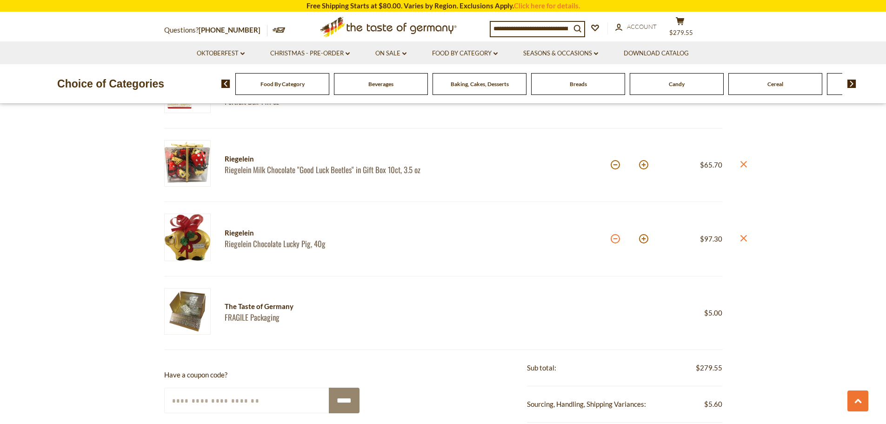
click at [613, 238] on button at bounding box center [614, 238] width 9 height 9
type input "*"
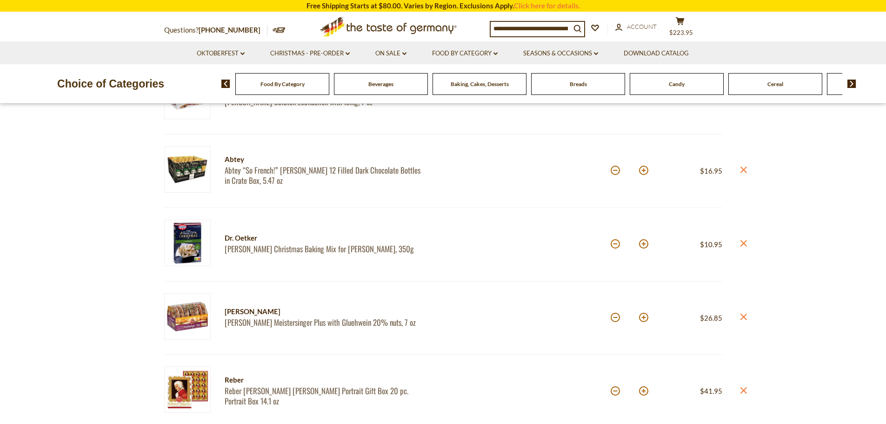
scroll to position [139, 0]
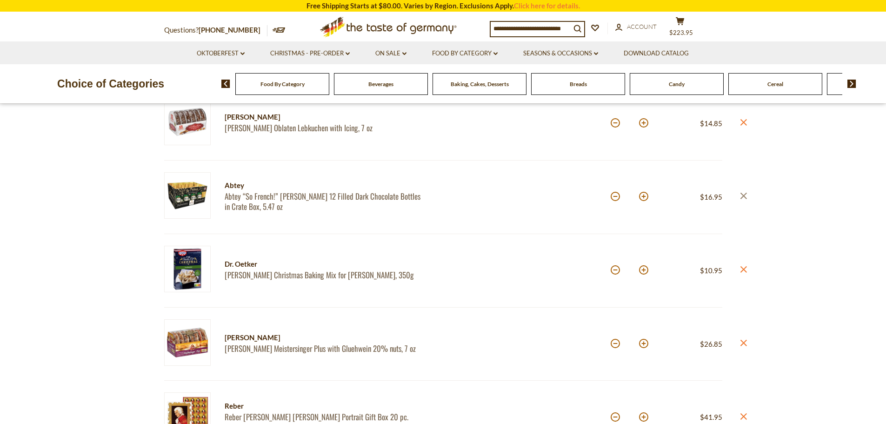
click at [742, 195] on icon "close" at bounding box center [743, 195] width 7 height 7
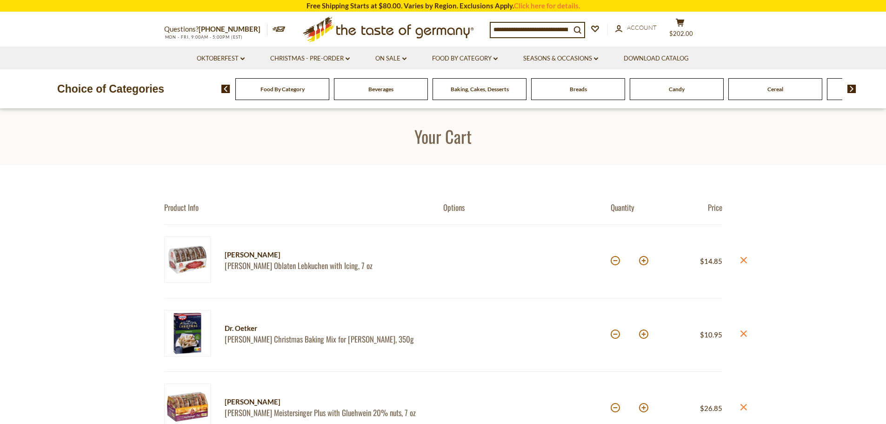
scroll to position [0, 0]
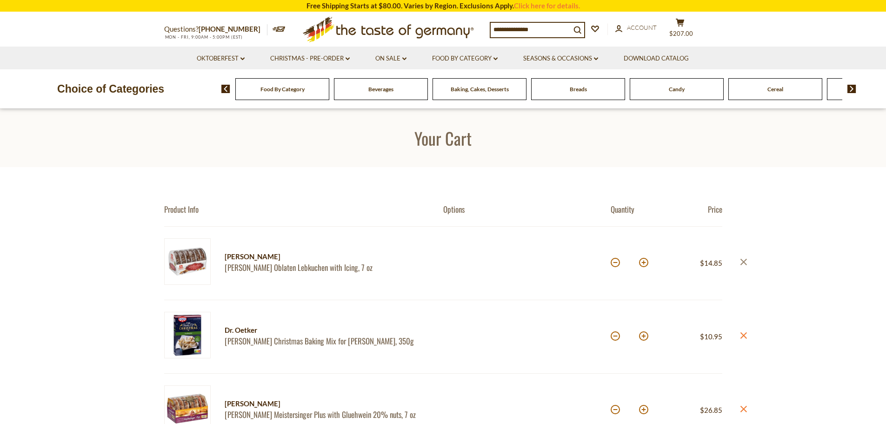
click at [741, 262] on icon "close" at bounding box center [743, 261] width 7 height 7
